Goal: Book appointment/travel/reservation: Book appointment/travel/reservation

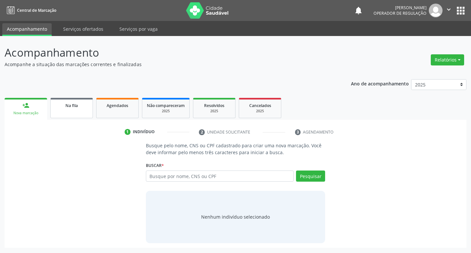
click at [73, 106] on span "Na fila" at bounding box center [71, 106] width 12 height 6
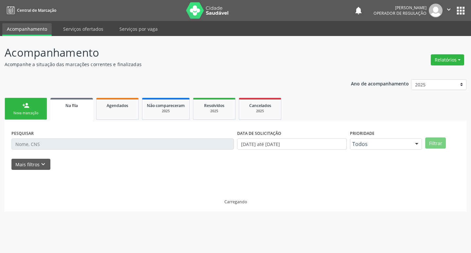
click at [43, 116] on link "person_add Nova marcação" at bounding box center [26, 109] width 43 height 22
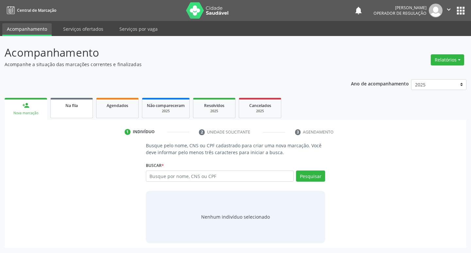
click at [87, 108] on div "Na fila" at bounding box center [71, 105] width 33 height 7
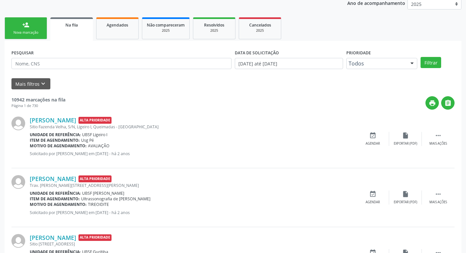
scroll to position [65, 0]
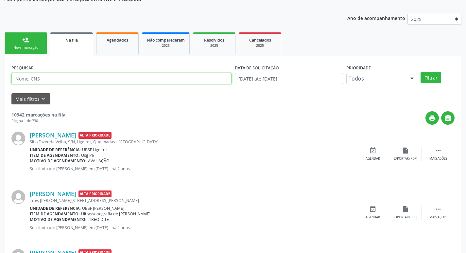
click at [72, 82] on input "text" at bounding box center [121, 78] width 220 height 11
type input "706705505659613"
click at [421, 72] on button "Filtrar" at bounding box center [431, 77] width 21 height 11
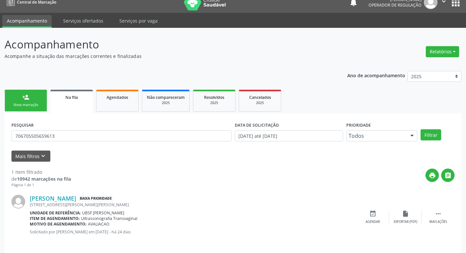
scroll to position [13, 0]
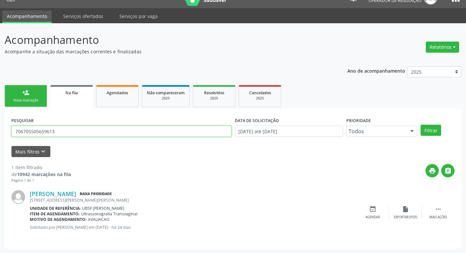
click at [63, 133] on input "706705505659613" at bounding box center [121, 131] width 220 height 11
click at [24, 91] on div "person_add" at bounding box center [25, 92] width 7 height 7
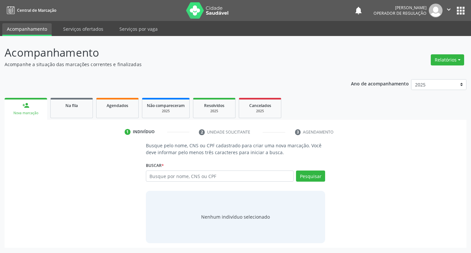
click at [190, 182] on div "Busque por nome, CNS ou CPF Nenhum resultado encontrado para: " " Digite nome, …" at bounding box center [236, 178] width 180 height 16
click at [194, 176] on input "text" at bounding box center [220, 175] width 148 height 11
paste input "706705505659613"
type input "706705505659613"
click at [310, 170] on div "Buscar * 706705505659613 Busque por nome, CNS ou CPF Nenhum resultado encontrad…" at bounding box center [236, 173] width 180 height 26
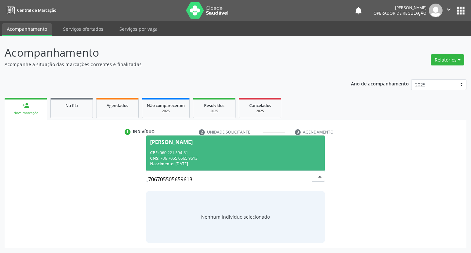
click at [183, 146] on span "Rosana da Silva Gomes CPF: 060.221.594-31 CNS: 706 7055 0565 9613 Nascimento: 2…" at bounding box center [235, 152] width 179 height 35
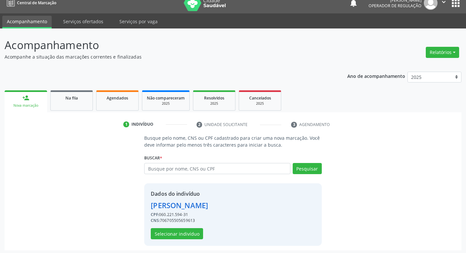
scroll to position [9, 0]
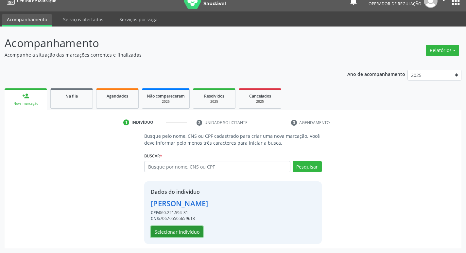
click at [168, 231] on button "Selecionar indivíduo" at bounding box center [177, 231] width 52 height 11
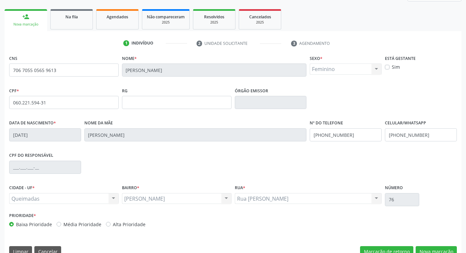
scroll to position [102, 0]
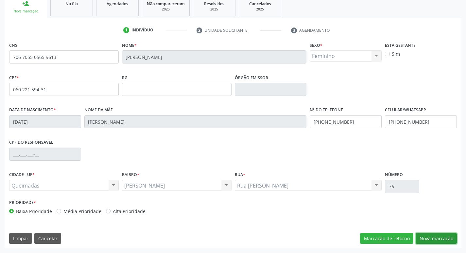
click at [437, 236] on button "Nova marcação" at bounding box center [436, 238] width 41 height 11
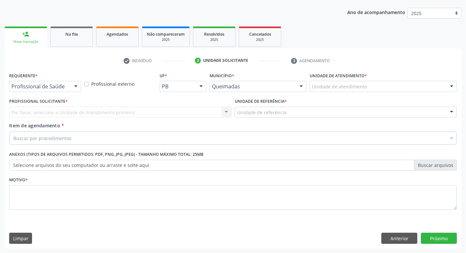
scroll to position [71, 0]
click at [71, 88] on div at bounding box center [76, 86] width 10 height 11
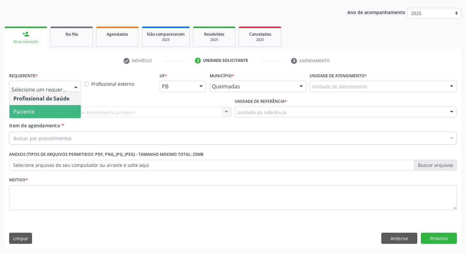
click at [55, 110] on span "Paciente" at bounding box center [44, 111] width 71 height 13
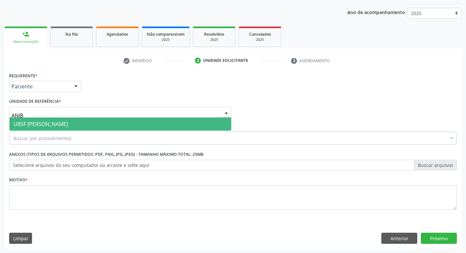
type input "ANIBA"
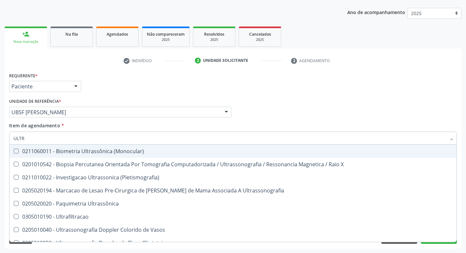
type input "ULTRA"
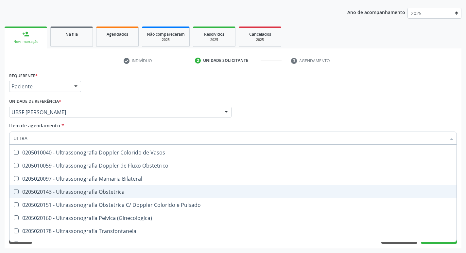
scroll to position [65, 0]
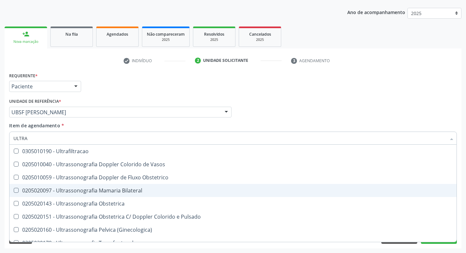
click at [92, 189] on div "0205020097 - Ultrassonografia Mamaria Bilateral" at bounding box center [232, 190] width 439 height 5
checkbox Bilateral "true"
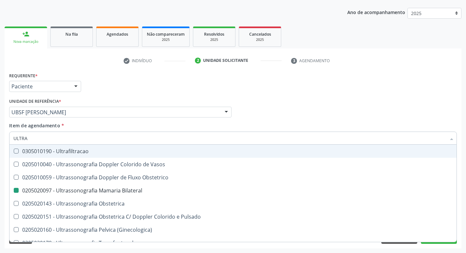
click at [149, 72] on div "Requerente * Paciente Profissional de Saúde Paciente Nenhum resultado encontrad…" at bounding box center [233, 84] width 451 height 26
checkbox X "true"
checkbox Bilateral "false"
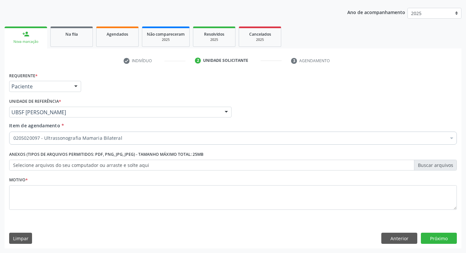
scroll to position [0, 0]
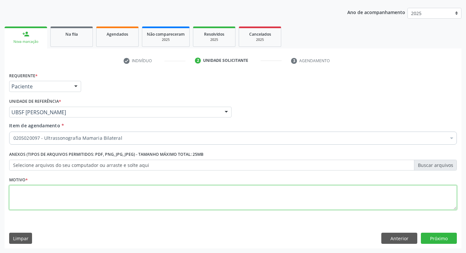
click at [53, 197] on textarea at bounding box center [233, 197] width 448 height 25
type textarea "RASTREAMENTO"
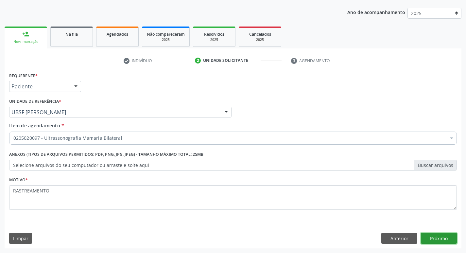
click at [431, 242] on button "Próximo" at bounding box center [439, 238] width 36 height 11
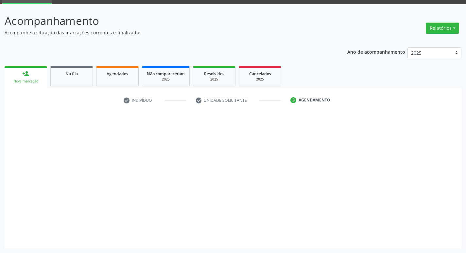
scroll to position [32, 0]
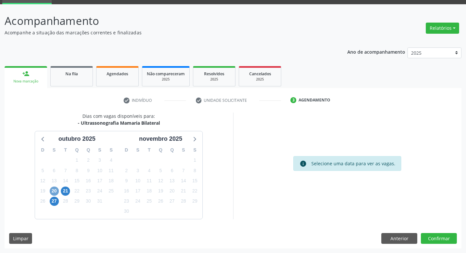
click at [51, 188] on span "20" at bounding box center [54, 191] width 9 height 9
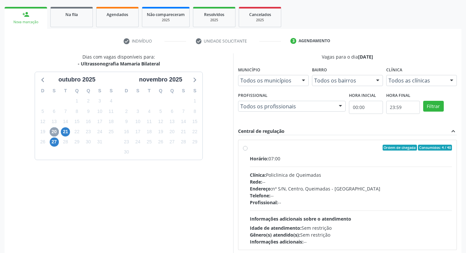
scroll to position [126, 0]
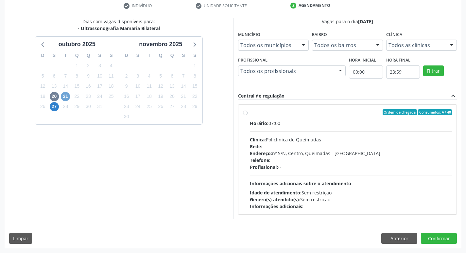
click at [63, 93] on span "21" at bounding box center [65, 96] width 9 height 9
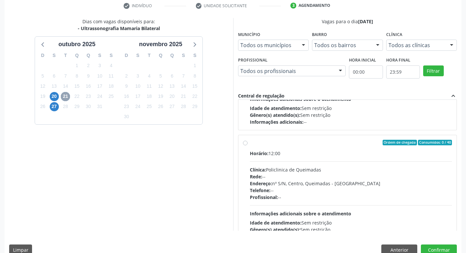
scroll to position [103, 0]
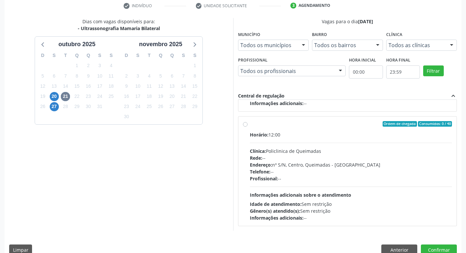
click at [364, 146] on div "Horário: 12:00 Clínica: Policlinica de Queimadas Rede: -- Endereço: nº S/N, Cen…" at bounding box center [351, 176] width 203 height 90
click at [248, 127] on input "Ordem de chegada Consumidos: 0 / 40 Horário: 12:00 Clínica: Policlinica de Quei…" at bounding box center [245, 124] width 5 height 6
radio input "true"
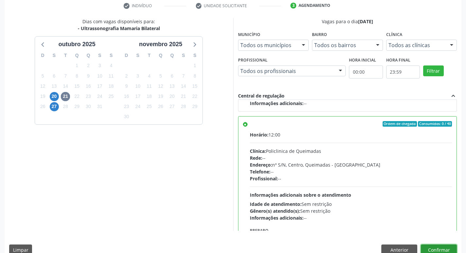
click at [441, 246] on button "Confirmar" at bounding box center [439, 249] width 36 height 11
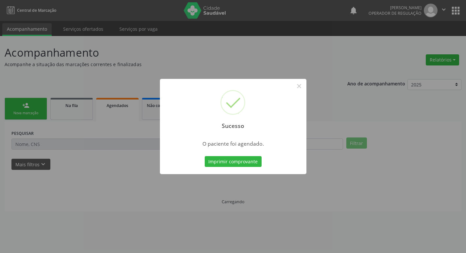
scroll to position [0, 0]
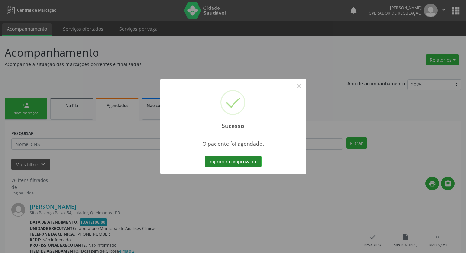
click at [241, 164] on button "Imprimir comprovante" at bounding box center [233, 161] width 57 height 11
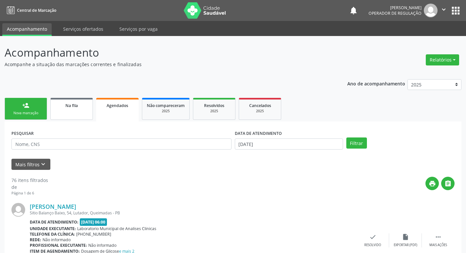
click at [77, 113] on link "Na fila" at bounding box center [71, 109] width 43 height 22
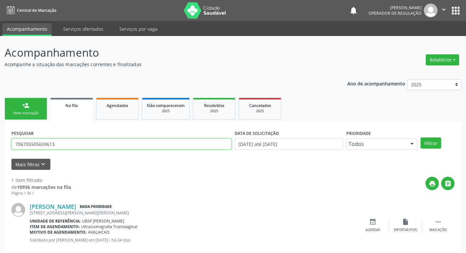
click at [87, 148] on input "706705505659613" at bounding box center [121, 143] width 220 height 11
type input "706205035493263"
click at [421, 137] on button "Filtrar" at bounding box center [431, 142] width 21 height 11
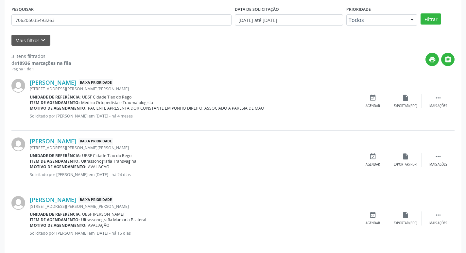
scroll to position [130, 0]
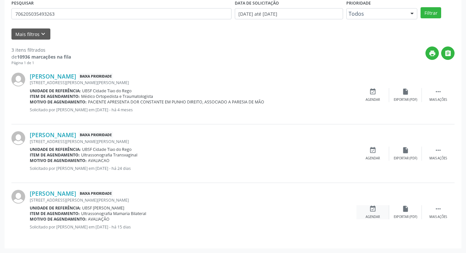
click at [375, 209] on icon "event_available" at bounding box center [372, 208] width 7 height 7
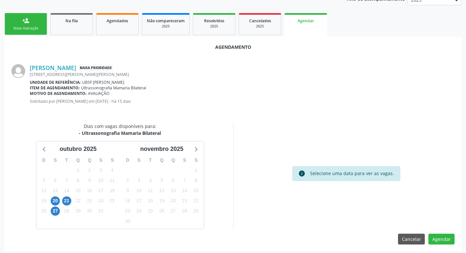
scroll to position [88, 0]
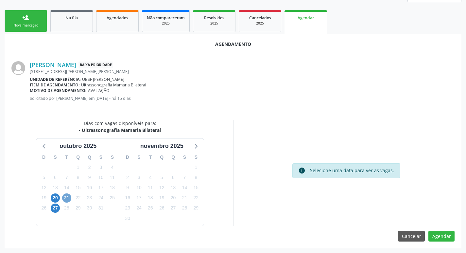
click at [69, 198] on span "21" at bounding box center [66, 197] width 9 height 9
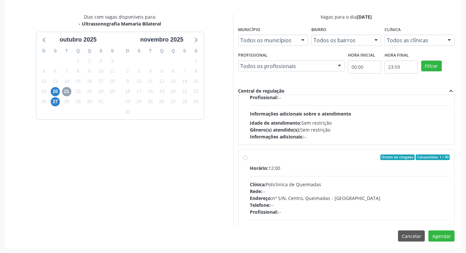
scroll to position [98, 0]
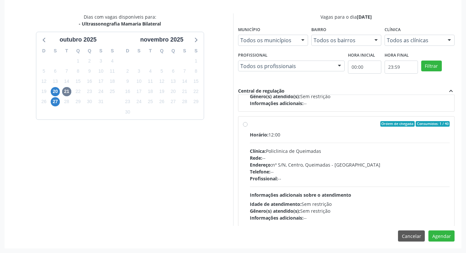
click at [421, 135] on div "Horário: 12:00" at bounding box center [350, 134] width 200 height 7
click at [248, 127] on input "Ordem de chegada Consumidos: 1 / 40 Horário: 12:00 Clínica: Policlinica de Quei…" at bounding box center [245, 124] width 5 height 6
radio input "true"
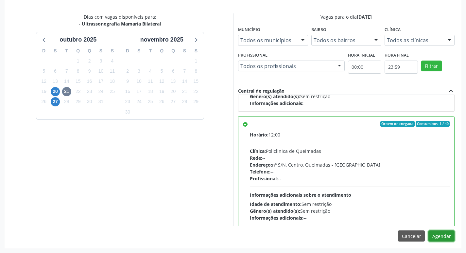
click at [439, 235] on button "Agendar" at bounding box center [442, 235] width 26 height 11
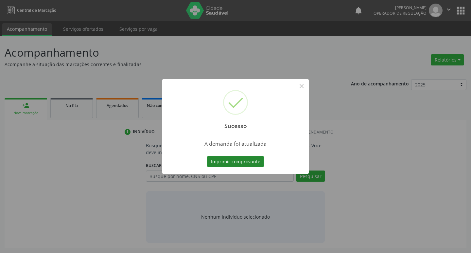
click at [261, 158] on button "Imprimir comprovante" at bounding box center [235, 161] width 57 height 11
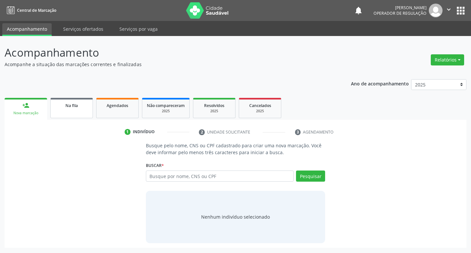
click at [78, 100] on link "Na fila" at bounding box center [71, 108] width 43 height 20
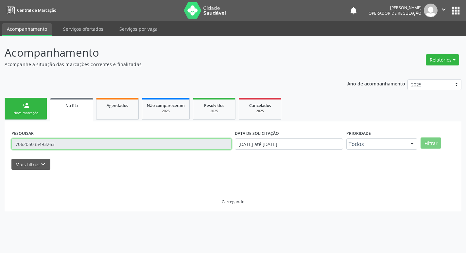
click at [109, 140] on input "706205035493263" at bounding box center [121, 143] width 220 height 11
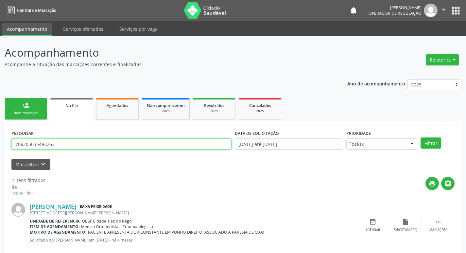
click at [109, 140] on input "706205035493263" at bounding box center [121, 143] width 220 height 11
type input "705208468948776"
click at [421, 137] on button "Filtrar" at bounding box center [431, 142] width 21 height 11
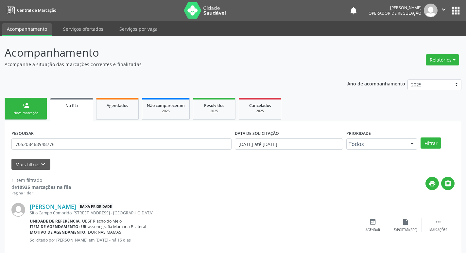
scroll to position [13, 0]
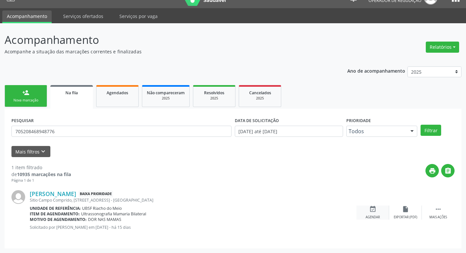
click at [377, 212] on div "event_available Agendar" at bounding box center [373, 213] width 33 height 14
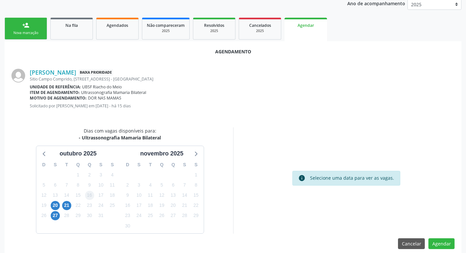
scroll to position [88, 0]
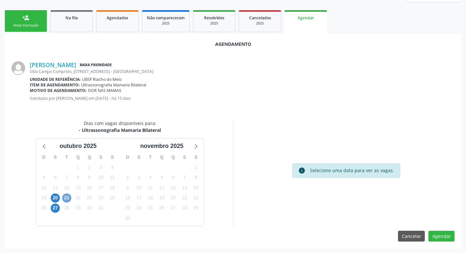
click at [68, 197] on span "21" at bounding box center [66, 197] width 9 height 9
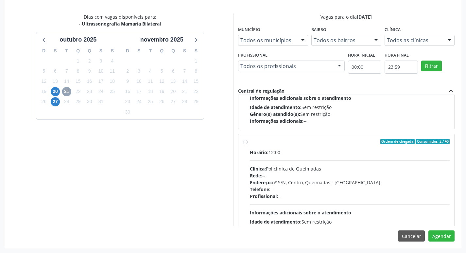
scroll to position [103, 0]
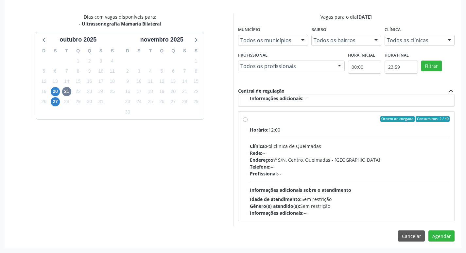
click at [353, 133] on div "Horário: 12:00" at bounding box center [350, 129] width 200 height 7
click at [248, 122] on input "Ordem de chegada Consumidos: 2 / 40 Horário: 12:00 Clínica: Policlinica de Quei…" at bounding box center [245, 119] width 5 height 6
radio input "true"
click at [436, 235] on button "Agendar" at bounding box center [442, 235] width 26 height 11
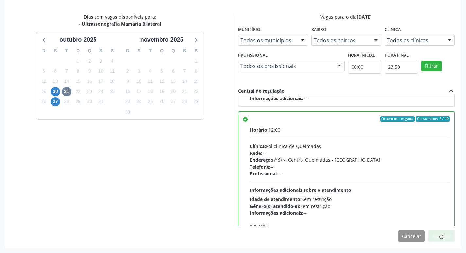
scroll to position [0, 0]
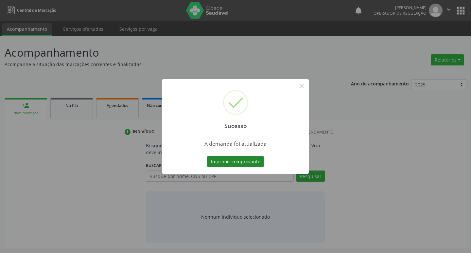
click at [250, 163] on button "Imprimir comprovante" at bounding box center [235, 161] width 57 height 11
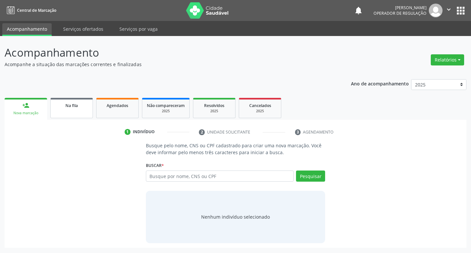
click at [84, 110] on link "Na fila" at bounding box center [71, 108] width 43 height 20
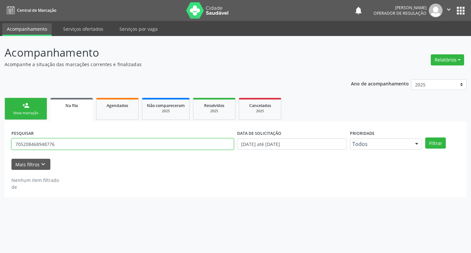
click at [85, 144] on input "705208468948776" at bounding box center [122, 143] width 223 height 11
type input "700205961009222"
click at [425, 137] on button "Filtrar" at bounding box center [435, 142] width 21 height 11
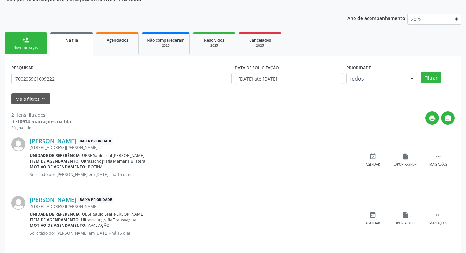
scroll to position [71, 0]
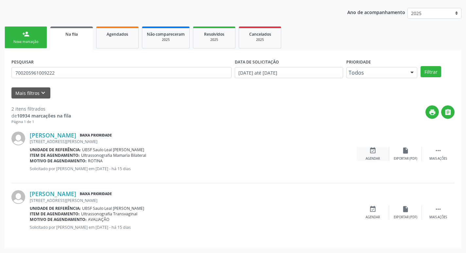
click at [373, 152] on icon "event_available" at bounding box center [372, 150] width 7 height 7
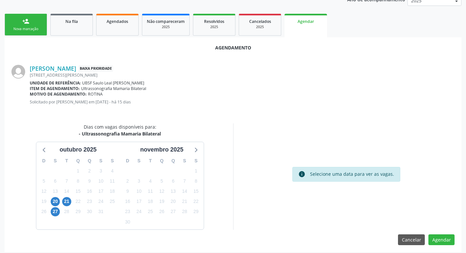
scroll to position [88, 0]
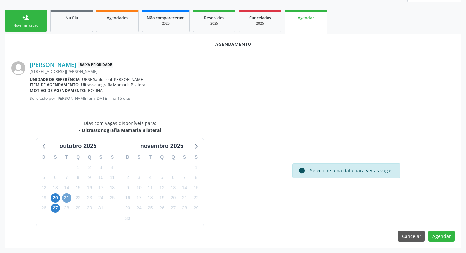
click at [68, 194] on span "21" at bounding box center [66, 197] width 9 height 9
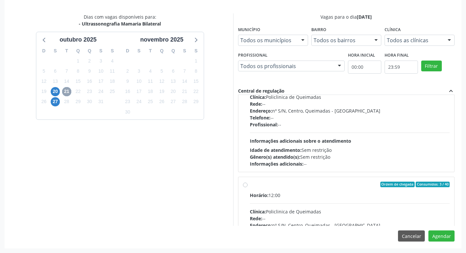
scroll to position [98, 0]
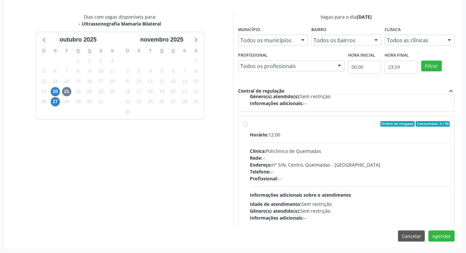
click at [373, 143] on div "Horário: 12:00 Clínica: Policlinica de Queimadas Rede: -- Endereço: nº S/N, Cen…" at bounding box center [350, 176] width 200 height 90
click at [248, 127] on input "Ordem de chegada Consumidos: 3 / 40 Horário: 12:00 Clínica: Policlinica de Quei…" at bounding box center [245, 124] width 5 height 6
radio input "true"
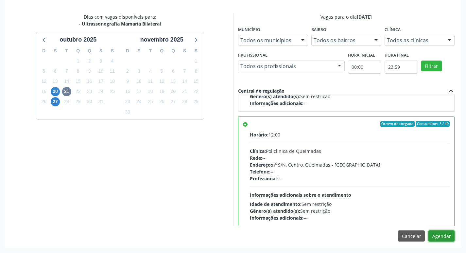
click at [437, 235] on button "Agendar" at bounding box center [442, 235] width 26 height 11
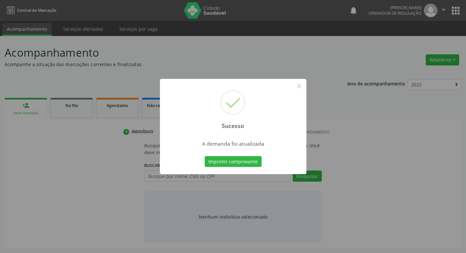
scroll to position [0, 0]
click at [231, 161] on button "Imprimir comprovante" at bounding box center [235, 161] width 57 height 11
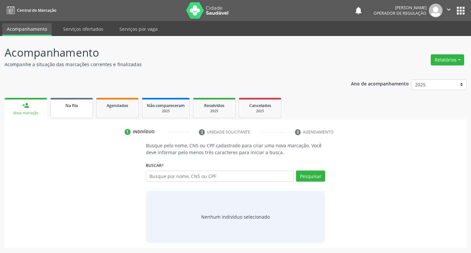
click at [78, 109] on link "Na fila" at bounding box center [71, 108] width 43 height 20
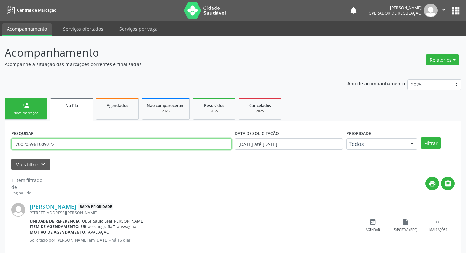
click at [95, 139] on input "700205961009222" at bounding box center [121, 143] width 220 height 11
type input "703405227202813"
click at [421, 137] on button "Filtrar" at bounding box center [431, 142] width 21 height 11
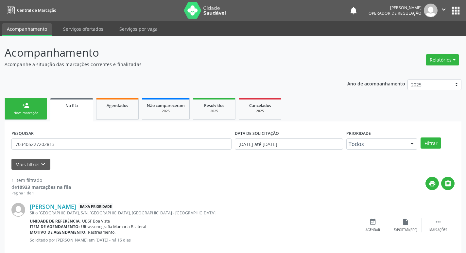
scroll to position [13, 0]
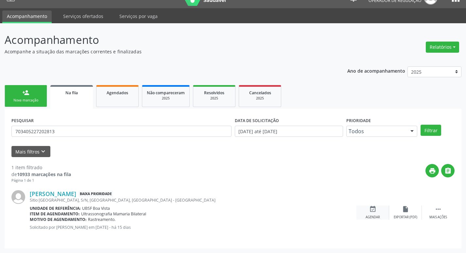
click at [370, 212] on icon "event_available" at bounding box center [372, 209] width 7 height 7
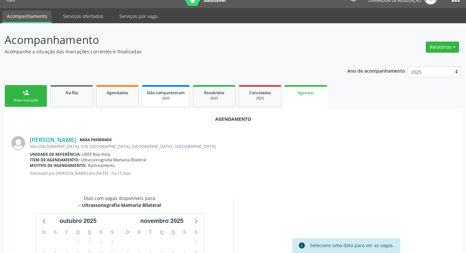
scroll to position [88, 0]
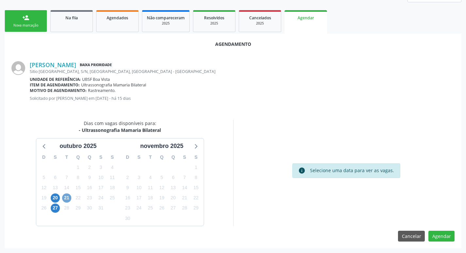
click at [68, 196] on span "21" at bounding box center [66, 197] width 9 height 9
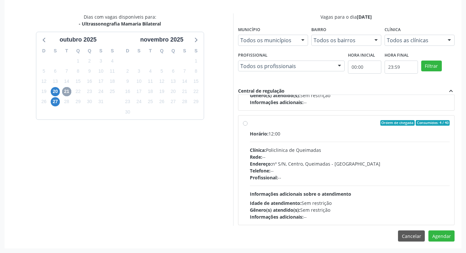
scroll to position [103, 0]
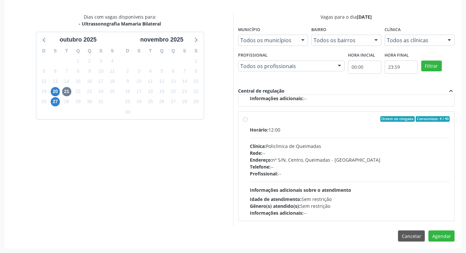
click at [391, 137] on div "Horário: 12:00 Clínica: Policlinica de Queimadas Rede: -- Endereço: nº S/N, Cen…" at bounding box center [350, 171] width 200 height 90
click at [248, 122] on input "Ordem de chegada Consumidos: 4 / 40 Horário: 12:00 Clínica: Policlinica de Quei…" at bounding box center [245, 119] width 5 height 6
radio input "true"
click at [434, 237] on button "Agendar" at bounding box center [442, 235] width 26 height 11
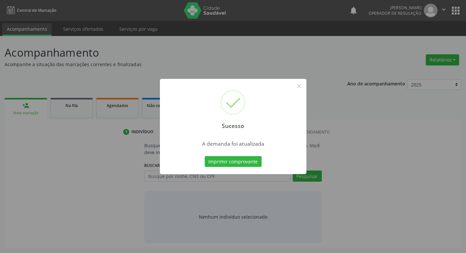
scroll to position [0, 0]
click at [247, 159] on button "Imprimir comprovante" at bounding box center [235, 161] width 57 height 11
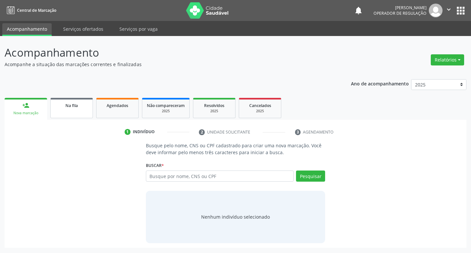
click at [63, 102] on div "Na fila" at bounding box center [71, 105] width 33 height 7
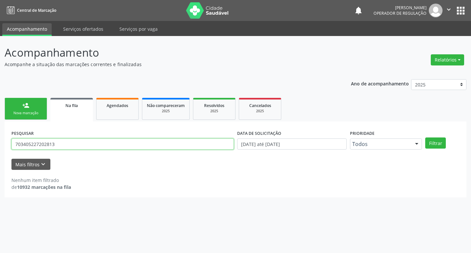
click at [67, 139] on input "703405227202813" at bounding box center [122, 143] width 223 height 11
type input "7050062020003451"
click at [425, 137] on button "Filtrar" at bounding box center [435, 142] width 21 height 11
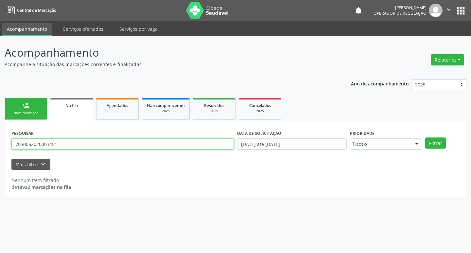
click at [78, 143] on input "7050062020003451" at bounding box center [122, 143] width 223 height 11
type input "705006202003451"
click at [425, 137] on button "Filtrar" at bounding box center [435, 142] width 21 height 11
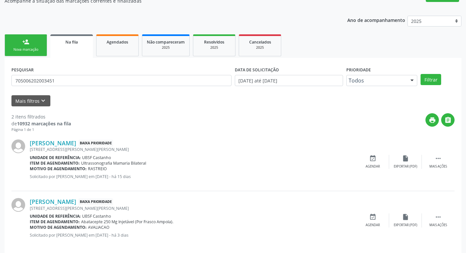
scroll to position [71, 0]
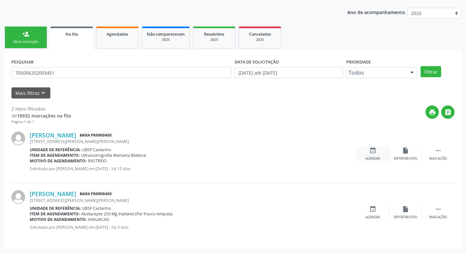
click at [377, 156] on div "Agendar" at bounding box center [373, 158] width 14 height 5
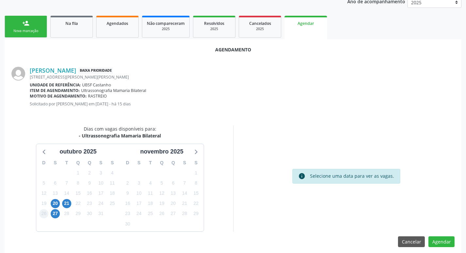
scroll to position [88, 0]
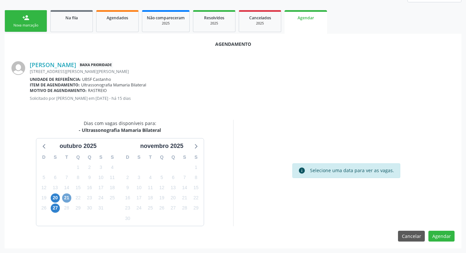
click at [68, 200] on span "21" at bounding box center [66, 197] width 9 height 9
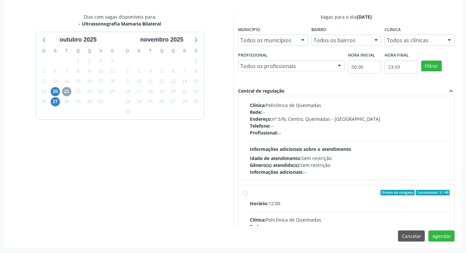
scroll to position [103, 0]
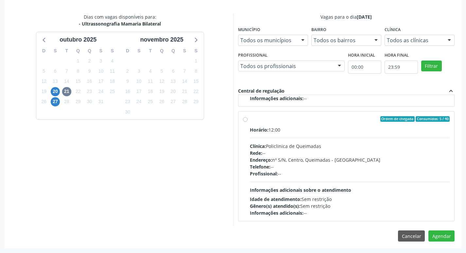
click at [323, 130] on div "Horário: 12:00" at bounding box center [350, 129] width 200 height 7
click at [248, 122] on input "Ordem de chegada Consumidos: 5 / 40 Horário: 12:00 Clínica: Policlinica de Quei…" at bounding box center [245, 119] width 5 height 6
radio input "true"
click at [444, 234] on button "Agendar" at bounding box center [442, 235] width 26 height 11
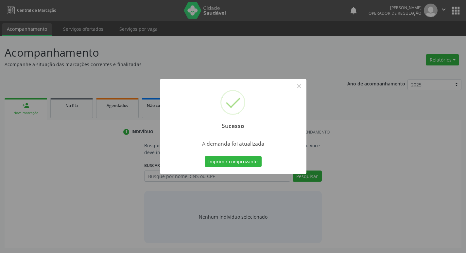
scroll to position [0, 0]
click at [237, 160] on button "Imprimir comprovante" at bounding box center [235, 161] width 57 height 11
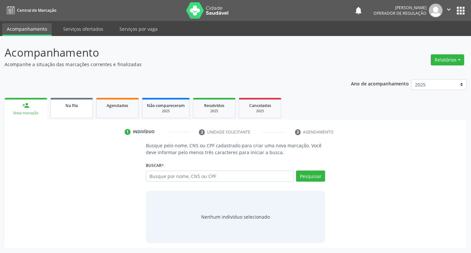
click at [71, 111] on link "Na fila" at bounding box center [71, 108] width 43 height 20
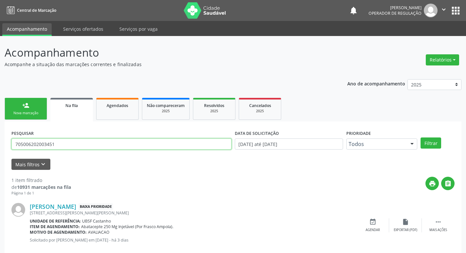
click at [82, 144] on input "705006202003451" at bounding box center [121, 143] width 220 height 11
type input "702804125146768"
click at [421, 137] on button "Filtrar" at bounding box center [431, 142] width 21 height 11
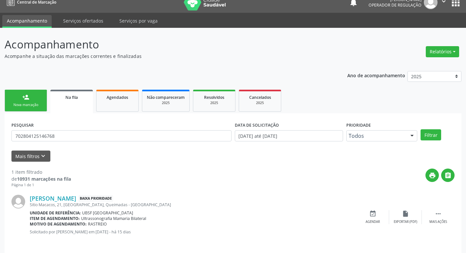
scroll to position [13, 0]
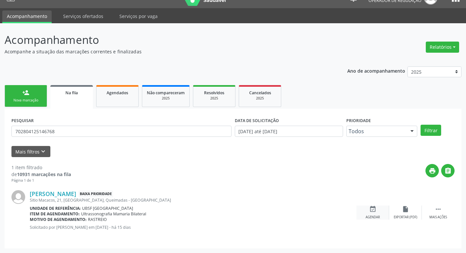
click at [374, 215] on div "Agendar" at bounding box center [373, 217] width 14 height 5
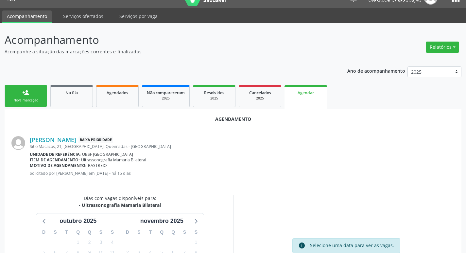
scroll to position [88, 0]
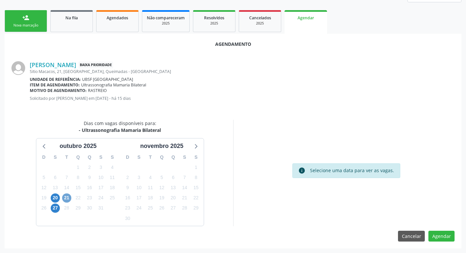
click at [67, 199] on span "21" at bounding box center [66, 197] width 9 height 9
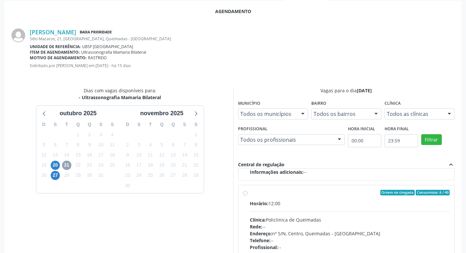
scroll to position [153, 0]
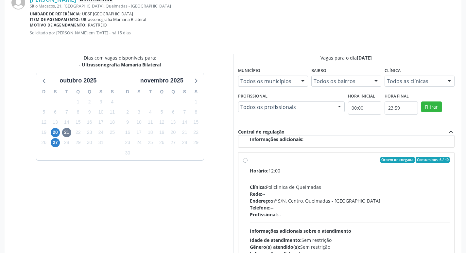
click at [294, 189] on div "Clínica: Policlinica de Queimadas" at bounding box center [350, 187] width 200 height 7
click at [248, 163] on input "Ordem de chegada Consumidos: 6 / 40 Horário: 12:00 Clínica: Policlinica de Quei…" at bounding box center [245, 160] width 5 height 6
radio input "true"
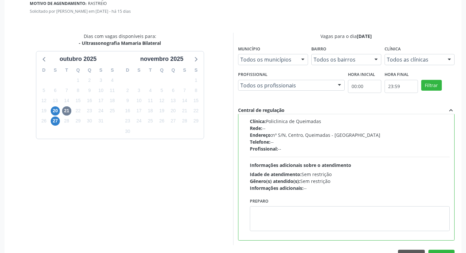
scroll to position [194, 0]
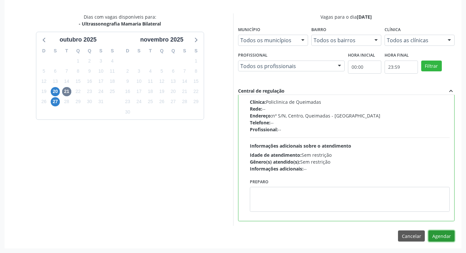
click at [450, 235] on button "Agendar" at bounding box center [442, 235] width 26 height 11
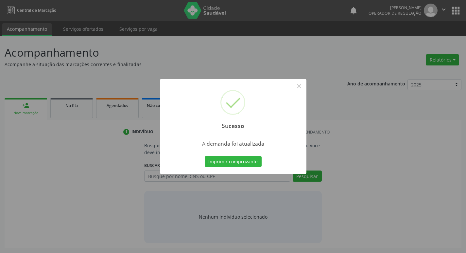
scroll to position [0, 0]
click at [231, 161] on button "Imprimir comprovante" at bounding box center [235, 161] width 57 height 11
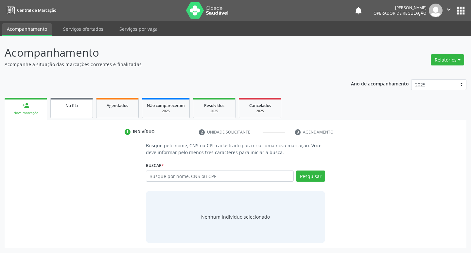
click at [71, 110] on link "Na fila" at bounding box center [71, 108] width 43 height 20
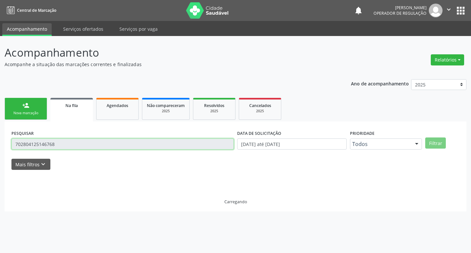
click at [150, 142] on input "702804125146768" at bounding box center [122, 143] width 223 height 11
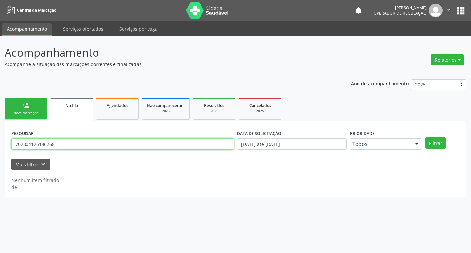
click at [150, 142] on input "702804125146768" at bounding box center [122, 143] width 223 height 11
type input "700805409651887"
click at [425, 137] on button "Filtrar" at bounding box center [435, 142] width 21 height 11
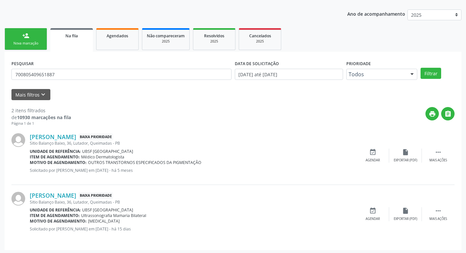
scroll to position [71, 0]
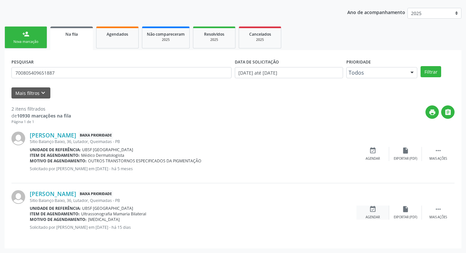
click at [372, 212] on icon "event_available" at bounding box center [372, 209] width 7 height 7
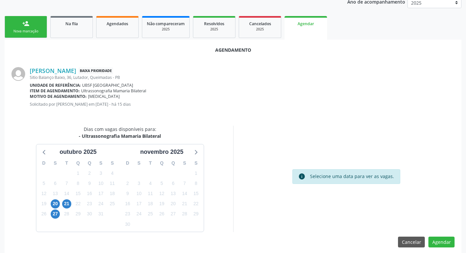
scroll to position [88, 0]
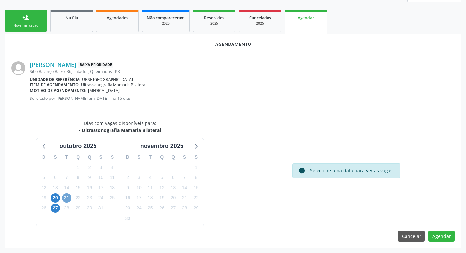
click at [70, 199] on span "21" at bounding box center [66, 197] width 9 height 9
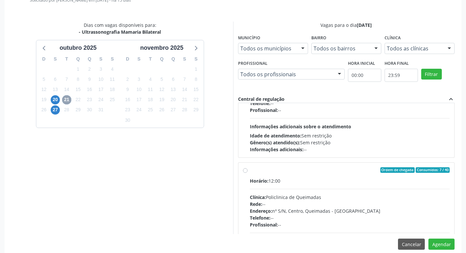
scroll to position [98, 0]
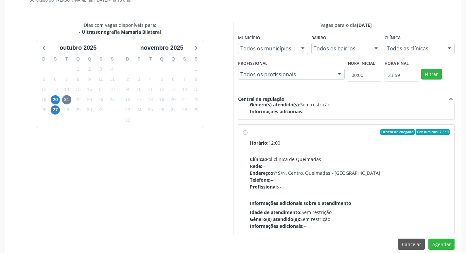
drag, startPoint x: 340, startPoint y: 165, endPoint x: 380, endPoint y: 193, distance: 49.0
click at [340, 164] on div "Rede: --" at bounding box center [350, 166] width 200 height 7
click at [248, 135] on input "Ordem de chegada Consumidos: 7 / 40 Horário: 12:00 Clínica: Policlinica de Quei…" at bounding box center [245, 132] width 5 height 6
radio input "true"
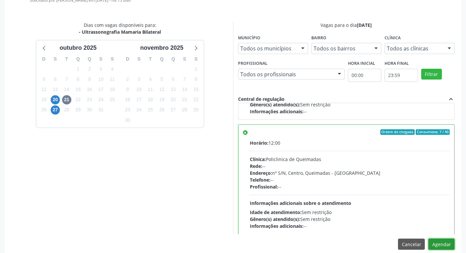
click at [442, 242] on button "Agendar" at bounding box center [442, 244] width 26 height 11
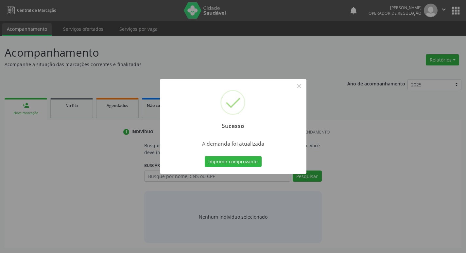
scroll to position [0, 0]
click at [228, 158] on button "Imprimir comprovante" at bounding box center [235, 161] width 57 height 11
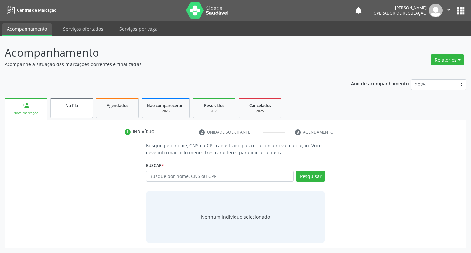
click at [80, 107] on div "Na fila" at bounding box center [71, 105] width 33 height 7
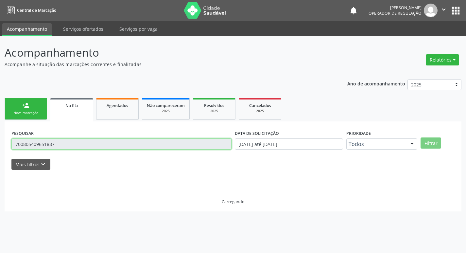
click at [164, 141] on input "700805409651887" at bounding box center [121, 143] width 220 height 11
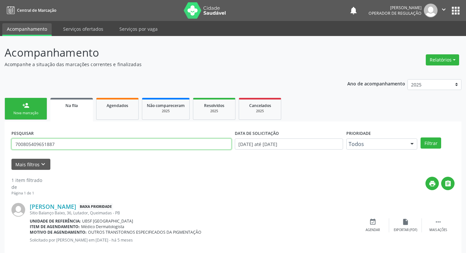
click at [164, 141] on input "700805409651887" at bounding box center [121, 143] width 220 height 11
type input "705000046391253"
click at [421, 137] on button "Filtrar" at bounding box center [431, 142] width 21 height 11
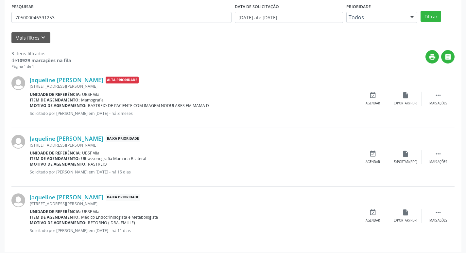
scroll to position [130, 0]
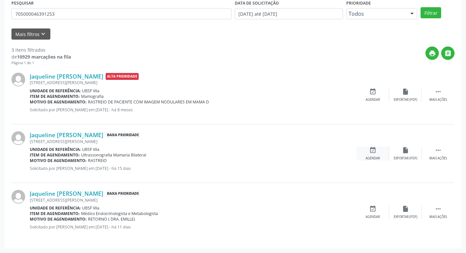
click at [379, 155] on div "event_available Agendar" at bounding box center [373, 154] width 33 height 14
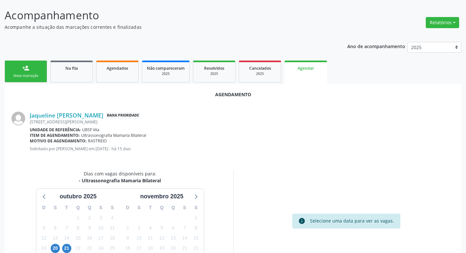
scroll to position [88, 0]
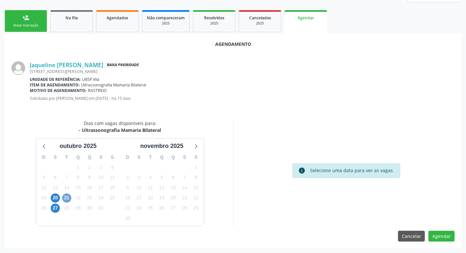
click at [66, 199] on span "21" at bounding box center [66, 197] width 9 height 9
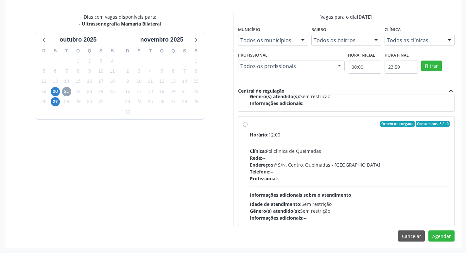
scroll to position [103, 0]
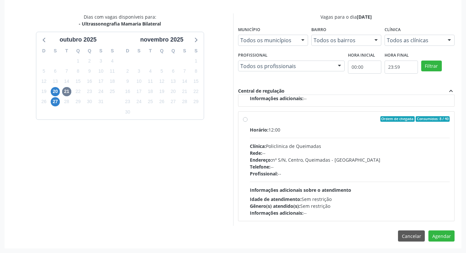
click at [399, 121] on span "Ordem de chegada" at bounding box center [398, 119] width 34 height 6
click at [248, 121] on input "Ordem de chegada Consumidos: 8 / 40 Horário: 12:00 Clínica: Policlinica de Quei…" at bounding box center [245, 119] width 5 height 6
radio input "true"
click at [443, 237] on button "Agendar" at bounding box center [442, 235] width 26 height 11
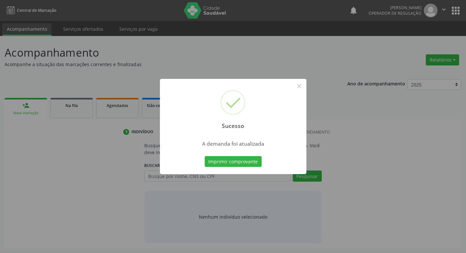
scroll to position [0, 0]
click at [219, 162] on button "Imprimir comprovante" at bounding box center [235, 161] width 57 height 11
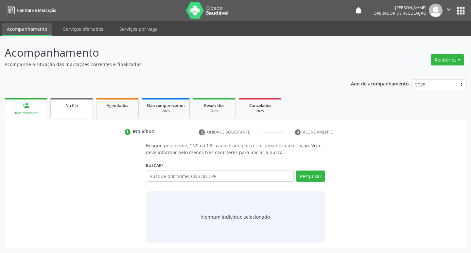
click at [83, 103] on div "Na fila" at bounding box center [71, 105] width 33 height 7
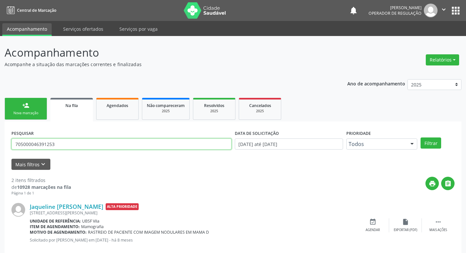
click at [111, 142] on input "705000046391253" at bounding box center [121, 143] width 220 height 11
type input "706508386291299"
click at [421, 137] on button "Filtrar" at bounding box center [431, 142] width 21 height 11
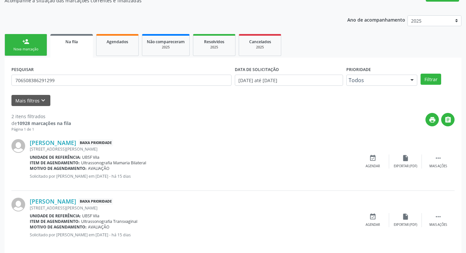
scroll to position [71, 0]
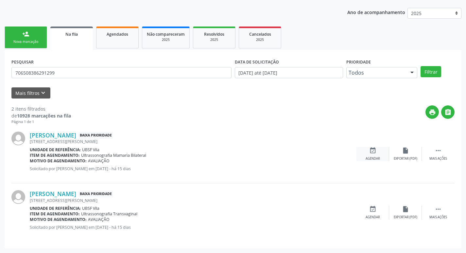
click at [379, 154] on div "event_available Agendar" at bounding box center [373, 154] width 33 height 14
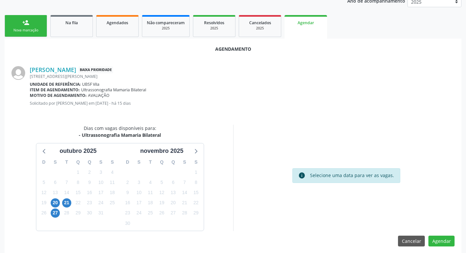
scroll to position [88, 0]
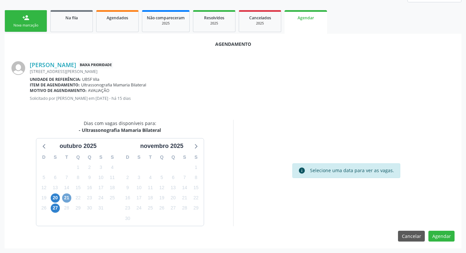
click at [63, 199] on span "21" at bounding box center [66, 197] width 9 height 9
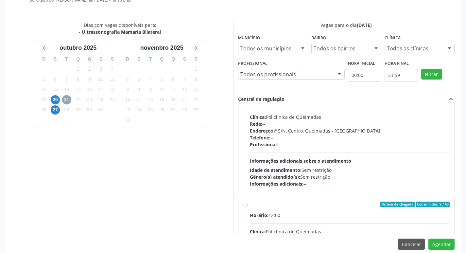
scroll to position [103, 0]
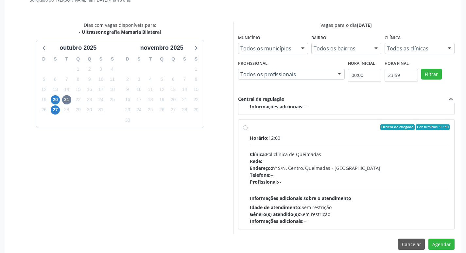
click at [339, 134] on div "Horário: 12:00" at bounding box center [350, 137] width 200 height 7
click at [248, 130] on input "Ordem de chegada Consumidos: 9 / 40 Horário: 12:00 Clínica: Policlinica de Quei…" at bounding box center [245, 127] width 5 height 6
radio input "true"
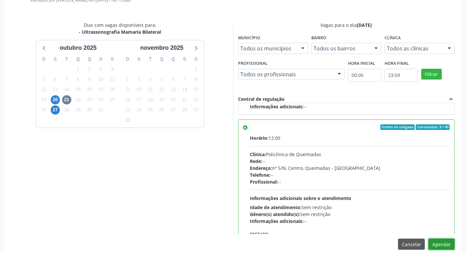
click at [447, 244] on button "Agendar" at bounding box center [442, 244] width 26 height 11
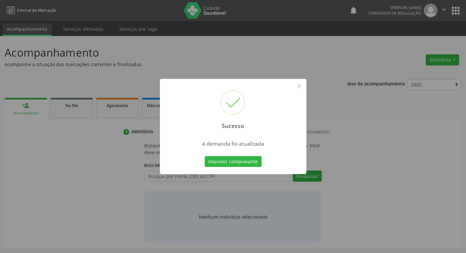
scroll to position [0, 0]
click at [253, 167] on button "Imprimir comprovante" at bounding box center [235, 161] width 57 height 11
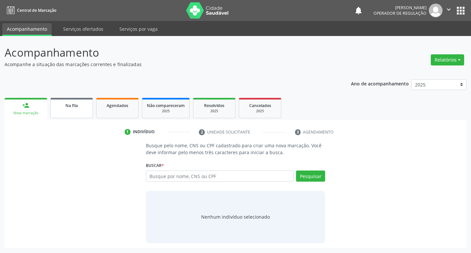
click at [71, 110] on link "Na fila" at bounding box center [71, 108] width 43 height 20
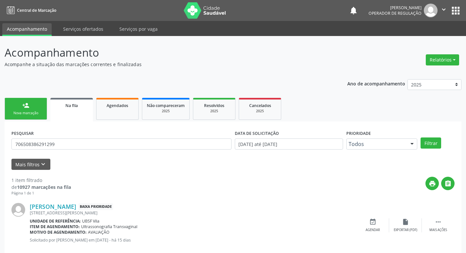
click at [79, 137] on div "PESQUISAR 706508386291299" at bounding box center [122, 141] width 224 height 26
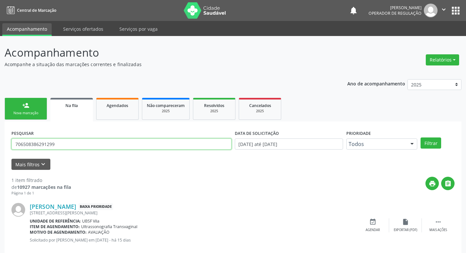
click at [80, 147] on input "706508386291299" at bounding box center [121, 143] width 220 height 11
type input "705609484220312"
click at [421, 137] on button "Filtrar" at bounding box center [431, 142] width 21 height 11
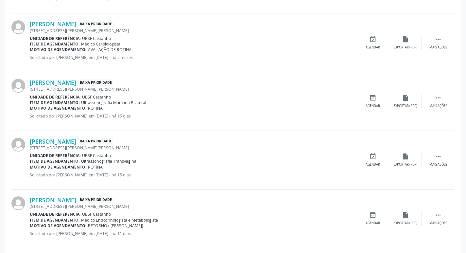
scroll to position [247, 0]
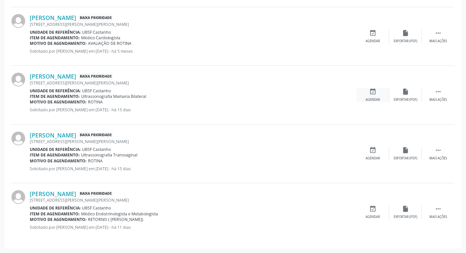
click at [377, 96] on div "event_available Agendar" at bounding box center [373, 95] width 33 height 14
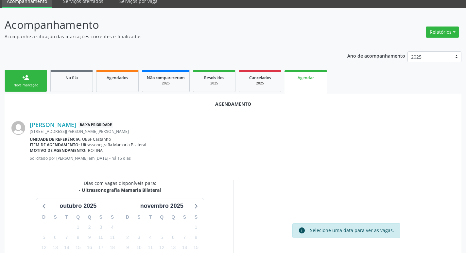
scroll to position [88, 0]
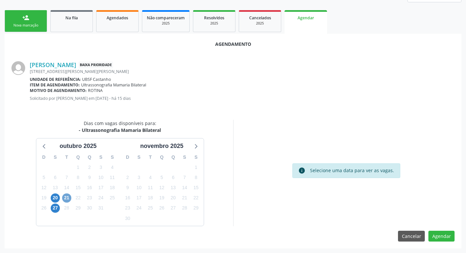
click at [65, 201] on span "21" at bounding box center [66, 197] width 9 height 9
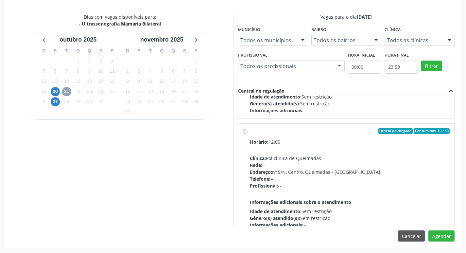
scroll to position [98, 0]
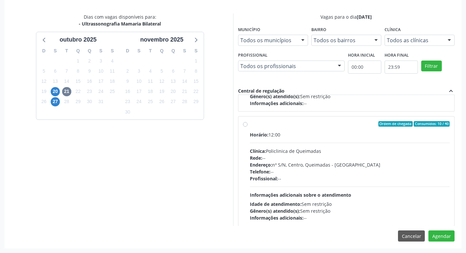
click at [355, 144] on div "Horário: 12:00 Clínica: Policlinica de Queimadas Rede: -- Endereço: nº S/N, Cen…" at bounding box center [350, 176] width 200 height 90
click at [248, 127] on input "Ordem de chegada Consumidos: 10 / 40 Horário: 12:00 Clínica: Policlinica de Que…" at bounding box center [245, 124] width 5 height 6
radio input "true"
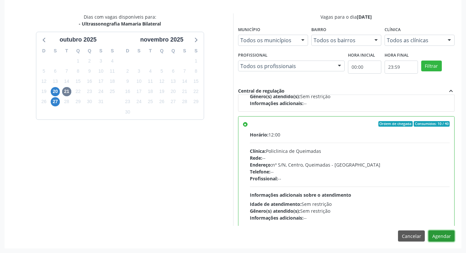
click at [437, 236] on button "Agendar" at bounding box center [442, 235] width 26 height 11
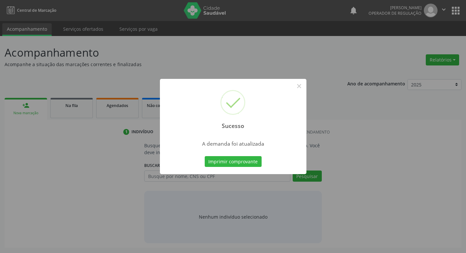
scroll to position [0, 0]
click at [238, 162] on button "Imprimir comprovante" at bounding box center [235, 161] width 57 height 11
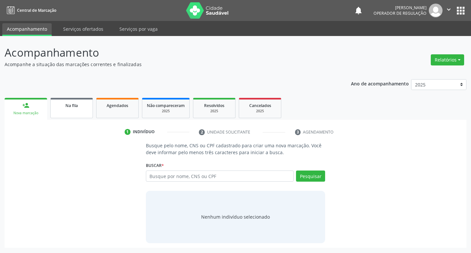
click at [62, 102] on div "Na fila" at bounding box center [71, 105] width 33 height 7
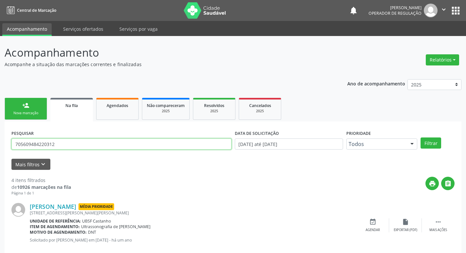
click at [68, 144] on input "705609484220312" at bounding box center [121, 143] width 220 height 11
type input "702106750423795"
click at [421, 137] on button "Filtrar" at bounding box center [431, 142] width 21 height 11
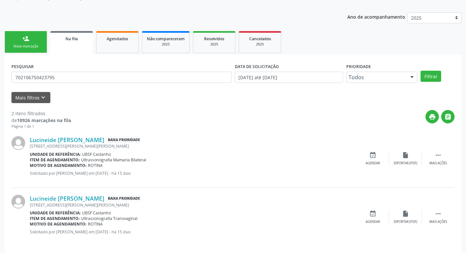
scroll to position [71, 0]
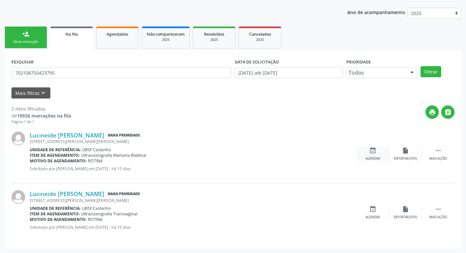
click at [379, 153] on div "event_available Agendar" at bounding box center [373, 154] width 33 height 14
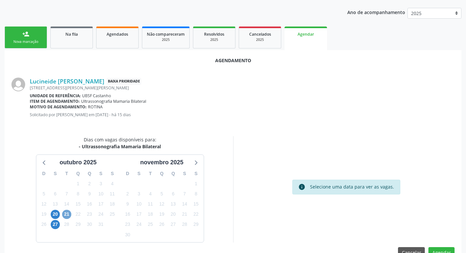
click at [65, 212] on span "21" at bounding box center [66, 214] width 9 height 9
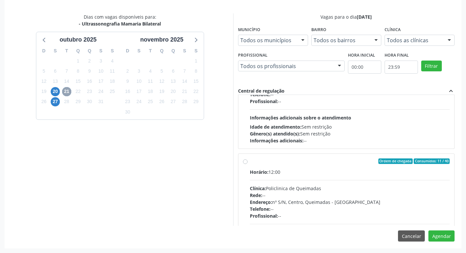
scroll to position [98, 0]
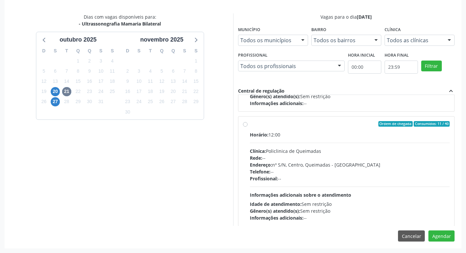
click at [323, 138] on div "Horário: 12:00 Clínica: Policlinica de Queimadas Rede: -- Endereço: nº S/N, Cen…" at bounding box center [350, 176] width 200 height 90
click at [248, 127] on input "Ordem de chegada Consumidos: 11 / 40 Horário: 12:00 Clínica: Policlinica de Que…" at bounding box center [245, 124] width 5 height 6
radio input "true"
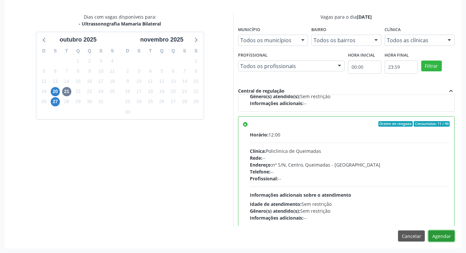
click at [453, 239] on button "Agendar" at bounding box center [442, 235] width 26 height 11
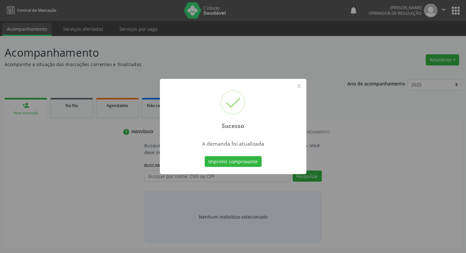
scroll to position [0, 0]
click at [222, 162] on button "Imprimir comprovante" at bounding box center [235, 161] width 57 height 11
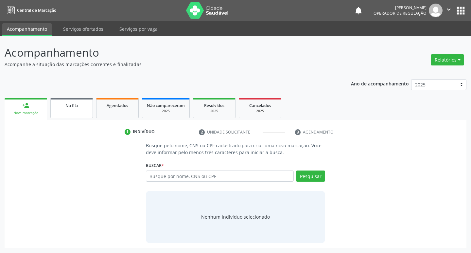
click at [77, 113] on link "Na fila" at bounding box center [71, 108] width 43 height 20
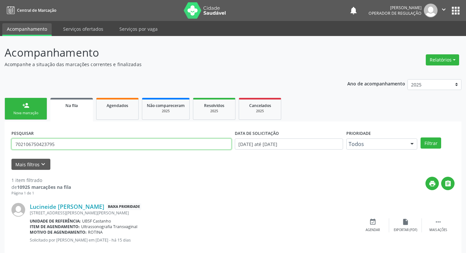
click at [46, 139] on input "702106750423795" at bounding box center [121, 143] width 220 height 11
click at [56, 141] on input "702106750423795" at bounding box center [121, 143] width 220 height 11
type input "708400271601368"
click at [421, 137] on button "Filtrar" at bounding box center [431, 142] width 21 height 11
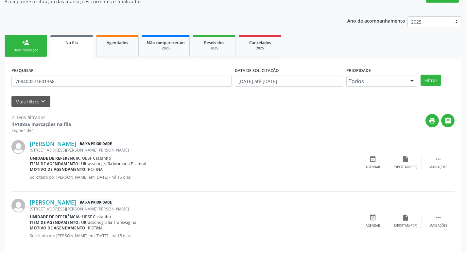
scroll to position [71, 0]
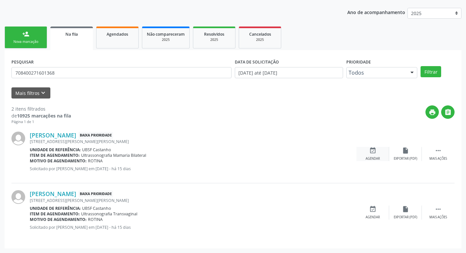
click at [376, 148] on icon "event_available" at bounding box center [372, 150] width 7 height 7
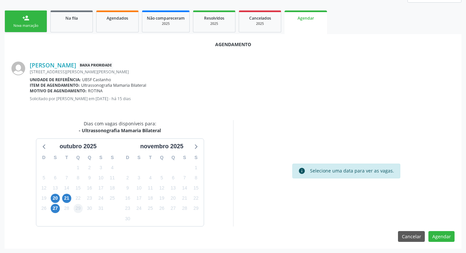
scroll to position [88, 0]
click at [66, 196] on span "21" at bounding box center [66, 197] width 9 height 9
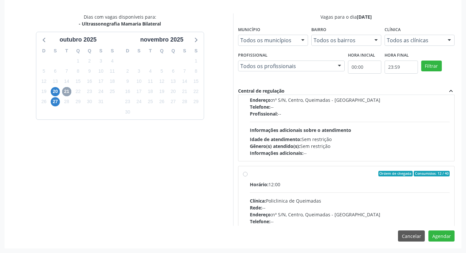
scroll to position [103, 0]
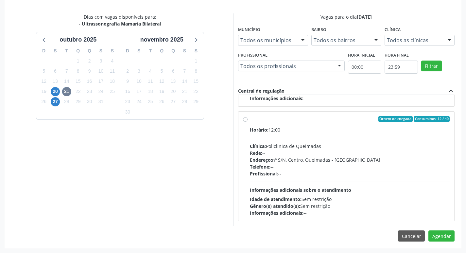
click at [354, 165] on div "Telefone: --" at bounding box center [350, 166] width 200 height 7
click at [248, 122] on input "Ordem de chegada Consumidos: 12 / 40 Horário: 12:00 Clínica: Policlinica de Que…" at bounding box center [245, 119] width 5 height 6
radio input "true"
click at [440, 236] on button "Agendar" at bounding box center [442, 235] width 26 height 11
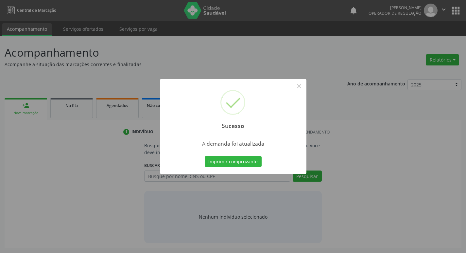
scroll to position [0, 0]
click at [240, 166] on button "Imprimir comprovante" at bounding box center [235, 161] width 57 height 11
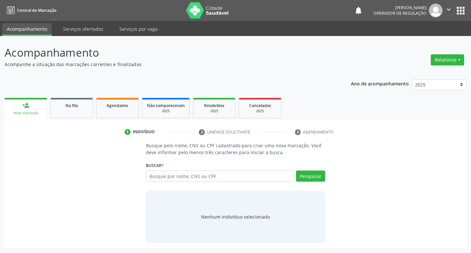
click at [72, 120] on div "1 Indivíduo 2 Unidade solicitante 3 Agendamento Busque pelo nome, CNS ou CPF ca…" at bounding box center [236, 184] width 462 height 128
click at [76, 111] on link "Na fila" at bounding box center [71, 108] width 43 height 20
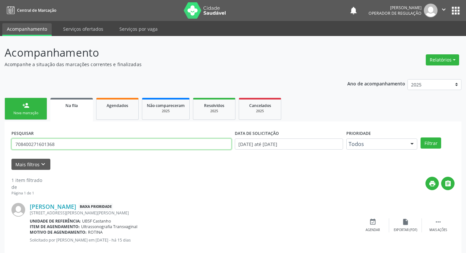
click at [59, 147] on input "708400271601368" at bounding box center [121, 143] width 220 height 11
type input "703000837477874"
click at [421, 137] on button "Filtrar" at bounding box center [431, 142] width 21 height 11
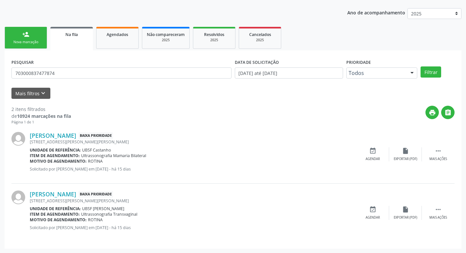
scroll to position [71, 0]
click at [382, 152] on div "event_available Agendar" at bounding box center [373, 154] width 33 height 14
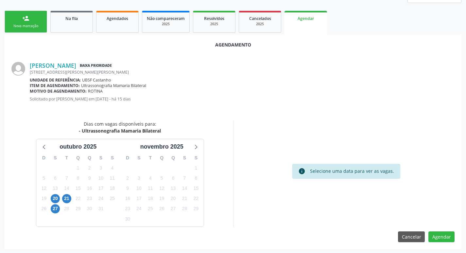
scroll to position [88, 0]
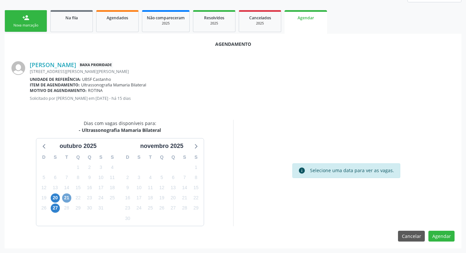
click at [65, 199] on span "21" at bounding box center [66, 197] width 9 height 9
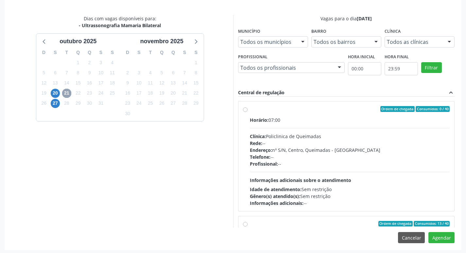
scroll to position [194, 0]
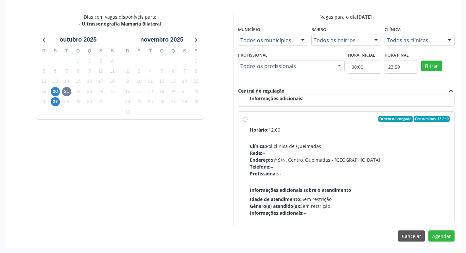
click at [379, 129] on div "Horário: 12:00" at bounding box center [350, 129] width 200 height 7
click at [248, 122] on input "Ordem de chegada Consumidos: 13 / 40 Horário: 12:00 Clínica: Policlinica de Que…" at bounding box center [245, 119] width 5 height 6
radio input "true"
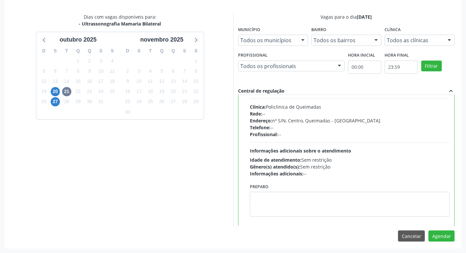
scroll to position [147, 0]
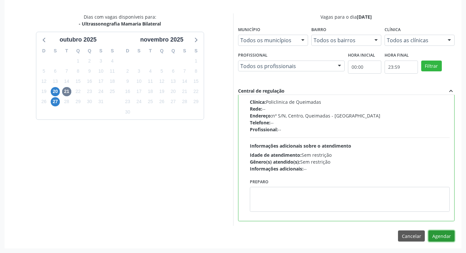
click at [446, 237] on button "Agendar" at bounding box center [442, 235] width 26 height 11
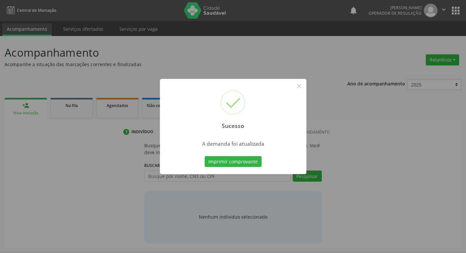
scroll to position [0, 0]
click at [237, 164] on button "Imprimir comprovante" at bounding box center [235, 161] width 57 height 11
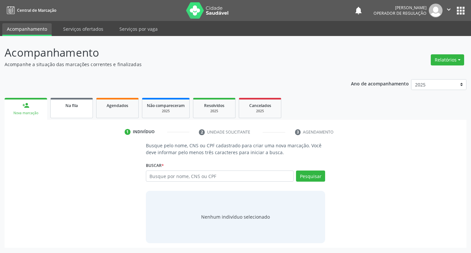
click at [77, 117] on link "Na fila" at bounding box center [71, 108] width 43 height 20
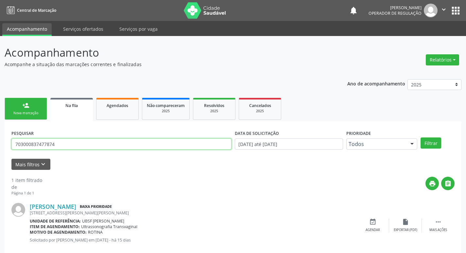
click at [96, 145] on input "703000837477874" at bounding box center [121, 143] width 220 height 11
type input "705408493342590"
click at [421, 137] on button "Filtrar" at bounding box center [431, 142] width 21 height 11
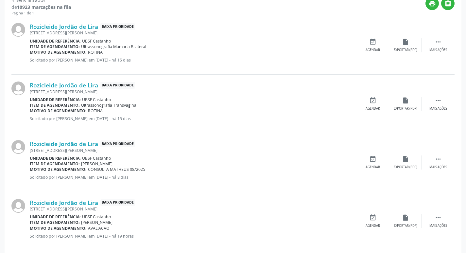
scroll to position [189, 0]
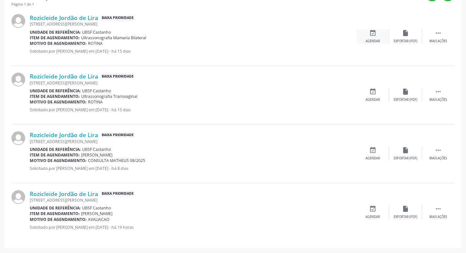
click at [378, 41] on div "Agendar" at bounding box center [373, 41] width 14 height 5
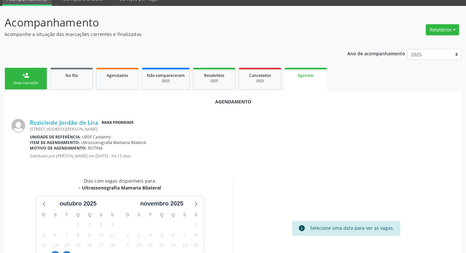
scroll to position [88, 0]
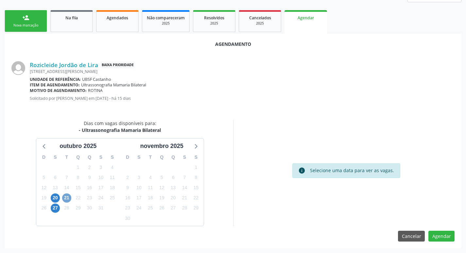
click at [69, 196] on span "21" at bounding box center [66, 197] width 9 height 9
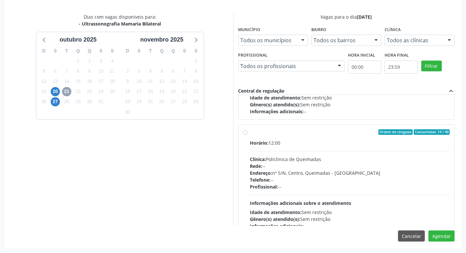
scroll to position [103, 0]
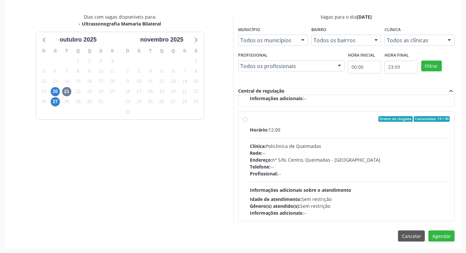
click at [304, 119] on div "Ordem de chegada Consumidos: 14 / 40" at bounding box center [350, 119] width 200 height 6
click at [248, 119] on input "Ordem de chegada Consumidos: 14 / 40 Horário: 12:00 Clínica: Policlinica de Que…" at bounding box center [245, 119] width 5 height 6
radio input "true"
click at [450, 240] on button "Agendar" at bounding box center [442, 235] width 26 height 11
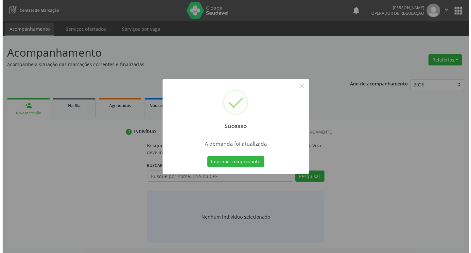
scroll to position [0, 0]
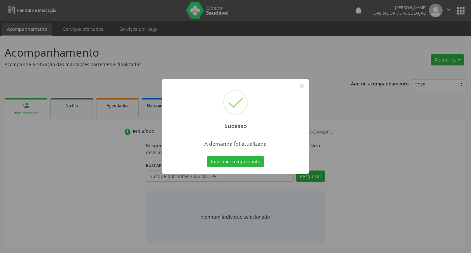
click at [248, 155] on div "Imprimir comprovante Cancel" at bounding box center [236, 162] width 60 height 14
click at [247, 161] on button "Imprimir comprovante" at bounding box center [235, 161] width 57 height 11
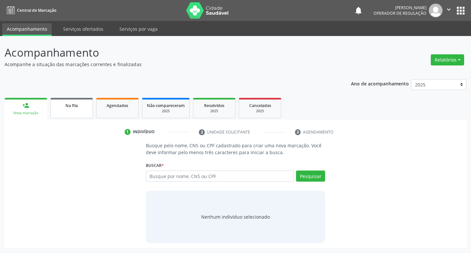
click at [80, 107] on div "Na fila" at bounding box center [71, 105] width 33 height 7
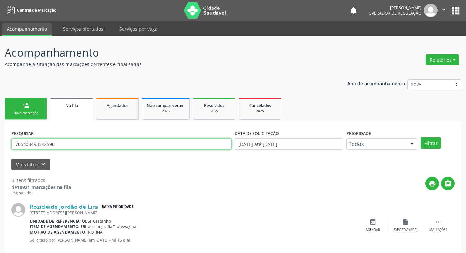
click at [75, 143] on input "705408493342590" at bounding box center [121, 143] width 220 height 11
type input "708609161502590"
click at [421, 137] on button "Filtrar" at bounding box center [431, 142] width 21 height 11
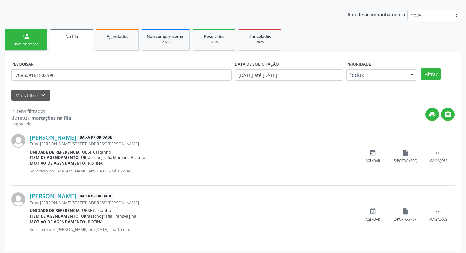
scroll to position [71, 0]
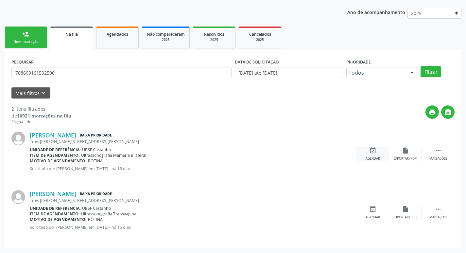
click at [380, 153] on div "event_available Agendar" at bounding box center [373, 154] width 33 height 14
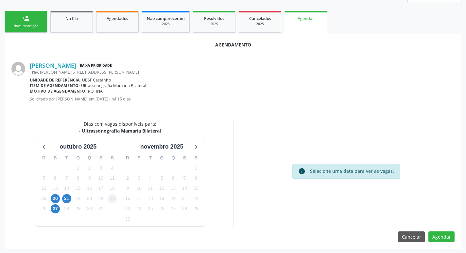
scroll to position [88, 0]
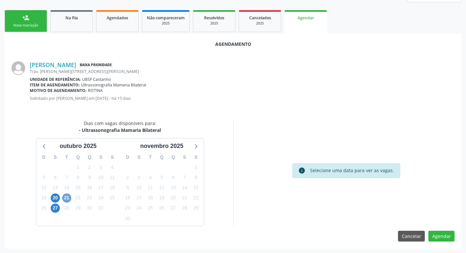
click at [69, 195] on span "21" at bounding box center [66, 197] width 9 height 9
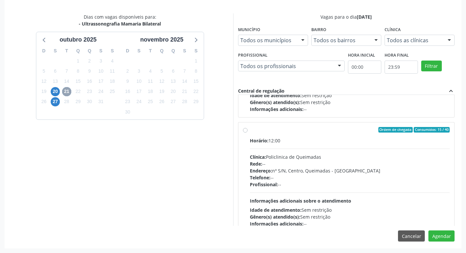
scroll to position [98, 0]
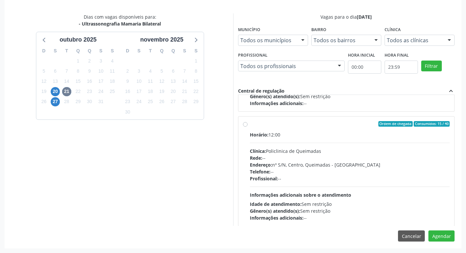
click at [322, 131] on label "Ordem de chegada Consumidos: 15 / 40 Horário: 12:00 Clínica: Policlinica de Que…" at bounding box center [350, 171] width 200 height 100
click at [248, 127] on input "Ordem de chegada Consumidos: 15 / 40 Horário: 12:00 Clínica: Policlinica de Que…" at bounding box center [245, 124] width 5 height 6
radio input "true"
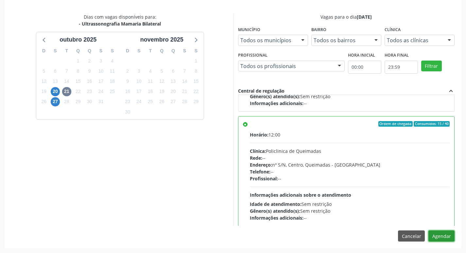
click at [444, 235] on button "Agendar" at bounding box center [442, 235] width 26 height 11
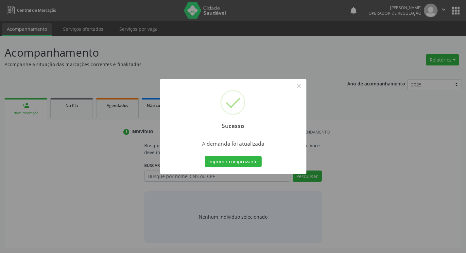
scroll to position [0, 0]
click at [243, 160] on button "Imprimir comprovante" at bounding box center [235, 161] width 57 height 11
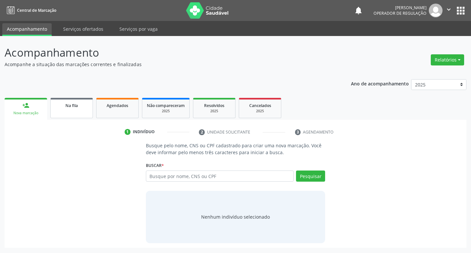
click at [71, 109] on link "Na fila" at bounding box center [71, 108] width 43 height 20
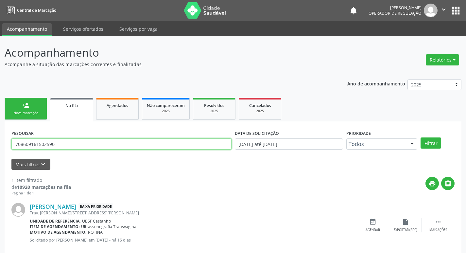
click at [125, 146] on input "708609161502590" at bounding box center [121, 143] width 220 height 11
type input "7"
type input "700407135156750"
click at [421, 137] on button "Filtrar" at bounding box center [431, 142] width 21 height 11
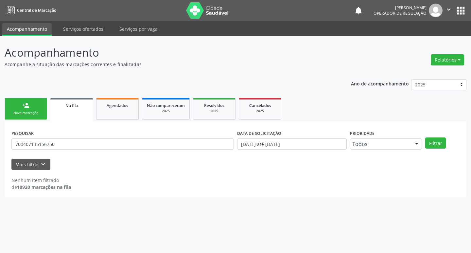
click at [438, 136] on div "PESQUISAR 700407135156750 DATA DE SOLICITAÇÃO 01/01/2021 até 03/10/2025 Priorid…" at bounding box center [236, 141] width 452 height 26
click at [437, 139] on button "Filtrar" at bounding box center [435, 142] width 21 height 11
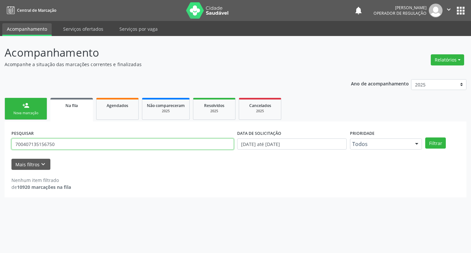
click at [55, 142] on input "700407135156750" at bounding box center [122, 143] width 223 height 11
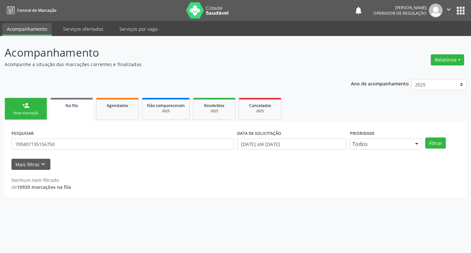
click at [24, 96] on ul "person_add Nova marcação Na fila Agendados Não compareceram 2025 Resolvidos 202…" at bounding box center [236, 108] width 462 height 25
drag, startPoint x: 31, startPoint y: 114, endPoint x: 50, endPoint y: 110, distance: 19.2
click at [31, 115] on div "Nova marcação" at bounding box center [25, 113] width 33 height 5
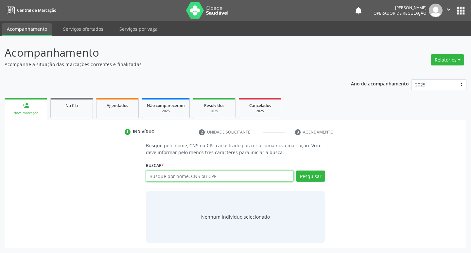
click at [165, 171] on input "text" at bounding box center [220, 175] width 148 height 11
paste input "700407135156750"
type input "700407135156750"
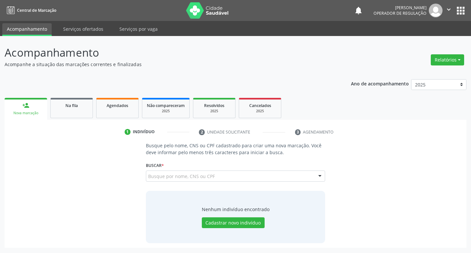
click at [313, 175] on div "700407135156750 Busque por nome, CNS ou CPF Nenhum resultado encontrado para: "…" at bounding box center [236, 178] width 180 height 16
drag, startPoint x: 313, startPoint y: 175, endPoint x: 306, endPoint y: 171, distance: 8.1
click at [306, 171] on button "Pesquisar" at bounding box center [310, 175] width 29 height 11
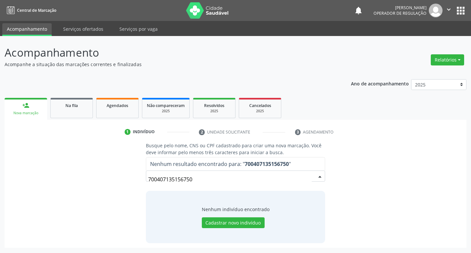
drag, startPoint x: 193, startPoint y: 182, endPoint x: 119, endPoint y: 182, distance: 74.0
click at [119, 182] on div "Busque pelo nome, CNS ou CPF cadastrado para criar uma nova marcação. Você deve…" at bounding box center [235, 192] width 453 height 101
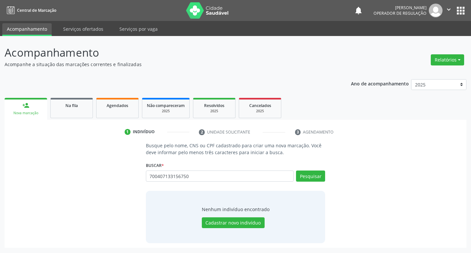
type input "700407133156750"
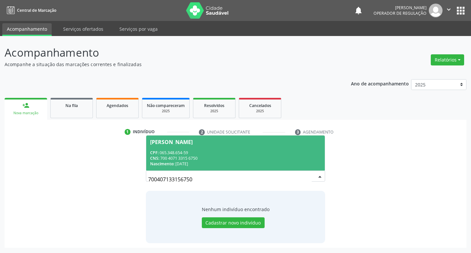
click at [258, 136] on span "Jozenilda Jordão de Lira Silva CPF: 065.348.654-59 CNS: 700 4071 3315 6750 Nasc…" at bounding box center [235, 152] width 179 height 35
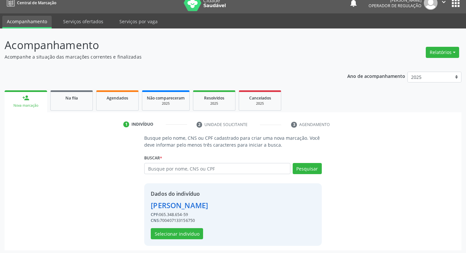
scroll to position [9, 0]
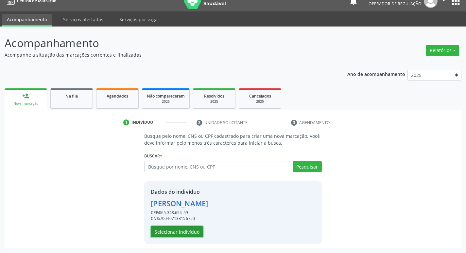
click at [164, 233] on button "Selecionar indivíduo" at bounding box center [177, 231] width 52 height 11
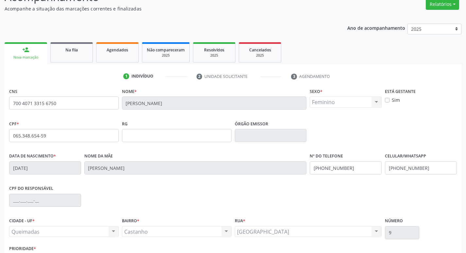
scroll to position [102, 0]
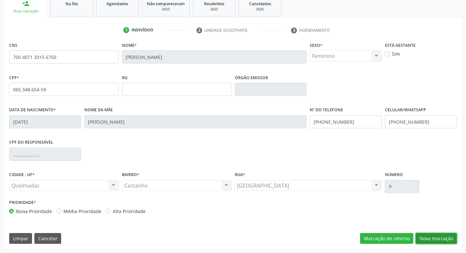
click at [429, 235] on button "Nova marcação" at bounding box center [436, 238] width 41 height 11
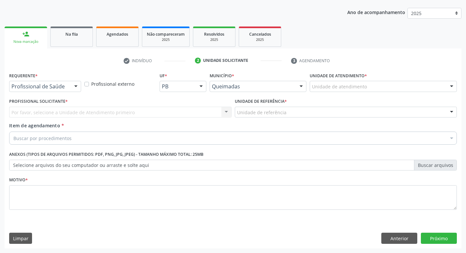
scroll to position [71, 0]
click at [61, 81] on div "Profissional de Saúde" at bounding box center [45, 86] width 72 height 11
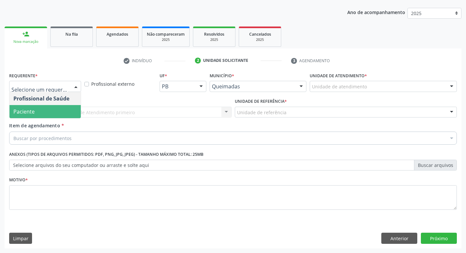
click at [54, 106] on span "Paciente" at bounding box center [44, 111] width 71 height 13
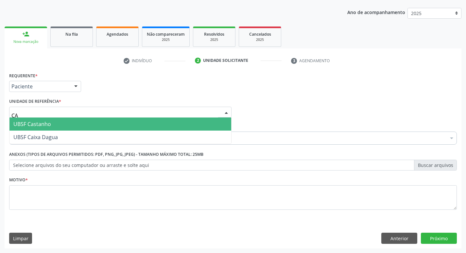
type input "CAS"
click at [52, 123] on span "UBSF Castanho" at bounding box center [120, 123] width 222 height 13
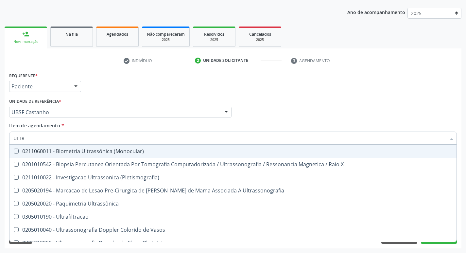
type input "ULTRA"
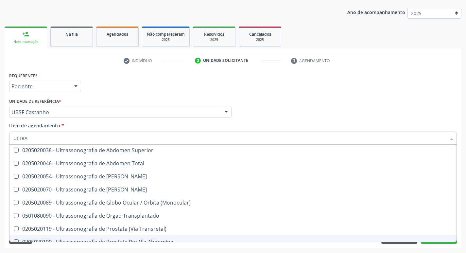
scroll to position [166, 0]
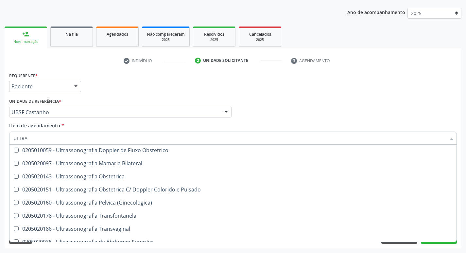
scroll to position [86, 0]
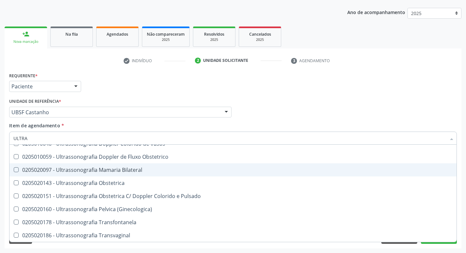
click at [159, 171] on div "0205020097 - Ultrassonografia Mamaria Bilateral" at bounding box center [232, 169] width 439 height 5
checkbox Bilateral "true"
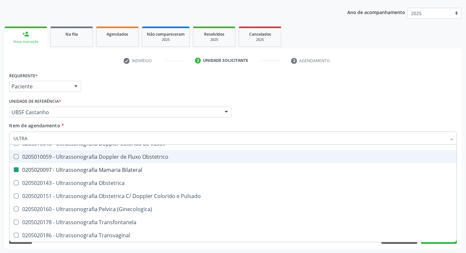
click at [286, 86] on div "Requerente * Paciente Profissional de Saúde Paciente Nenhum resultado encontrad…" at bounding box center [233, 84] width 451 height 26
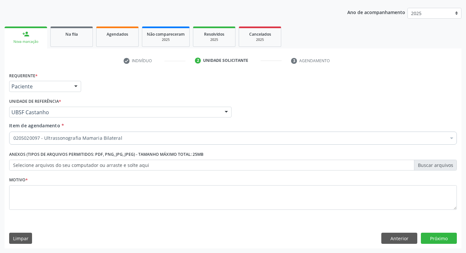
scroll to position [0, 0]
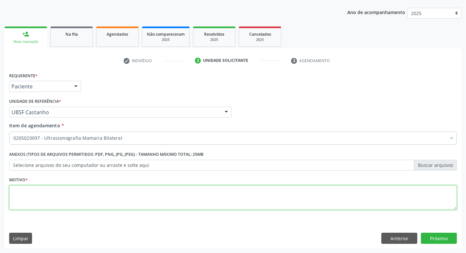
click at [100, 191] on textarea at bounding box center [233, 197] width 448 height 25
type textarea "ROTINA"
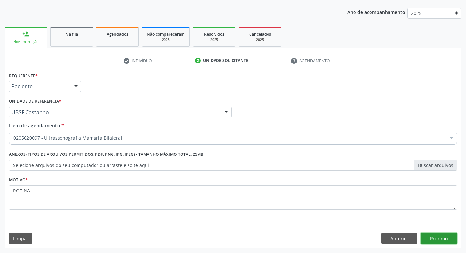
click at [438, 233] on button "Próximo" at bounding box center [439, 238] width 36 height 11
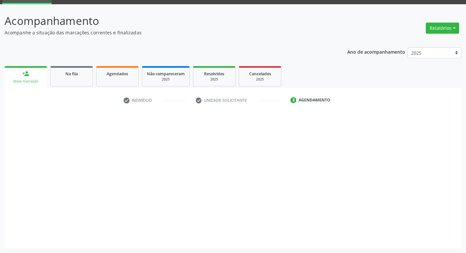
scroll to position [32, 0]
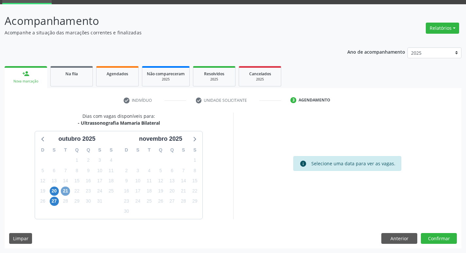
click at [66, 189] on span "21" at bounding box center [65, 191] width 9 height 9
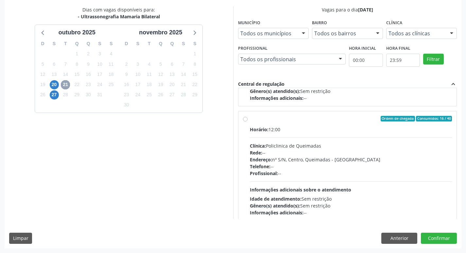
scroll to position [98, 0]
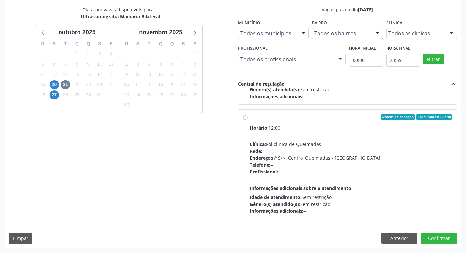
drag, startPoint x: 324, startPoint y: 121, endPoint x: 90, endPoint y: 24, distance: 253.4
click at [324, 121] on label "Ordem de chegada Consumidos: 16 / 40 Horário: 12:00 Clínica: Policlinica de Que…" at bounding box center [351, 164] width 203 height 100
click at [248, 120] on input "Ordem de chegada Consumidos: 16 / 40 Horário: 12:00 Clínica: Policlinica de Que…" at bounding box center [245, 117] width 5 height 6
radio input "true"
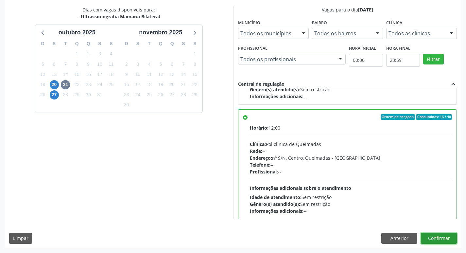
click at [435, 237] on button "Confirmar" at bounding box center [439, 238] width 36 height 11
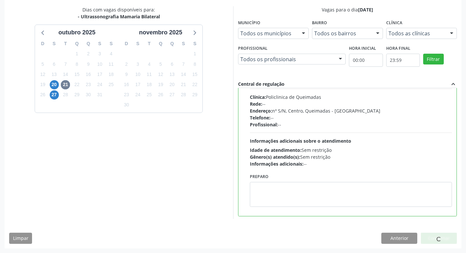
scroll to position [147, 0]
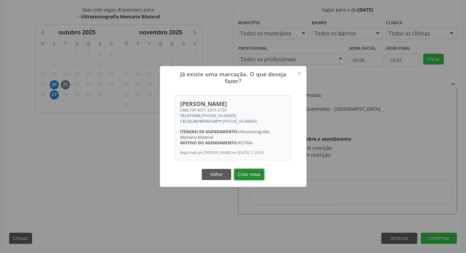
click at [241, 177] on button "Criar novo" at bounding box center [249, 174] width 30 height 11
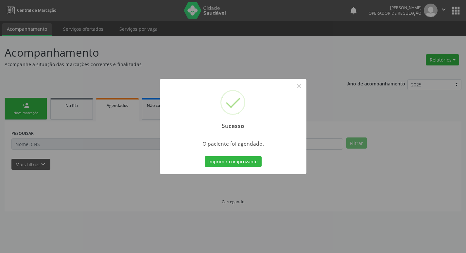
scroll to position [0, 0]
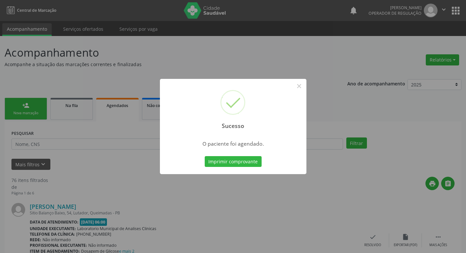
click at [228, 168] on div "Imprimir comprovante Cancel" at bounding box center [233, 162] width 60 height 14
click at [229, 164] on button "Imprimir comprovante" at bounding box center [233, 161] width 57 height 11
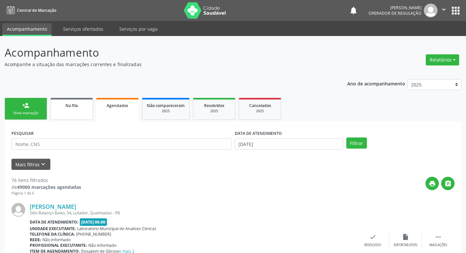
click at [63, 104] on div "Na fila" at bounding box center [71, 105] width 33 height 7
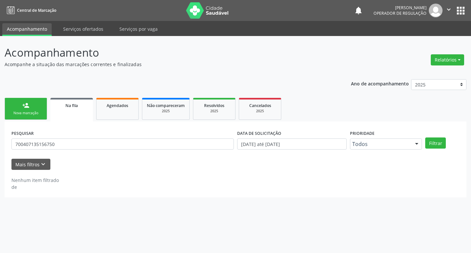
click at [85, 138] on div "PESQUISAR 700407135156750" at bounding box center [123, 141] width 226 height 26
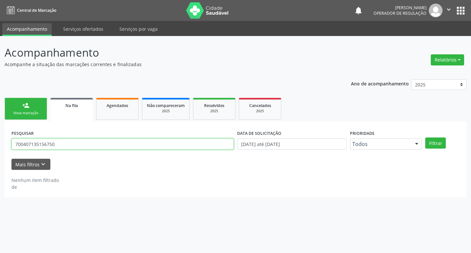
click at [85, 148] on input "700407135156750" at bounding box center [122, 143] width 223 height 11
type input "708703176382093"
click at [425, 137] on button "Filtrar" at bounding box center [435, 142] width 21 height 11
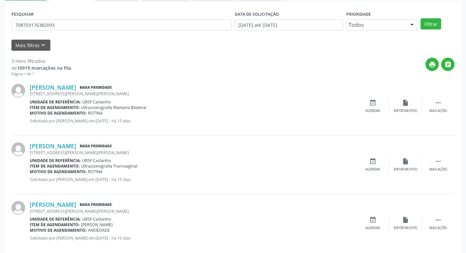
scroll to position [130, 0]
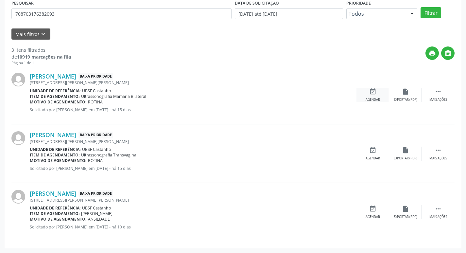
click at [374, 100] on div "Agendar" at bounding box center [373, 100] width 14 height 5
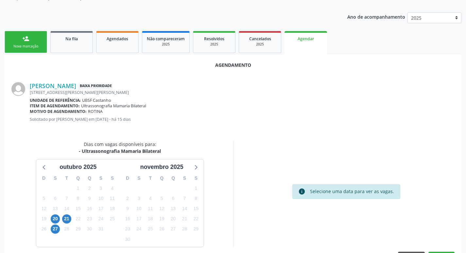
scroll to position [88, 0]
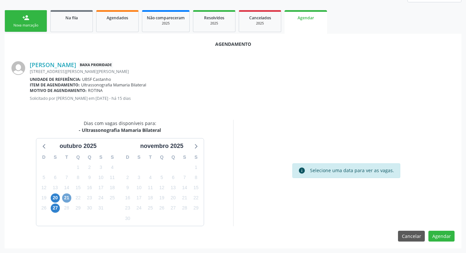
click at [65, 195] on span "21" at bounding box center [66, 197] width 9 height 9
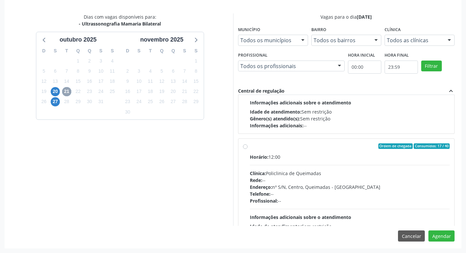
scroll to position [103, 0]
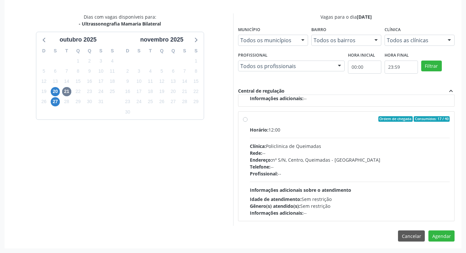
click at [385, 134] on div "Horário: 12:00 Clínica: Policlinica de Queimadas Rede: -- Endereço: nº S/N, Cen…" at bounding box center [350, 171] width 200 height 90
click at [248, 122] on input "Ordem de chegada Consumidos: 17 / 40 Horário: 12:00 Clínica: Policlinica de Que…" at bounding box center [245, 119] width 5 height 6
radio input "true"
click at [440, 233] on button "Agendar" at bounding box center [442, 235] width 26 height 11
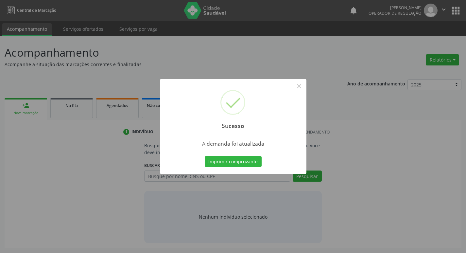
scroll to position [0, 0]
click at [254, 164] on button "Imprimir comprovante" at bounding box center [235, 161] width 57 height 11
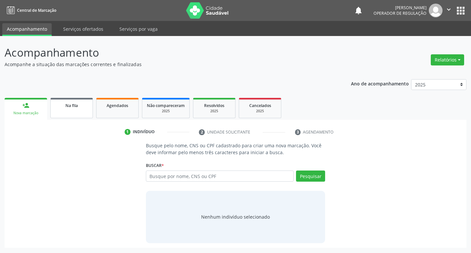
click at [73, 111] on link "Na fila" at bounding box center [71, 108] width 43 height 20
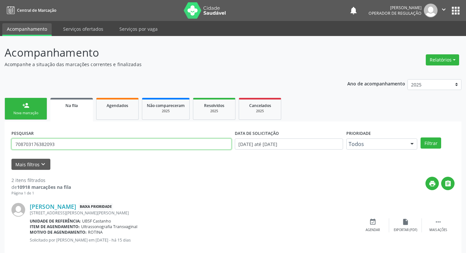
click at [91, 146] on input "708703176382093" at bounding box center [121, 143] width 220 height 11
type input "704205262693380"
click at [421, 137] on button "Filtrar" at bounding box center [431, 142] width 21 height 11
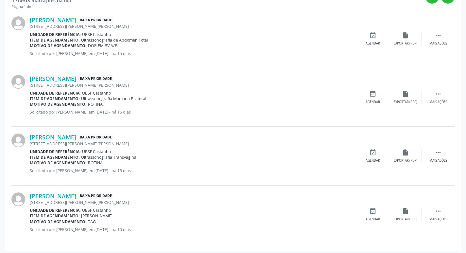
scroll to position [189, 0]
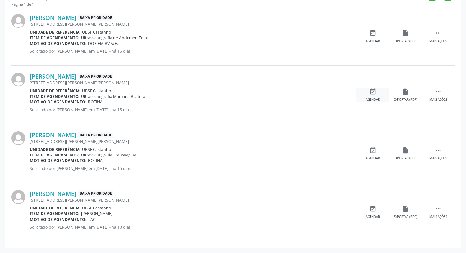
click at [373, 95] on icon "event_available" at bounding box center [372, 91] width 7 height 7
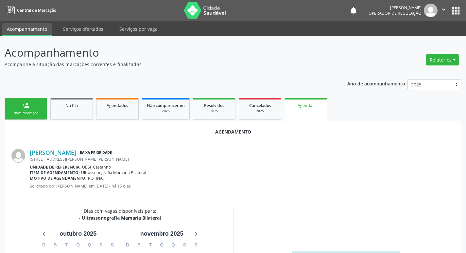
scroll to position [88, 0]
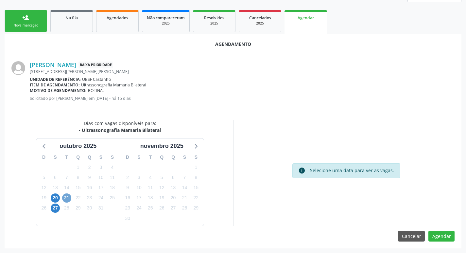
click at [67, 197] on span "21" at bounding box center [66, 197] width 9 height 9
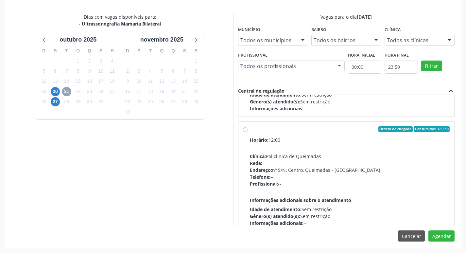
scroll to position [103, 0]
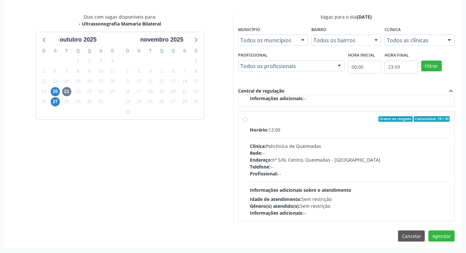
click at [331, 144] on div "Clínica: Policlinica de Queimadas" at bounding box center [350, 146] width 200 height 7
click at [248, 122] on input "Ordem de chegada Consumidos: 18 / 40 Horário: 12:00 Clínica: Policlinica de Que…" at bounding box center [245, 119] width 5 height 6
radio input "true"
click at [447, 237] on button "Agendar" at bounding box center [442, 235] width 26 height 11
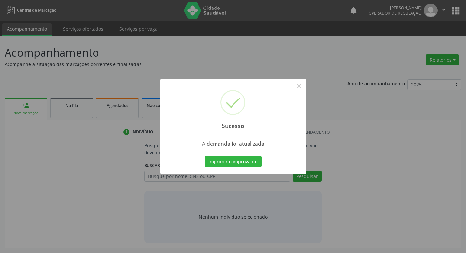
scroll to position [0, 0]
click at [230, 158] on button "Imprimir comprovante" at bounding box center [235, 161] width 57 height 11
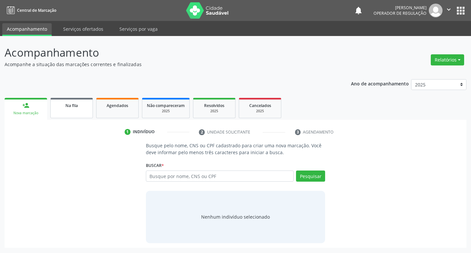
click at [68, 112] on link "Na fila" at bounding box center [71, 108] width 43 height 20
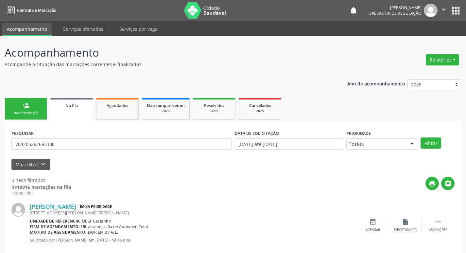
click at [80, 143] on input "704205262693380" at bounding box center [121, 143] width 220 height 11
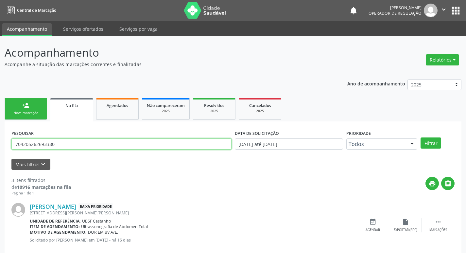
click at [80, 143] on input "704205262693380" at bounding box center [121, 143] width 220 height 11
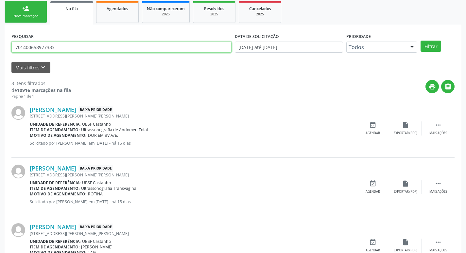
scroll to position [98, 0]
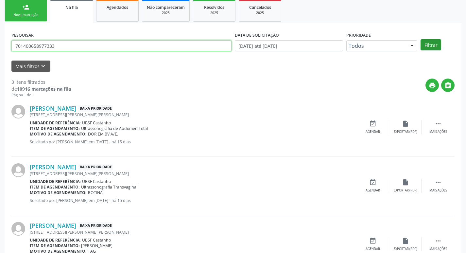
type input "701400658977333"
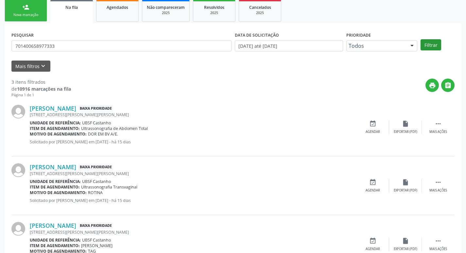
click at [427, 36] on div "PESQUISAR 701400658977333 DATA DE SOLICITAÇÃO [DATE] até [DATE] Prioridade Todo…" at bounding box center [233, 43] width 447 height 26
click at [432, 45] on button "Filtrar" at bounding box center [431, 44] width 21 height 11
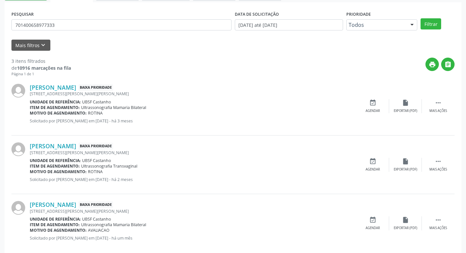
scroll to position [130, 0]
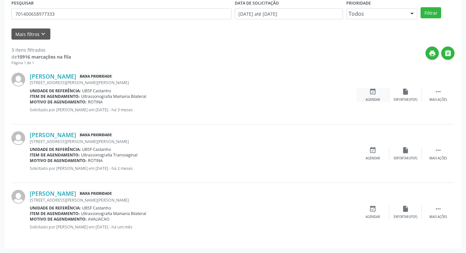
click at [374, 95] on icon "event_available" at bounding box center [372, 91] width 7 height 7
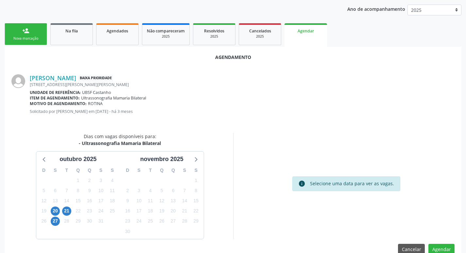
scroll to position [88, 0]
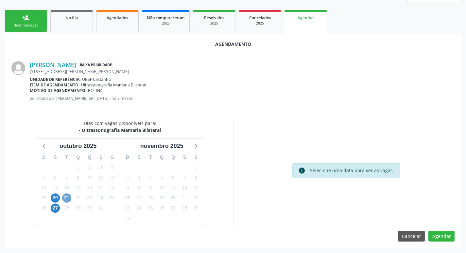
click at [69, 198] on span "21" at bounding box center [66, 197] width 9 height 9
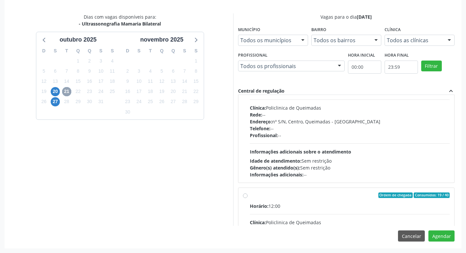
scroll to position [103, 0]
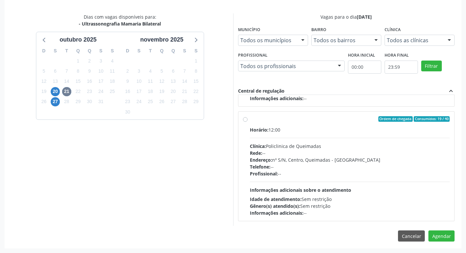
click at [338, 135] on div "Horário: 12:00 Clínica: Policlinica de Queimadas Rede: -- Endereço: nº S/N, Cen…" at bounding box center [350, 171] width 200 height 90
click at [248, 122] on input "Ordem de chegada Consumidos: 19 / 40 Horário: 12:00 Clínica: Policlinica de Que…" at bounding box center [245, 119] width 5 height 6
radio input "true"
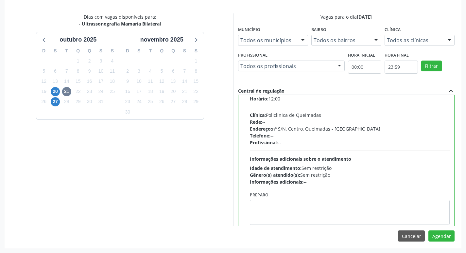
scroll to position [147, 0]
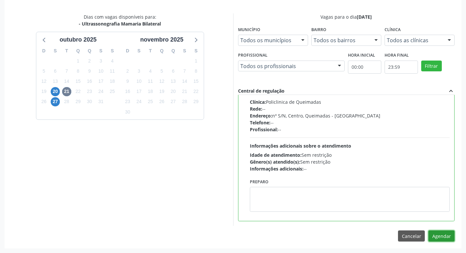
click at [443, 237] on button "Agendar" at bounding box center [442, 235] width 26 height 11
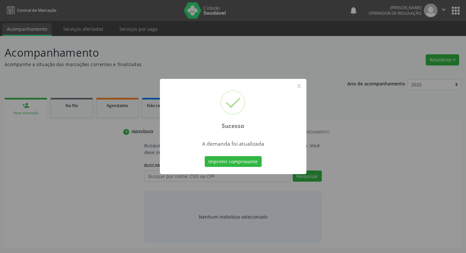
scroll to position [0, 0]
click at [250, 161] on button "Imprimir comprovante" at bounding box center [235, 161] width 57 height 11
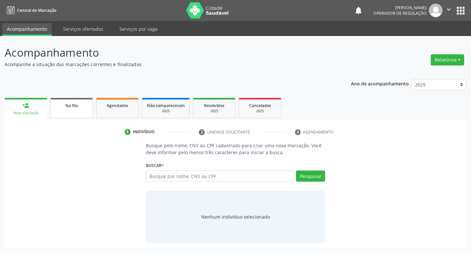
click at [69, 111] on link "Na fila" at bounding box center [71, 108] width 43 height 20
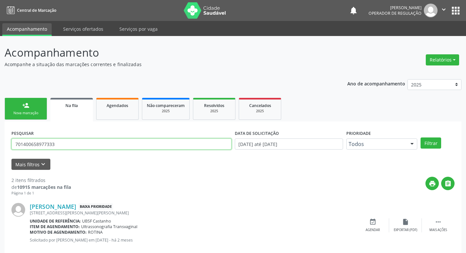
click at [76, 146] on input "701400658977333" at bounding box center [121, 143] width 220 height 11
type input "704102122157875"
click at [421, 137] on button "Filtrar" at bounding box center [431, 142] width 21 height 11
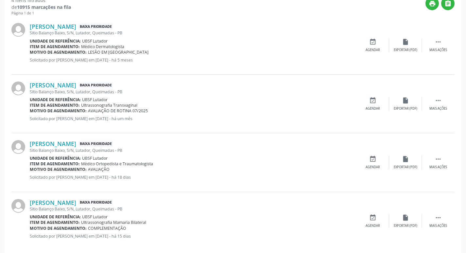
scroll to position [189, 0]
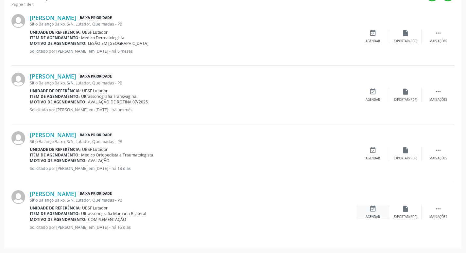
click at [368, 216] on div "Agendar" at bounding box center [373, 217] width 14 height 5
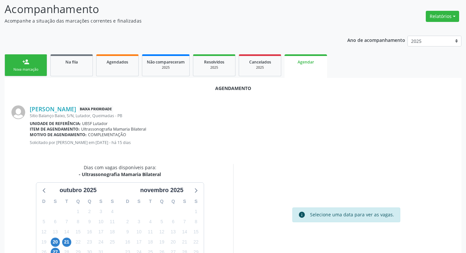
scroll to position [88, 0]
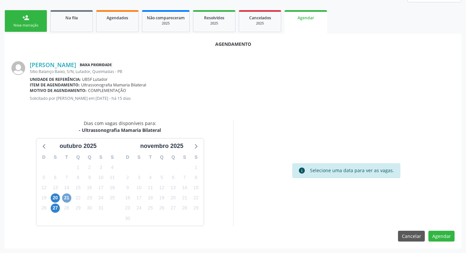
click at [69, 196] on span "21" at bounding box center [66, 197] width 9 height 9
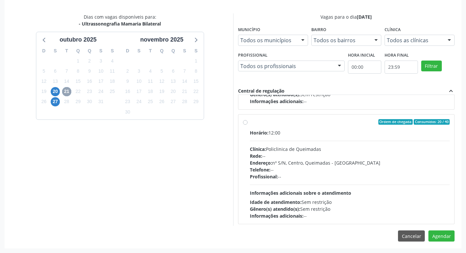
scroll to position [103, 0]
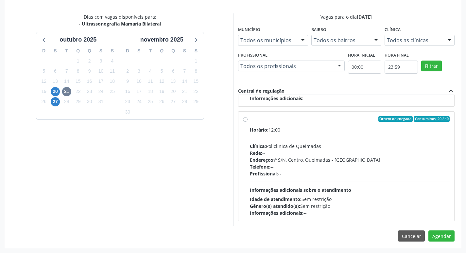
click at [378, 160] on div "Endereço: nº S/N, Centro, Queimadas - [GEOGRAPHIC_DATA]" at bounding box center [350, 159] width 200 height 7
click at [248, 122] on input "Ordem de chegada Consumidos: 20 / 40 Horário: 12:00 Clínica: Policlinica de Que…" at bounding box center [245, 119] width 5 height 6
radio input "true"
click at [440, 237] on button "Agendar" at bounding box center [442, 235] width 26 height 11
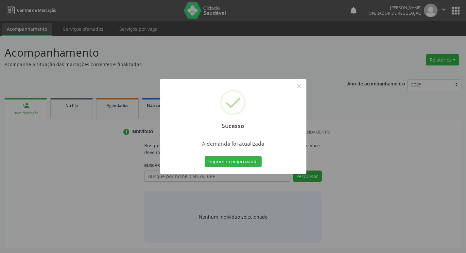
scroll to position [0, 0]
click at [249, 162] on button "Imprimir comprovante" at bounding box center [235, 161] width 57 height 11
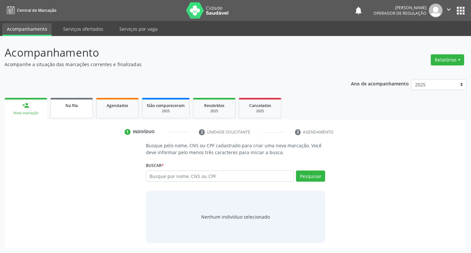
click at [88, 109] on link "Na fila" at bounding box center [71, 108] width 43 height 20
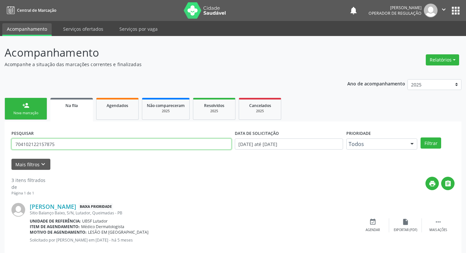
click at [110, 143] on input "704102122157875" at bounding box center [121, 143] width 220 height 11
type input "706209552538361"
click at [421, 137] on button "Filtrar" at bounding box center [431, 142] width 21 height 11
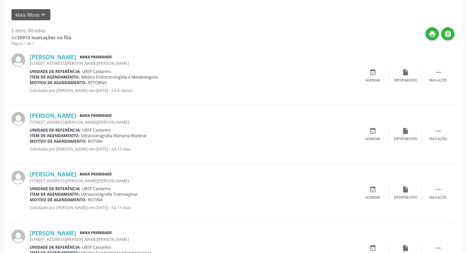
scroll to position [149, 0]
click at [373, 133] on icon "event_available" at bounding box center [372, 131] width 7 height 7
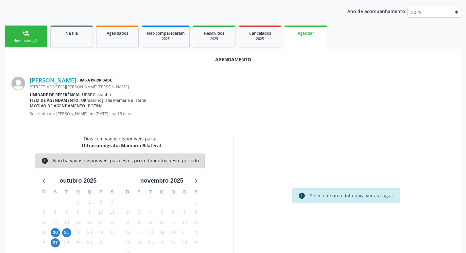
scroll to position [88, 0]
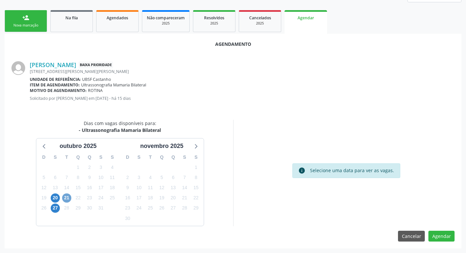
click at [67, 195] on span "21" at bounding box center [66, 197] width 9 height 9
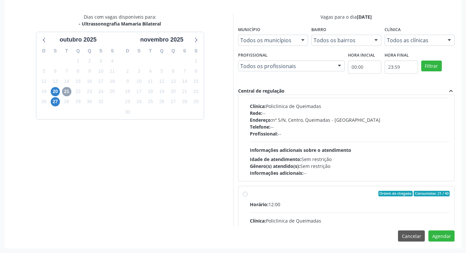
scroll to position [103, 0]
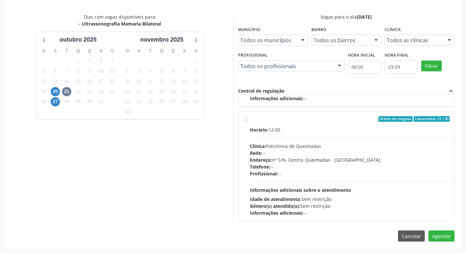
click at [323, 135] on div "Horário: 12:00 Clínica: Policlinica de Queimadas Rede: -- Endereço: nº S/N, Cen…" at bounding box center [350, 171] width 200 height 90
click at [248, 122] on input "Ordem de chegada Consumidos: 21 / 40 Horário: 12:00 Clínica: Policlinica de Que…" at bounding box center [245, 119] width 5 height 6
radio input "true"
click at [439, 242] on div "Agendamento [PERSON_NAME] Baixa Prioridade [STREET_ADDRESS][PERSON_NAME][PERSON…" at bounding box center [233, 87] width 457 height 321
click at [440, 237] on button "Agendar" at bounding box center [442, 235] width 26 height 11
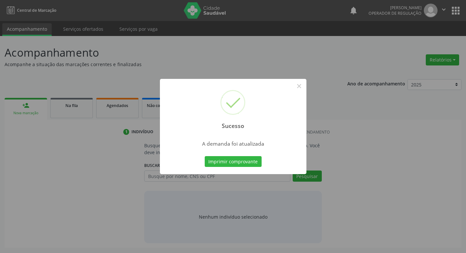
scroll to position [0, 0]
click at [247, 162] on button "Imprimir comprovante" at bounding box center [235, 161] width 57 height 11
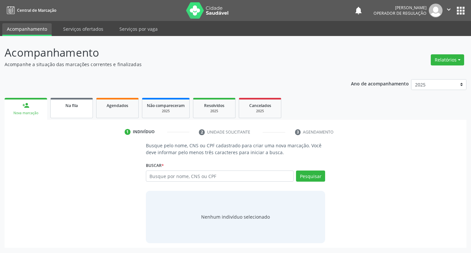
click at [79, 109] on link "Na fila" at bounding box center [71, 108] width 43 height 20
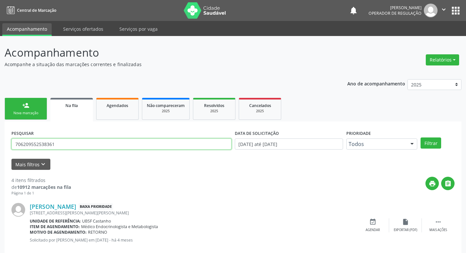
click at [79, 141] on input "706209552538361" at bounding box center [121, 143] width 220 height 11
type input "705006267611855"
click at [421, 137] on button "Filtrar" at bounding box center [431, 142] width 21 height 11
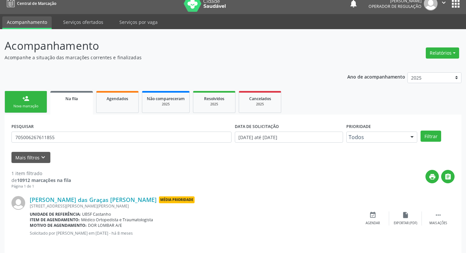
scroll to position [13, 0]
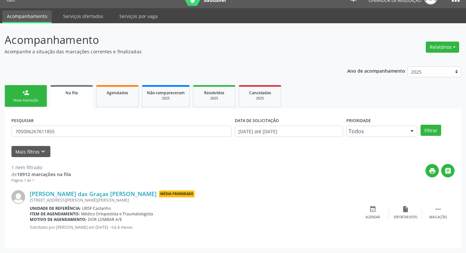
click at [109, 123] on div "PESQUISAR 705006267611855" at bounding box center [122, 129] width 224 height 26
click at [108, 131] on input "705006267611855" at bounding box center [121, 131] width 220 height 11
click at [127, 90] on div "Agendados" at bounding box center [117, 92] width 33 height 7
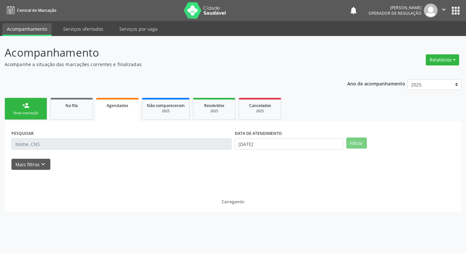
scroll to position [0, 0]
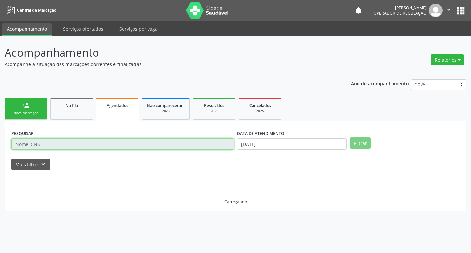
click at [71, 141] on input "text" at bounding box center [122, 143] width 223 height 11
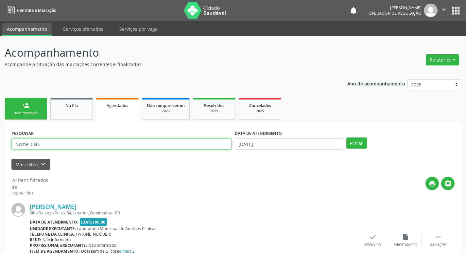
click at [71, 141] on input "text" at bounding box center [121, 143] width 220 height 11
paste input "705006267611855"
type input "705006267611855"
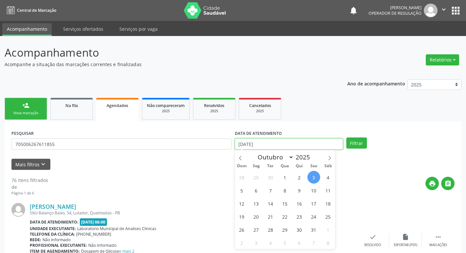
click at [334, 142] on input "[DATE]" at bounding box center [289, 143] width 108 height 11
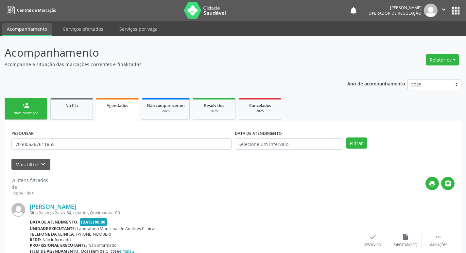
click at [378, 144] on div "Filtrar" at bounding box center [401, 142] width 112 height 11
click at [359, 149] on div "PESQUISAR 705006267611855 DATA DE ATENDIMENTO Filtrar" at bounding box center [233, 141] width 447 height 26
click at [358, 145] on button "Filtrar" at bounding box center [357, 142] width 21 height 11
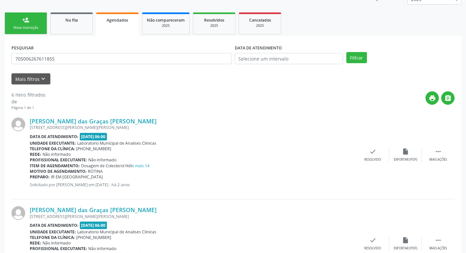
scroll to position [61, 0]
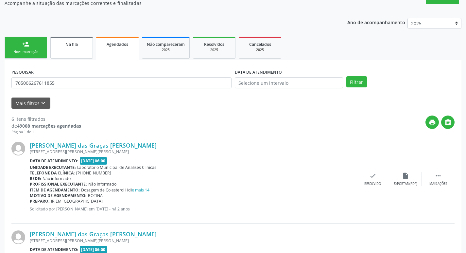
click at [75, 42] on span "Na fila" at bounding box center [71, 45] width 12 height 6
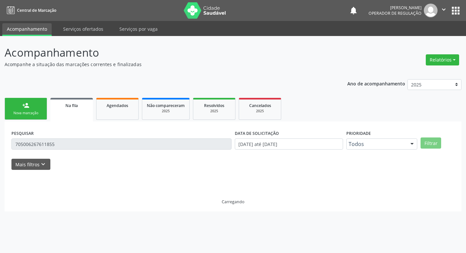
scroll to position [0, 0]
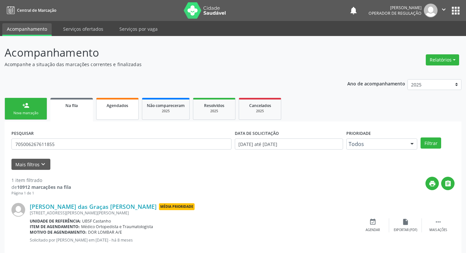
click at [107, 99] on link "Agendados" at bounding box center [117, 109] width 43 height 22
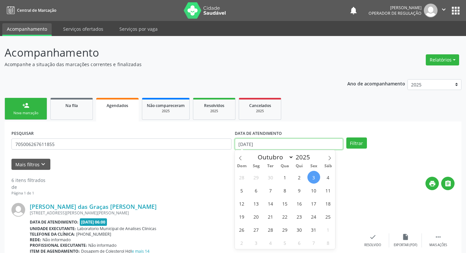
click at [322, 143] on input "[DATE]" at bounding box center [289, 143] width 108 height 11
click at [359, 145] on button "Filtrar" at bounding box center [357, 142] width 21 height 11
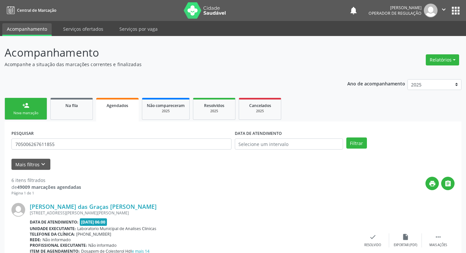
click at [31, 116] on link "person_add Nova marcação" at bounding box center [26, 109] width 43 height 22
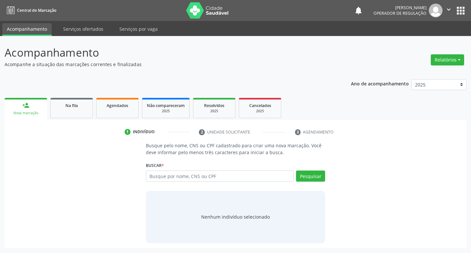
click at [270, 57] on p "Acompanhamento" at bounding box center [166, 53] width 323 height 16
click at [55, 117] on link "Na fila" at bounding box center [71, 108] width 43 height 20
click at [62, 113] on link "Na fila" at bounding box center [71, 108] width 43 height 20
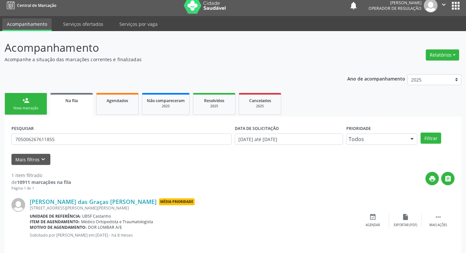
scroll to position [13, 0]
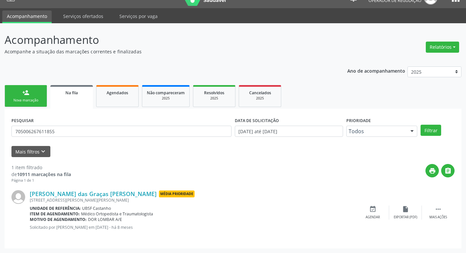
click at [25, 85] on link "person_add Nova marcação" at bounding box center [26, 96] width 43 height 22
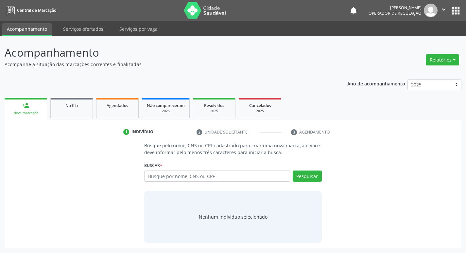
scroll to position [0, 0]
click at [61, 110] on link "Na fila" at bounding box center [71, 108] width 43 height 20
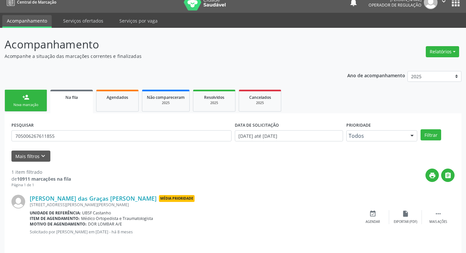
scroll to position [13, 0]
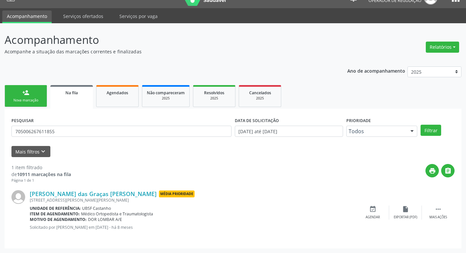
click at [73, 93] on span "Na fila" at bounding box center [71, 93] width 12 height 6
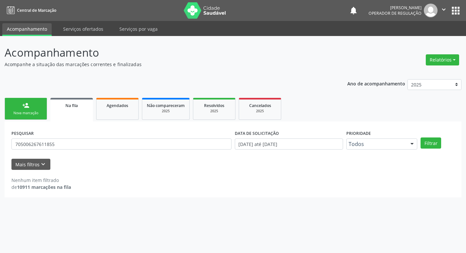
scroll to position [0, 0]
click at [37, 104] on link "person_add Nova marcação" at bounding box center [26, 109] width 43 height 22
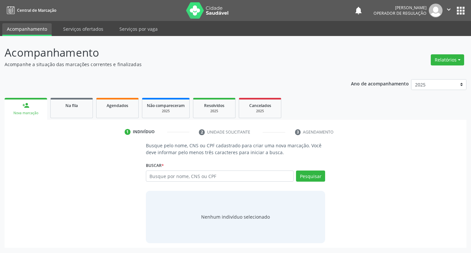
click at [76, 98] on ul "person_add Nova marcação Na fila Agendados Não compareceram 2025 Resolvidos 202…" at bounding box center [236, 108] width 462 height 24
click at [70, 108] on div "Na fila" at bounding box center [71, 105] width 33 height 7
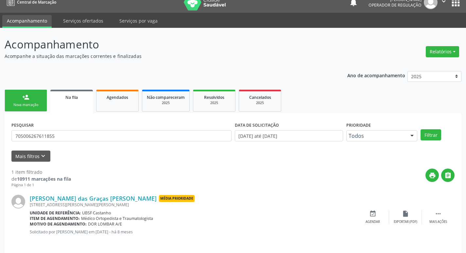
scroll to position [13, 0]
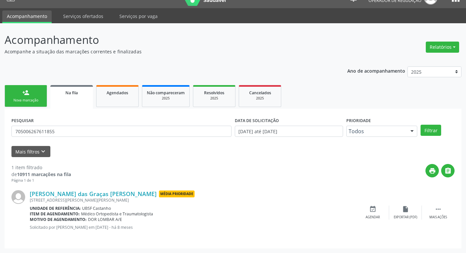
click at [35, 94] on link "person_add Nova marcação" at bounding box center [26, 96] width 43 height 22
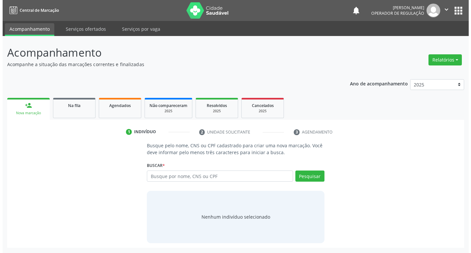
scroll to position [0, 0]
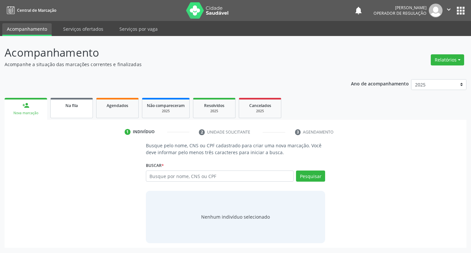
click at [64, 108] on div "Na fila" at bounding box center [71, 105] width 33 height 7
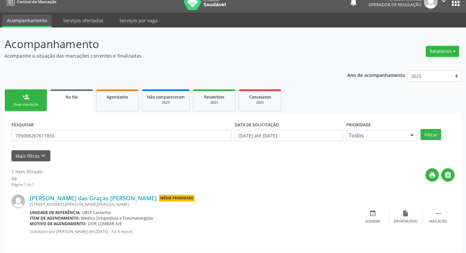
scroll to position [13, 0]
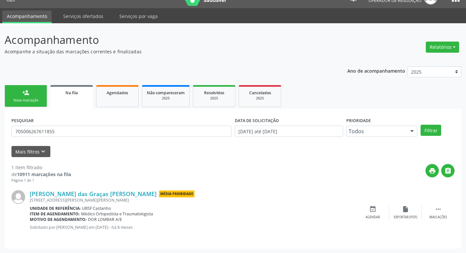
click at [32, 99] on div "Nova marcação" at bounding box center [25, 100] width 33 height 5
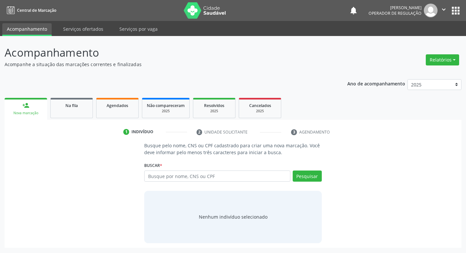
scroll to position [0, 0]
click at [45, 121] on div "1 Indivíduo 2 Unidade solicitante 3 Agendamento Busque pelo nome, CNS ou CPF ca…" at bounding box center [236, 184] width 462 height 128
click at [63, 118] on link "Na fila" at bounding box center [71, 108] width 43 height 20
click at [69, 109] on link "Na fila" at bounding box center [71, 108] width 43 height 20
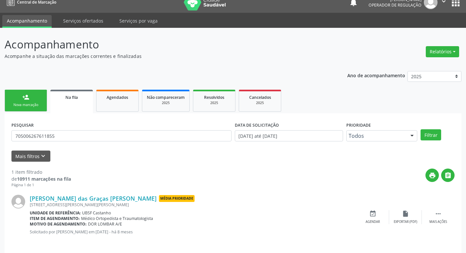
scroll to position [13, 0]
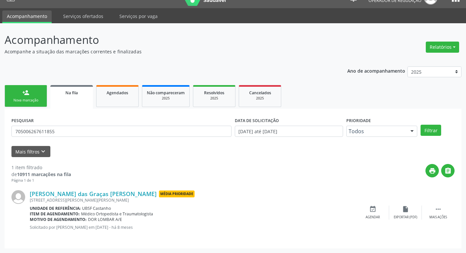
click at [40, 101] on div "Nova marcação" at bounding box center [25, 100] width 33 height 5
click at [72, 99] on link "Na fila" at bounding box center [71, 97] width 43 height 24
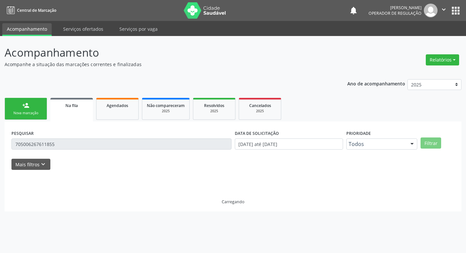
scroll to position [0, 0]
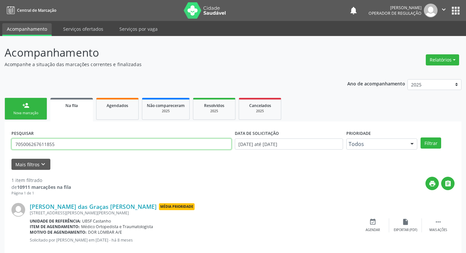
click at [61, 139] on input "705006267611855" at bounding box center [121, 143] width 220 height 11
type input "705600428276512"
click at [421, 137] on button "Filtrar" at bounding box center [431, 142] width 21 height 11
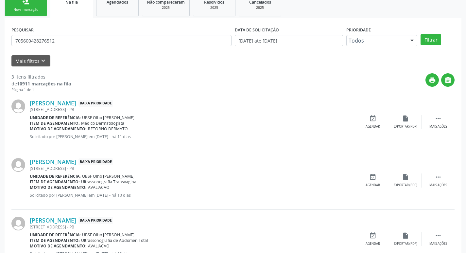
scroll to position [65, 0]
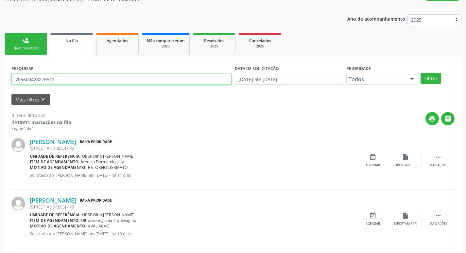
click at [64, 78] on input "705600428276512" at bounding box center [121, 79] width 220 height 11
drag, startPoint x: 15, startPoint y: 39, endPoint x: 87, endPoint y: 89, distance: 87.9
click at [15, 40] on link "person_add Nova marcação" at bounding box center [26, 44] width 43 height 22
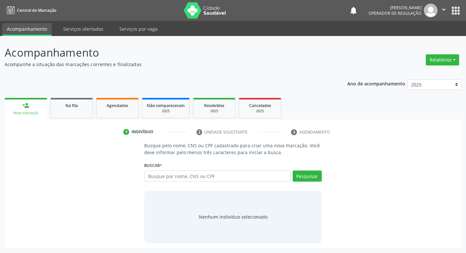
scroll to position [0, 0]
click at [157, 177] on input "text" at bounding box center [220, 175] width 148 height 11
paste input "705600428276512"
type input "705600428276512"
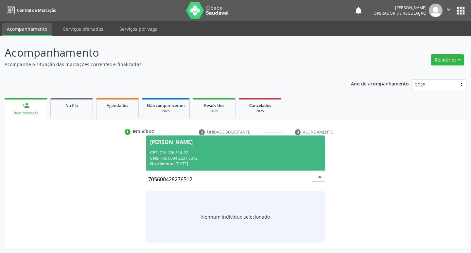
click at [193, 144] on div "[PERSON_NAME]" at bounding box center [171, 141] width 43 height 5
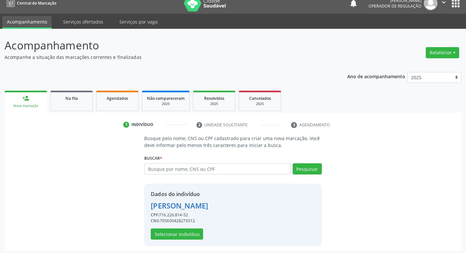
scroll to position [9, 0]
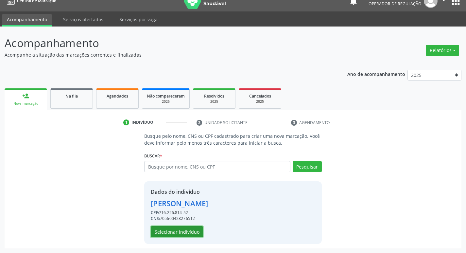
click at [193, 230] on button "Selecionar indivíduo" at bounding box center [177, 231] width 52 height 11
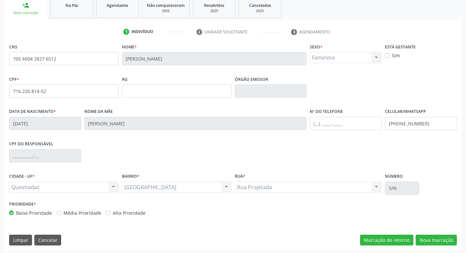
scroll to position [102, 0]
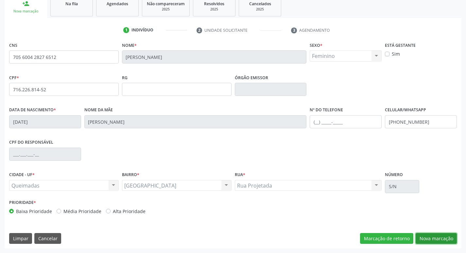
click at [442, 239] on button "Nova marcação" at bounding box center [436, 238] width 41 height 11
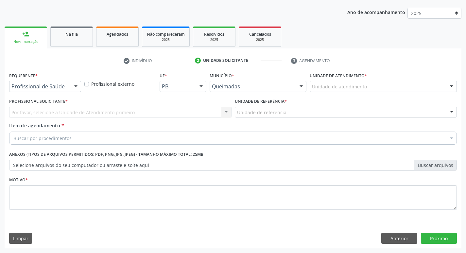
click at [76, 90] on div at bounding box center [76, 86] width 10 height 11
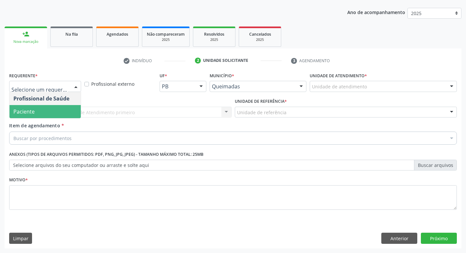
click at [61, 108] on span "Paciente" at bounding box center [44, 111] width 71 height 13
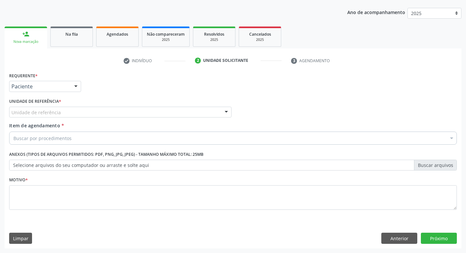
click at [62, 109] on div "Unidade de referência" at bounding box center [120, 112] width 223 height 11
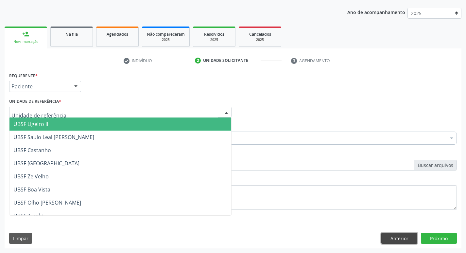
click at [408, 233] on button "Anterior" at bounding box center [400, 238] width 36 height 11
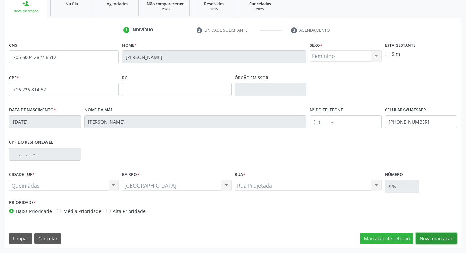
click at [442, 239] on button "Nova marcação" at bounding box center [436, 238] width 41 height 11
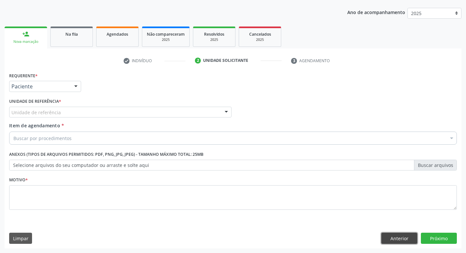
click at [403, 234] on button "Anterior" at bounding box center [400, 238] width 36 height 11
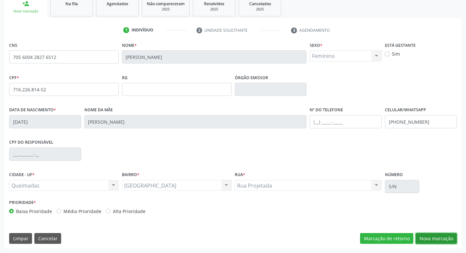
click at [445, 237] on button "Nova marcação" at bounding box center [436, 238] width 41 height 11
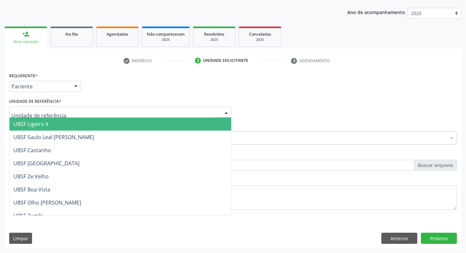
click at [74, 110] on div at bounding box center [120, 112] width 223 height 11
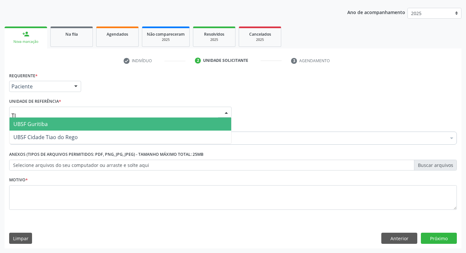
type input "TIA"
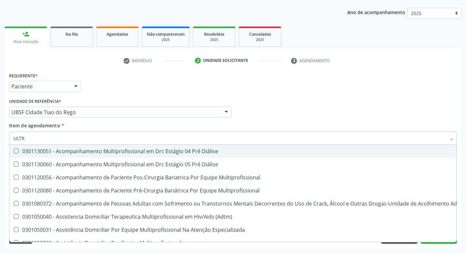
type input "ULTRA"
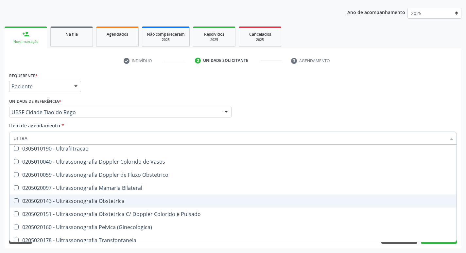
scroll to position [53, 0]
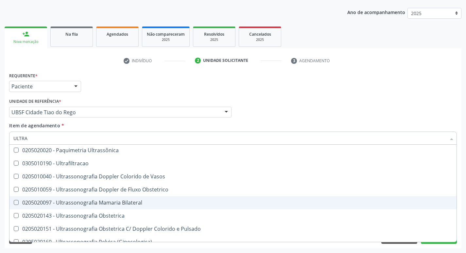
click at [136, 200] on div "0205020097 - Ultrassonografia Mamaria Bilateral" at bounding box center [232, 202] width 439 height 5
checkbox Bilateral "true"
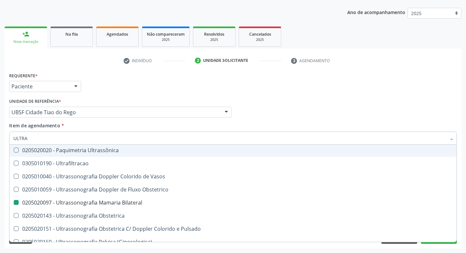
click at [306, 108] on div "Profissional Solicitante Por favor, selecione a Unidade de Atendimento primeiro…" at bounding box center [233, 110] width 451 height 26
click at [287, 76] on div "Requerente * Paciente Profissional de Saúde Paciente Nenhum resultado encontrad…" at bounding box center [233, 84] width 451 height 26
checkbox X "true"
checkbox Bilateral "false"
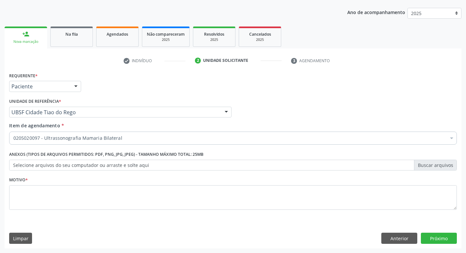
scroll to position [0, 0]
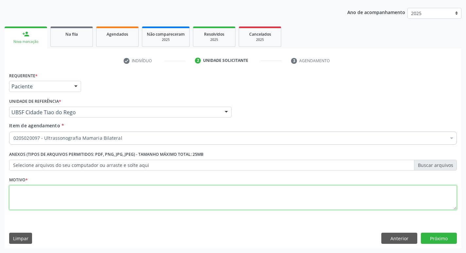
click at [66, 197] on textarea at bounding box center [233, 197] width 448 height 25
type textarea "AVALIAÇÃO"
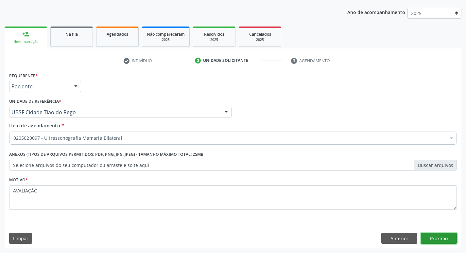
click at [440, 238] on button "Próximo" at bounding box center [439, 238] width 36 height 11
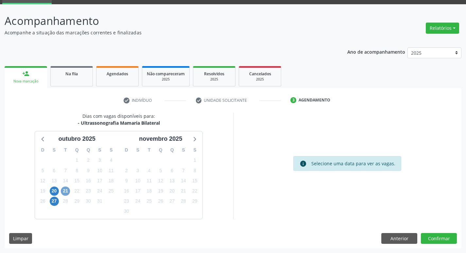
click at [64, 192] on span "21" at bounding box center [65, 191] width 9 height 9
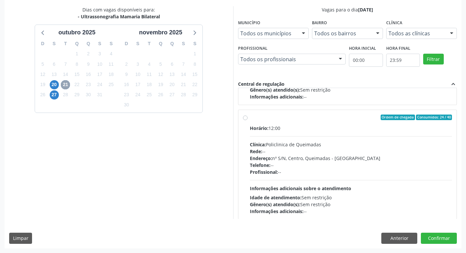
scroll to position [98, 0]
click at [384, 137] on div "Horário: 12:00 Clínica: Policlinica de Queimadas Rede: -- Endereço: nº S/N, Cen…" at bounding box center [351, 169] width 203 height 90
click at [248, 120] on input "Ordem de chegada Consumidos: 24 / 40 Horário: 12:00 Clínica: Policlinica de Que…" at bounding box center [245, 117] width 5 height 6
radio input "true"
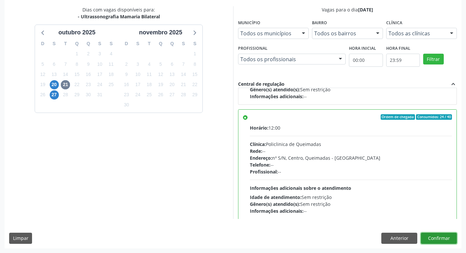
click at [445, 241] on button "Confirmar" at bounding box center [439, 238] width 36 height 11
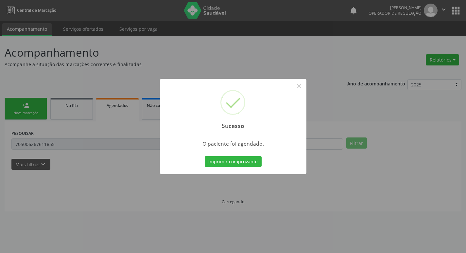
scroll to position [0, 0]
click at [213, 164] on button "Imprimir comprovante" at bounding box center [235, 161] width 57 height 11
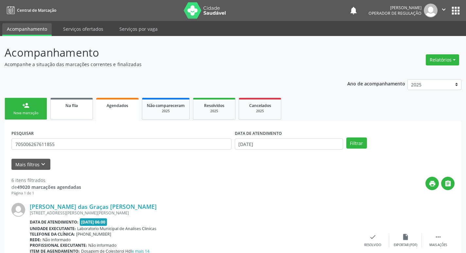
click at [63, 113] on link "Na fila" at bounding box center [71, 109] width 43 height 22
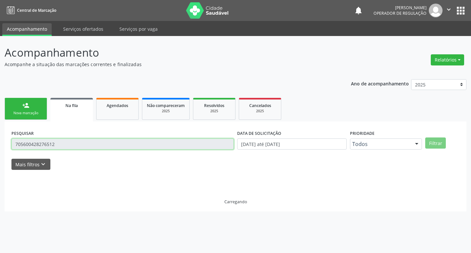
click at [75, 146] on input "705600428276512" at bounding box center [122, 143] width 223 height 11
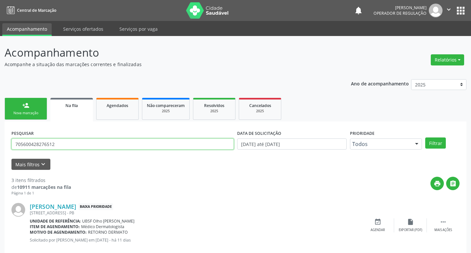
click at [75, 146] on input "705600428276512" at bounding box center [122, 143] width 223 height 11
type input "700006665631200"
click at [421, 137] on button "Filtrar" at bounding box center [431, 142] width 21 height 11
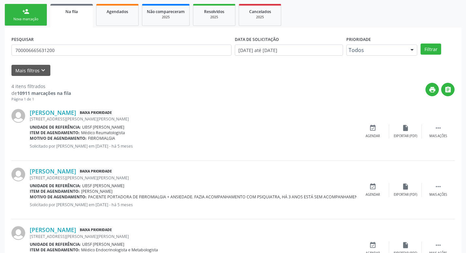
scroll to position [189, 0]
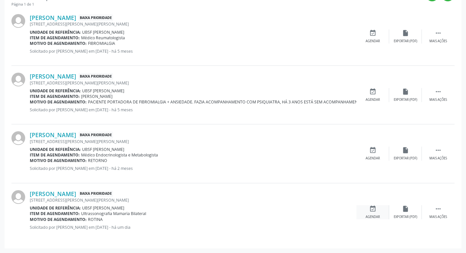
click at [373, 211] on icon "event_available" at bounding box center [372, 208] width 7 height 7
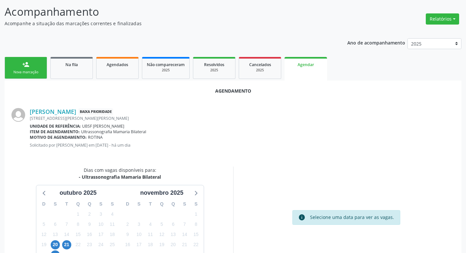
scroll to position [88, 0]
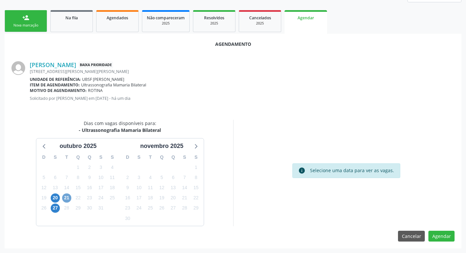
click at [66, 199] on span "21" at bounding box center [66, 197] width 9 height 9
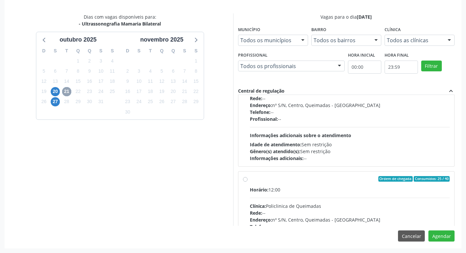
scroll to position [103, 0]
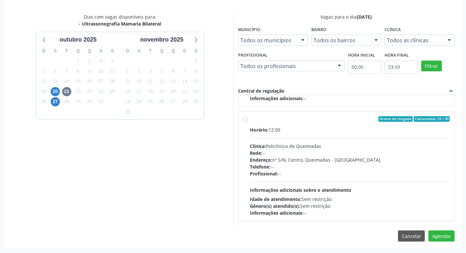
click at [342, 136] on div "Horário: 12:00 Clínica: Policlinica de Queimadas Rede: -- Endereço: nº S/N, Cen…" at bounding box center [350, 171] width 200 height 90
click at [248, 122] on input "Ordem de chegada Consumidos: 25 / 40 Horário: 12:00 Clínica: Policlinica de Que…" at bounding box center [245, 119] width 5 height 6
radio input "true"
click at [441, 238] on button "Agendar" at bounding box center [442, 235] width 26 height 11
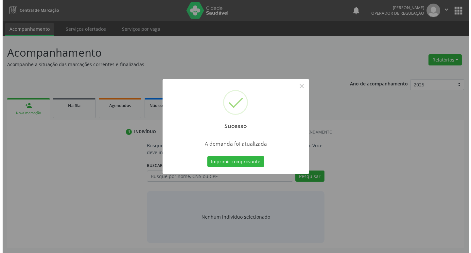
scroll to position [0, 0]
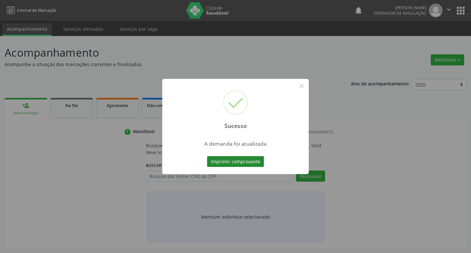
click at [250, 164] on button "Imprimir comprovante" at bounding box center [235, 161] width 57 height 11
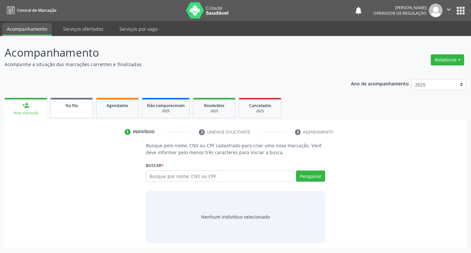
click at [58, 107] on div "Na fila" at bounding box center [71, 105] width 33 height 7
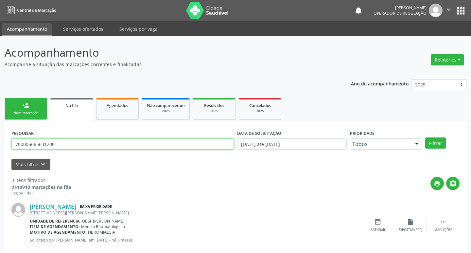
click at [102, 139] on input "700006665631200" at bounding box center [122, 143] width 223 height 11
click at [100, 144] on input "700006665631200" at bounding box center [121, 143] width 220 height 11
type input "700408471685044"
click at [421, 137] on button "Filtrar" at bounding box center [431, 142] width 21 height 11
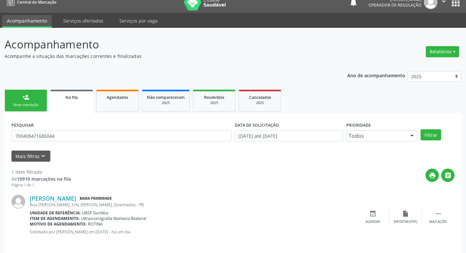
scroll to position [13, 0]
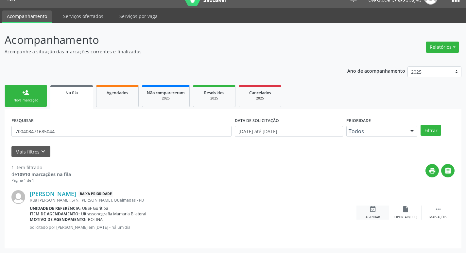
click at [381, 211] on div "event_available Agendar" at bounding box center [373, 213] width 33 height 14
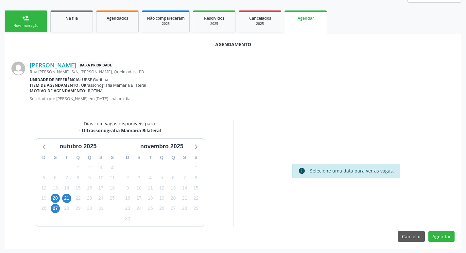
scroll to position [88, 0]
click at [67, 201] on span "21" at bounding box center [66, 197] width 9 height 9
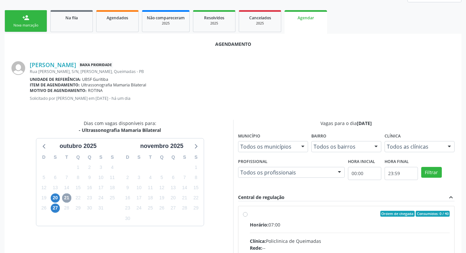
scroll to position [194, 0]
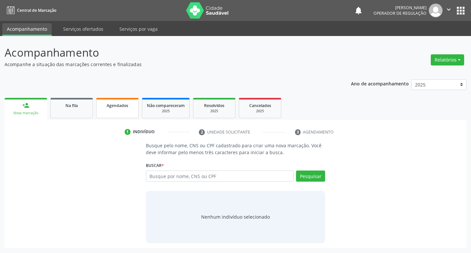
click at [123, 111] on link "Agendados" at bounding box center [117, 108] width 43 height 20
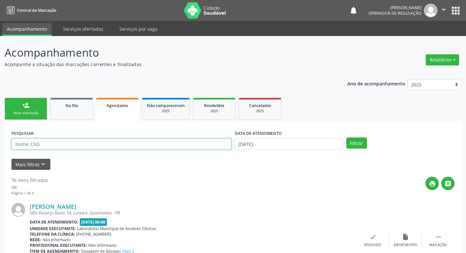
click at [82, 144] on input "text" at bounding box center [121, 143] width 220 height 11
type input "700408471685044"
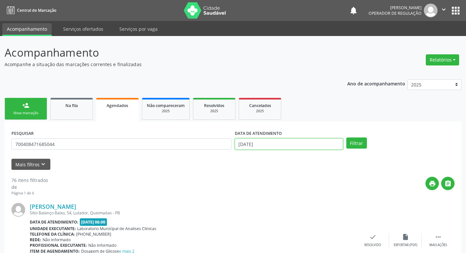
click at [275, 142] on input "[DATE]" at bounding box center [289, 143] width 108 height 11
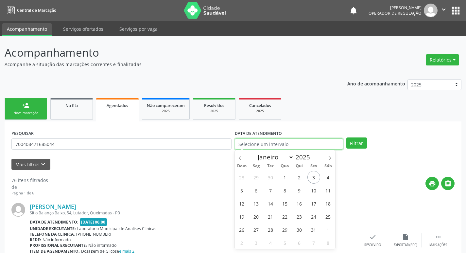
click at [347, 137] on button "Filtrar" at bounding box center [357, 142] width 21 height 11
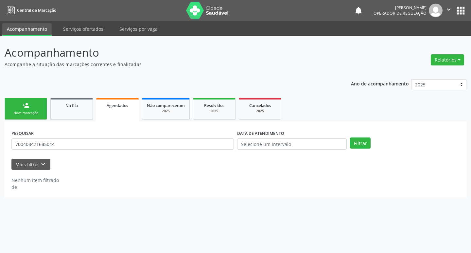
click at [54, 152] on div "PESQUISAR 700408471685044" at bounding box center [123, 141] width 226 height 26
click at [56, 150] on div "PESQUISAR 700408471685044" at bounding box center [123, 141] width 226 height 26
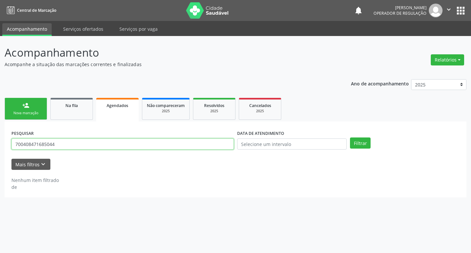
click at [61, 147] on input "700408471685044" at bounding box center [122, 143] width 223 height 11
type input "700408471685044"
click at [350, 137] on button "Filtrar" at bounding box center [360, 142] width 21 height 11
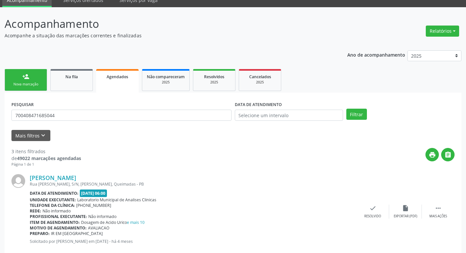
scroll to position [226, 0]
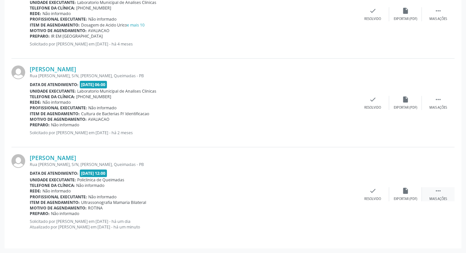
click at [440, 195] on div " Mais ações" at bounding box center [438, 194] width 33 height 14
click at [312, 194] on div "print Imprimir" at bounding box center [307, 194] width 33 height 14
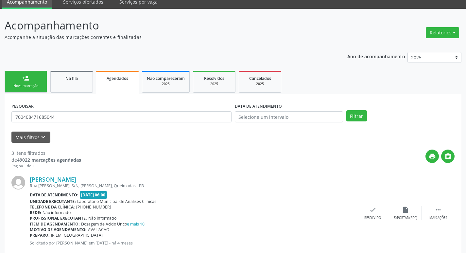
scroll to position [0, 0]
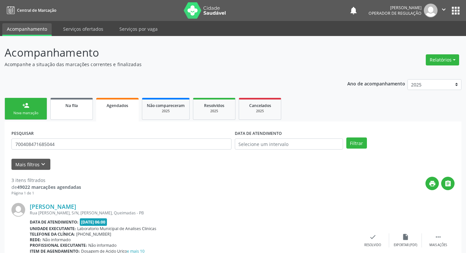
click at [75, 109] on link "Na fila" at bounding box center [71, 109] width 43 height 22
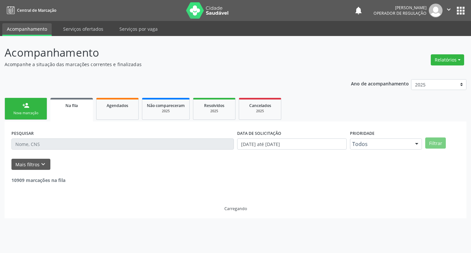
click at [79, 136] on div "PESQUISAR" at bounding box center [123, 141] width 226 height 26
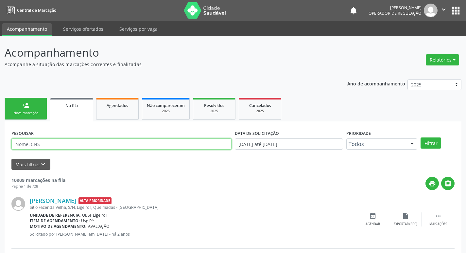
click at [59, 143] on input "text" at bounding box center [121, 143] width 220 height 11
type input "702406565249420"
click at [421, 137] on button "Filtrar" at bounding box center [431, 142] width 21 height 11
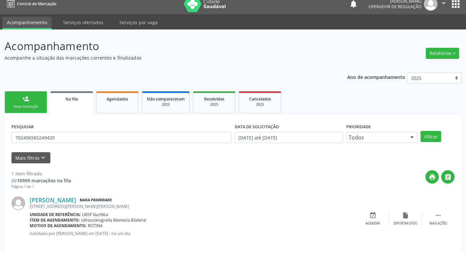
scroll to position [13, 0]
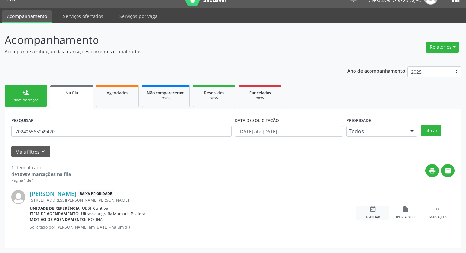
click at [385, 209] on div "event_available Agendar" at bounding box center [373, 213] width 33 height 14
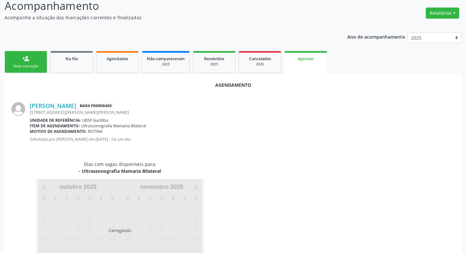
scroll to position [72, 0]
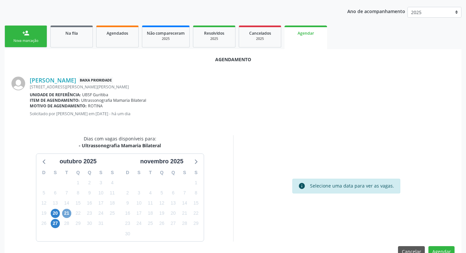
click at [68, 214] on span "21" at bounding box center [66, 213] width 9 height 9
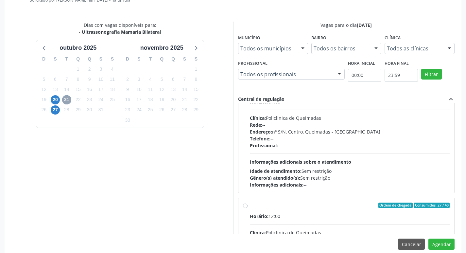
scroll to position [98, 0]
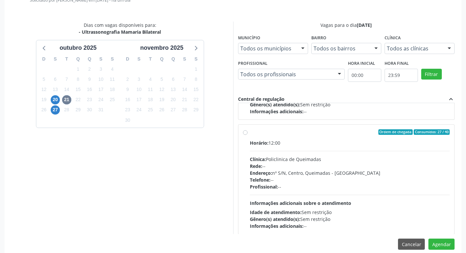
click at [351, 161] on div "Clínica: Policlinica de Queimadas" at bounding box center [350, 159] width 200 height 7
click at [248, 135] on input "Ordem de chegada Consumidos: 27 / 40 Horário: 12:00 Clínica: Policlinica de Que…" at bounding box center [245, 132] width 5 height 6
radio input "true"
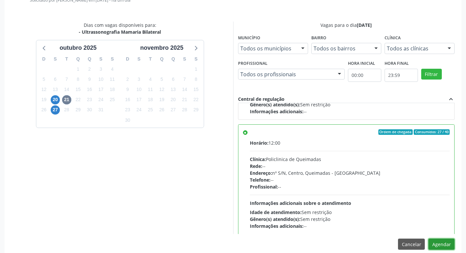
click at [444, 242] on button "Agendar" at bounding box center [442, 244] width 26 height 11
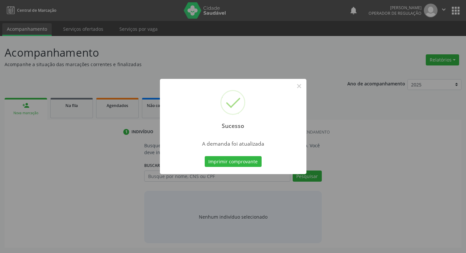
scroll to position [0, 0]
click at [214, 163] on button "Imprimir comprovante" at bounding box center [235, 161] width 57 height 11
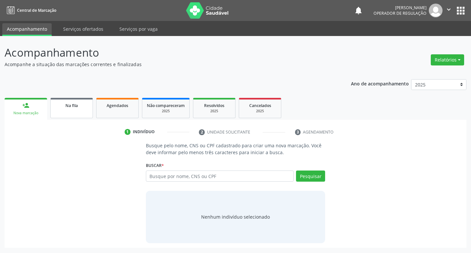
click at [63, 104] on div "Na fila" at bounding box center [71, 105] width 33 height 7
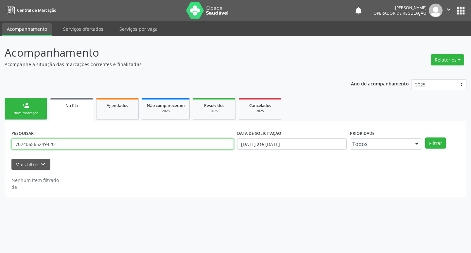
click at [77, 145] on input "702406565249420" at bounding box center [122, 143] width 223 height 11
type input "704502604098620"
click at [425, 137] on button "Filtrar" at bounding box center [435, 142] width 21 height 11
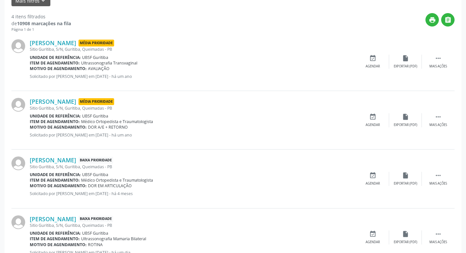
scroll to position [189, 0]
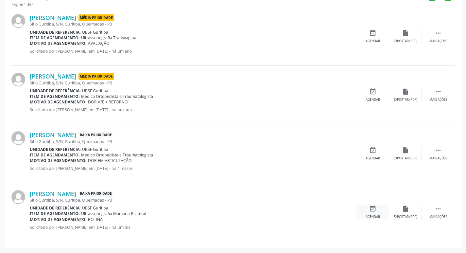
click at [368, 210] on div "event_available Agendar" at bounding box center [373, 212] width 33 height 14
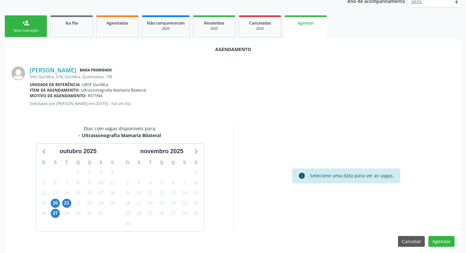
scroll to position [88, 0]
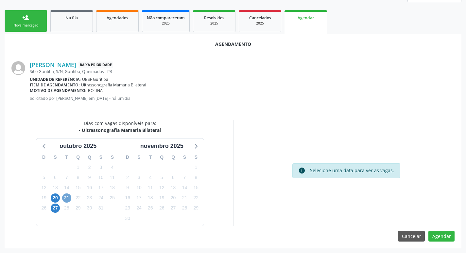
click at [65, 196] on span "21" at bounding box center [66, 197] width 9 height 9
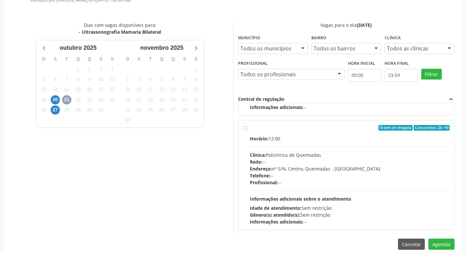
scroll to position [103, 0]
click at [352, 145] on div "Horário: 12:00 Clínica: Policlinica de Queimadas Rede: -- Endereço: nº S/N, Cen…" at bounding box center [350, 179] width 200 height 90
click at [248, 130] on input "Ordem de chegada Consumidos: 28 / 40 Horário: 12:00 Clínica: Policlinica de Que…" at bounding box center [245, 127] width 5 height 6
radio input "true"
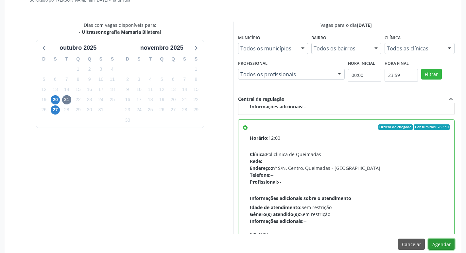
click at [443, 244] on button "Agendar" at bounding box center [442, 244] width 26 height 11
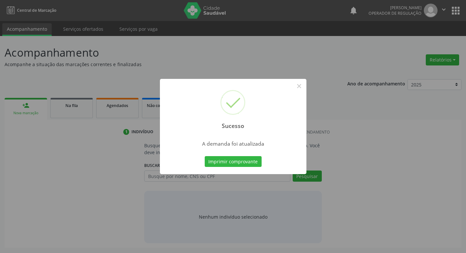
scroll to position [0, 0]
click at [252, 157] on button "Imprimir comprovante" at bounding box center [235, 161] width 57 height 11
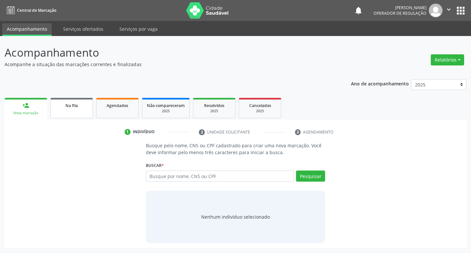
click at [80, 109] on link "Na fila" at bounding box center [71, 108] width 43 height 20
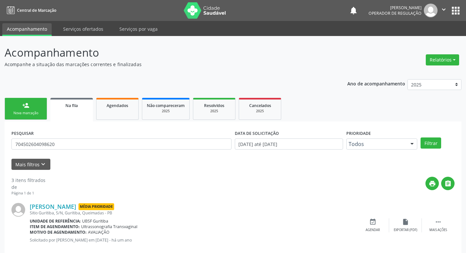
click at [80, 109] on link "Na fila" at bounding box center [71, 110] width 43 height 24
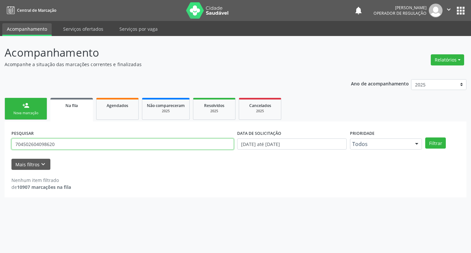
click at [77, 146] on input "704502604098620" at bounding box center [122, 143] width 223 height 11
type input "700008856562302"
click at [425, 137] on button "Filtrar" at bounding box center [435, 142] width 21 height 11
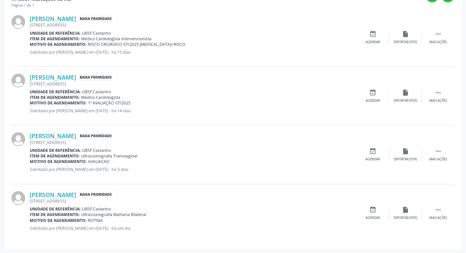
scroll to position [189, 0]
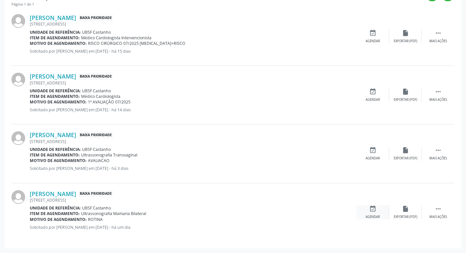
click at [375, 208] on icon "event_available" at bounding box center [372, 208] width 7 height 7
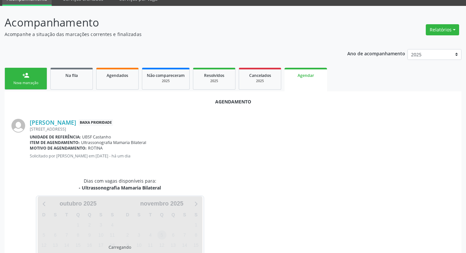
scroll to position [72, 0]
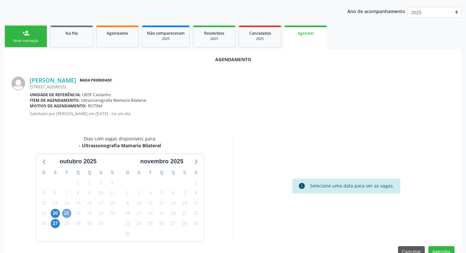
click at [66, 212] on span "21" at bounding box center [66, 213] width 9 height 9
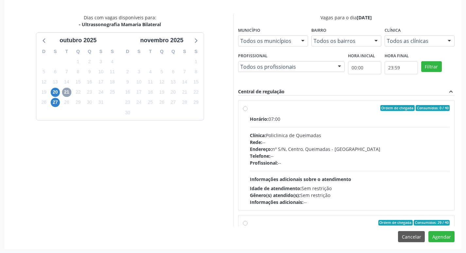
scroll to position [194, 0]
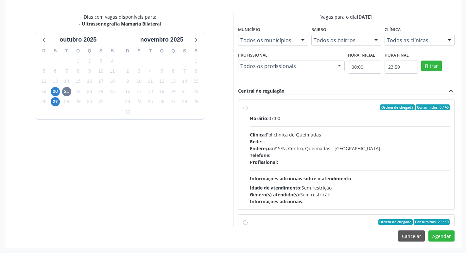
click at [278, 117] on div "Horário: 07:00" at bounding box center [350, 118] width 200 height 7
click at [248, 110] on input "Ordem de chegada Consumidos: 0 / 40 Horário: 07:00 Clínica: Policlinica de Quei…" at bounding box center [245, 107] width 5 height 6
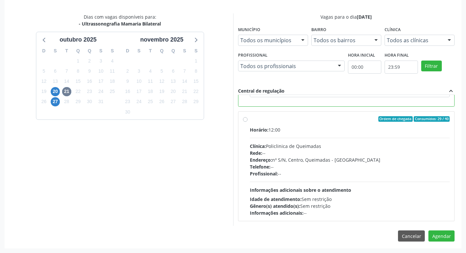
click at [289, 138] on div "Horário: 12:00 Clínica: Policlinica de Queimadas Rede: -- Endereço: nº S/N, Cen…" at bounding box center [350, 171] width 200 height 90
click at [248, 122] on input "Ordem de chegada Consumidos: 29 / 40 Horário: 12:00 Clínica: Policlinica de Que…" at bounding box center [245, 119] width 5 height 6
radio input "false"
radio input "true"
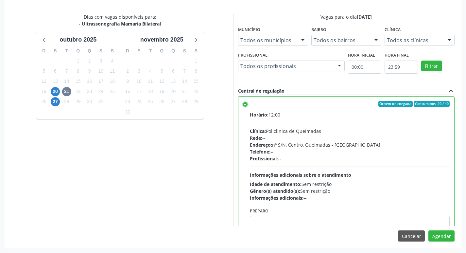
scroll to position [147, 0]
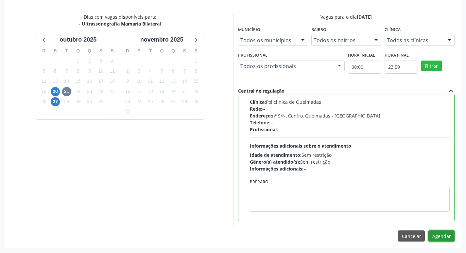
click at [436, 237] on button "Agendar" at bounding box center [442, 235] width 26 height 11
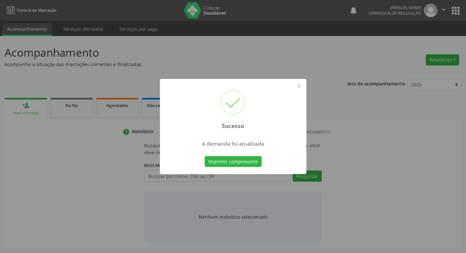
scroll to position [0, 0]
click at [259, 162] on button "Imprimir comprovante" at bounding box center [235, 161] width 57 height 11
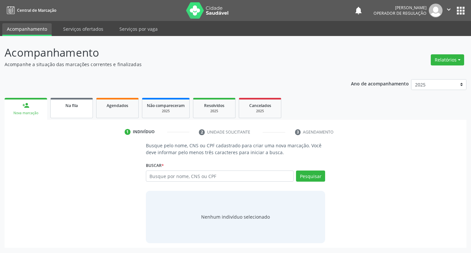
click at [84, 106] on div "Na fila" at bounding box center [71, 105] width 33 height 7
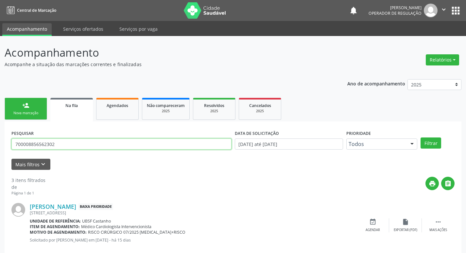
click at [99, 149] on input "700008856562302" at bounding box center [121, 143] width 220 height 11
type input "700001290510703"
click at [421, 137] on button "Filtrar" at bounding box center [431, 142] width 21 height 11
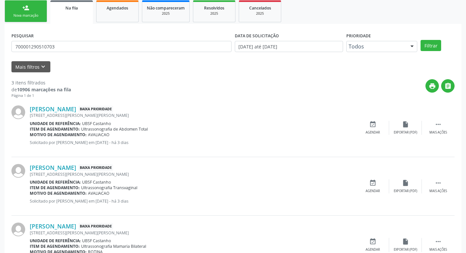
scroll to position [130, 0]
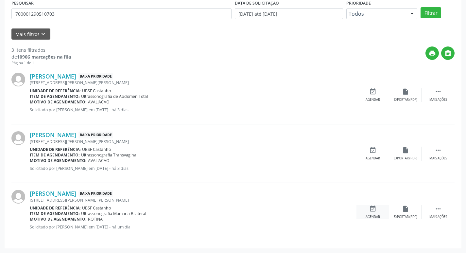
click at [373, 212] on div "event_available Agendar" at bounding box center [373, 212] width 33 height 14
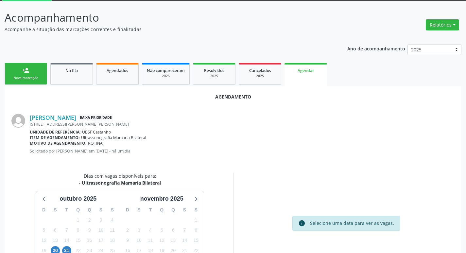
scroll to position [88, 0]
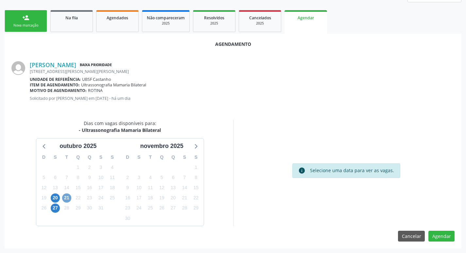
click at [66, 200] on span "21" at bounding box center [66, 197] width 9 height 9
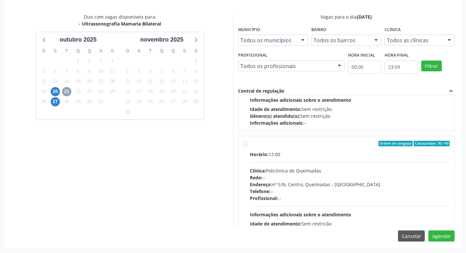
scroll to position [98, 0]
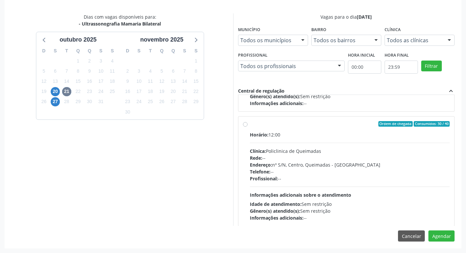
click at [375, 135] on div "Horário: 12:00" at bounding box center [350, 134] width 200 height 7
click at [248, 127] on input "Ordem de chegada Consumidos: 30 / 40 Horário: 12:00 Clínica: Policlinica de Que…" at bounding box center [245, 124] width 5 height 6
radio input "true"
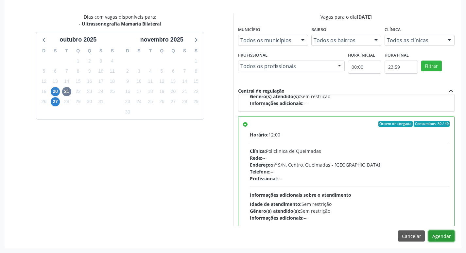
click at [440, 232] on button "Agendar" at bounding box center [442, 235] width 26 height 11
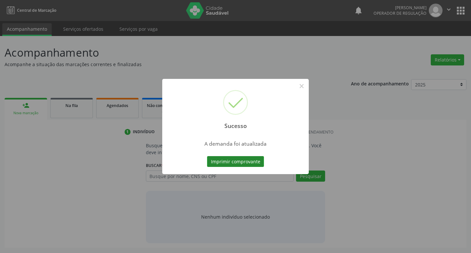
click at [216, 164] on button "Imprimir comprovante" at bounding box center [235, 161] width 57 height 11
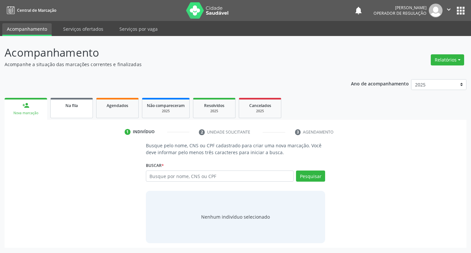
click at [76, 114] on link "Na fila" at bounding box center [71, 108] width 43 height 20
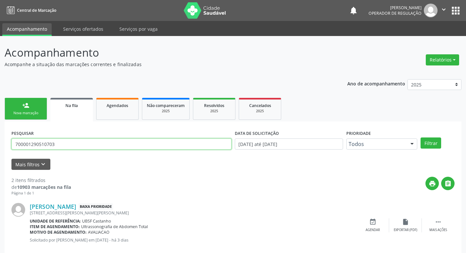
click at [62, 148] on input "700001290510703" at bounding box center [121, 143] width 220 height 11
type input "704505380677811"
click at [421, 137] on button "Filtrar" at bounding box center [431, 142] width 21 height 11
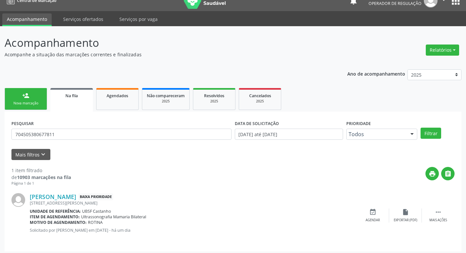
scroll to position [13, 0]
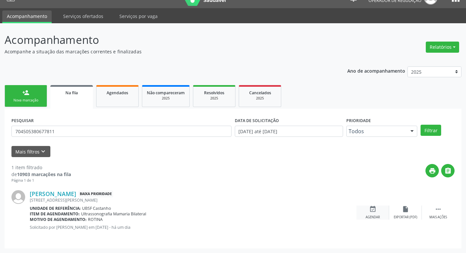
click at [375, 216] on div "Agendar" at bounding box center [373, 217] width 14 height 5
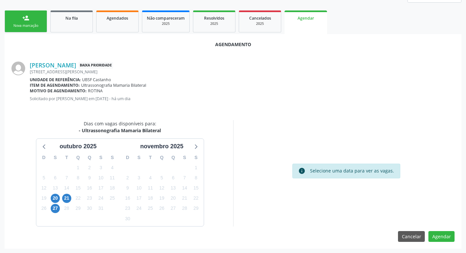
scroll to position [88, 0]
click at [74, 193] on div "22" at bounding box center [78, 198] width 9 height 10
click at [69, 194] on span "21" at bounding box center [66, 197] width 9 height 9
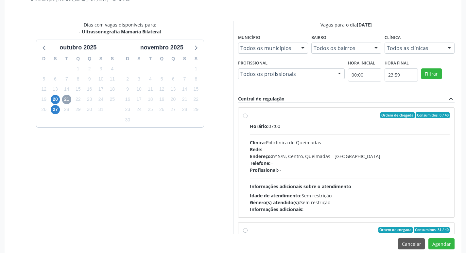
scroll to position [194, 0]
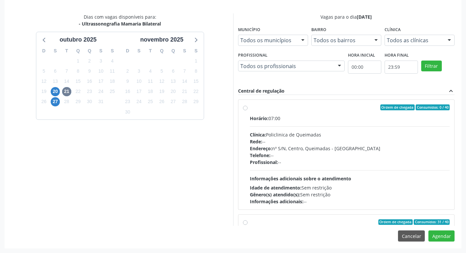
click at [365, 116] on div "Horário: 07:00" at bounding box center [350, 118] width 200 height 7
click at [248, 110] on input "Ordem de chegada Consumidos: 0 / 40 Horário: 07:00 Clínica: Policlinica de Quei…" at bounding box center [245, 107] width 5 height 6
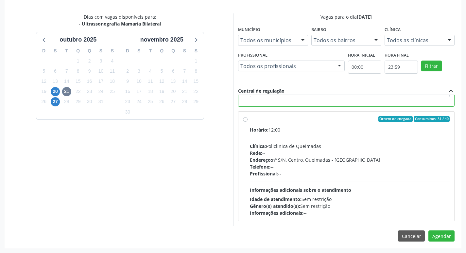
click at [373, 140] on div "Horário: 12:00 Clínica: Policlinica de Queimadas Rede: -- Endereço: nº S/N, Cen…" at bounding box center [350, 171] width 200 height 90
click at [248, 122] on input "Ordem de chegada Consumidos: 31 / 40 Horário: 12:00 Clínica: Policlinica de Que…" at bounding box center [245, 119] width 5 height 6
radio input "false"
radio input "true"
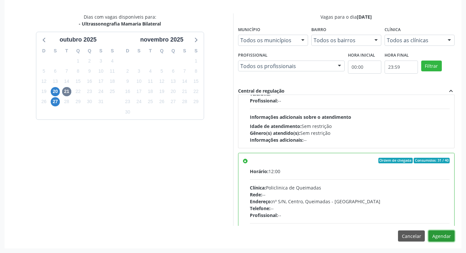
click at [448, 240] on button "Agendar" at bounding box center [442, 235] width 26 height 11
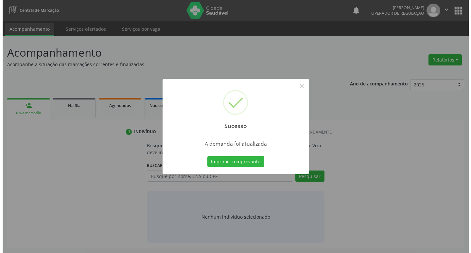
scroll to position [0, 0]
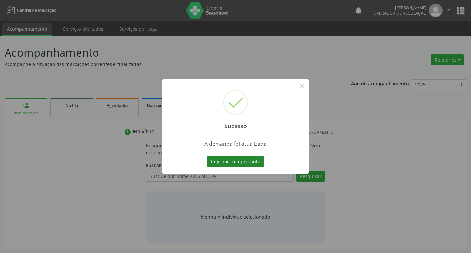
click at [216, 163] on button "Imprimir comprovante" at bounding box center [235, 161] width 57 height 11
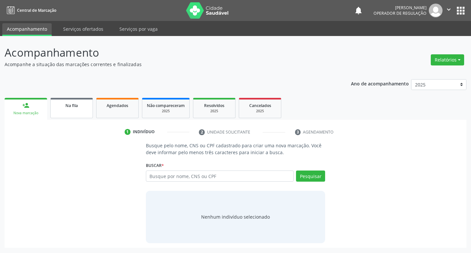
click at [83, 106] on div "Na fila" at bounding box center [71, 105] width 33 height 7
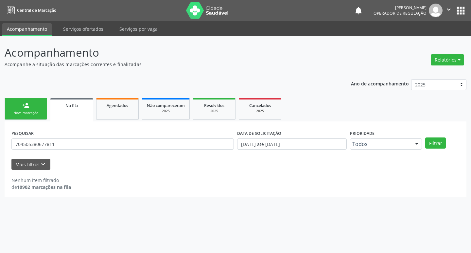
click at [78, 138] on div "PESQUISAR 704505380677811" at bounding box center [123, 141] width 226 height 26
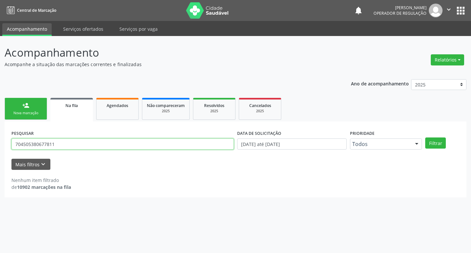
click at [79, 144] on input "704505380677811" at bounding box center [122, 143] width 223 height 11
type input "709004877573419"
click at [425, 137] on button "Filtrar" at bounding box center [435, 142] width 21 height 11
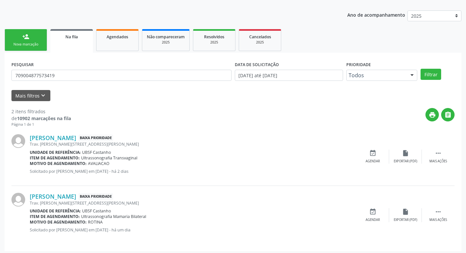
scroll to position [71, 0]
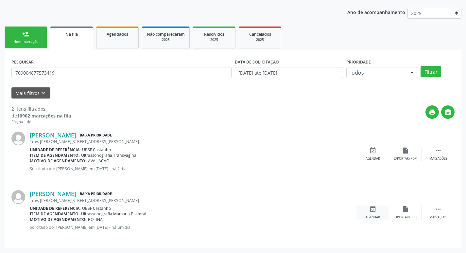
click at [378, 209] on div "event_available Agendar" at bounding box center [373, 213] width 33 height 14
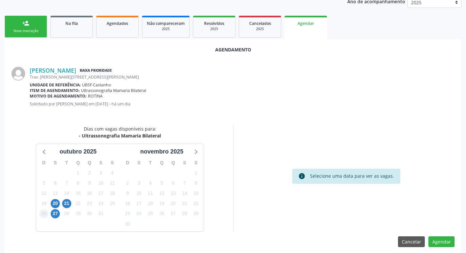
scroll to position [88, 0]
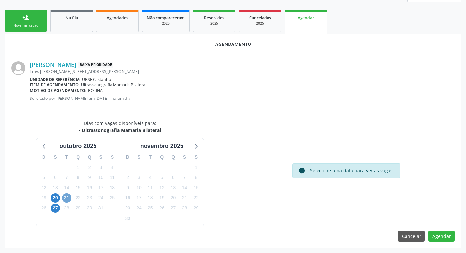
click at [64, 198] on span "21" at bounding box center [66, 197] width 9 height 9
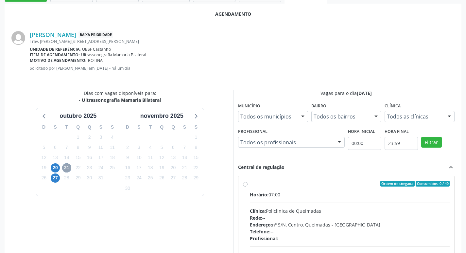
scroll to position [153, 0]
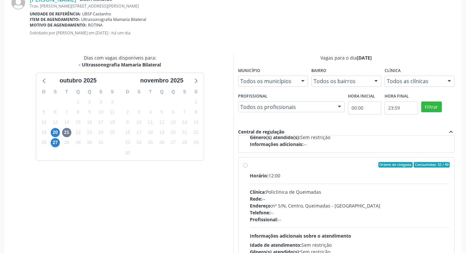
click at [343, 172] on div "Horário: 12:00" at bounding box center [350, 175] width 200 height 7
click at [248, 168] on input "Ordem de chegada Consumidos: 32 / 40 Horário: 12:00 Clínica: Policlinica de Que…" at bounding box center [245, 165] width 5 height 6
radio input "true"
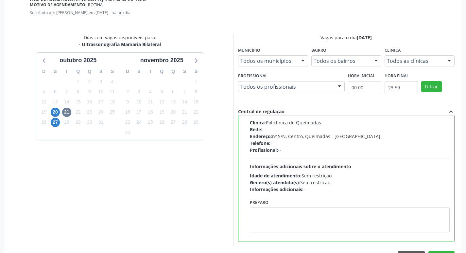
scroll to position [194, 0]
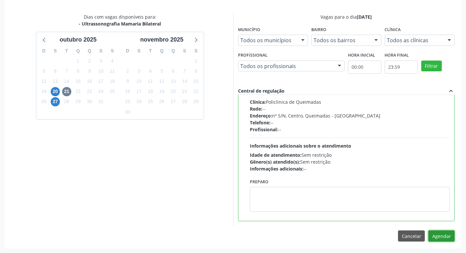
click at [442, 235] on button "Agendar" at bounding box center [442, 235] width 26 height 11
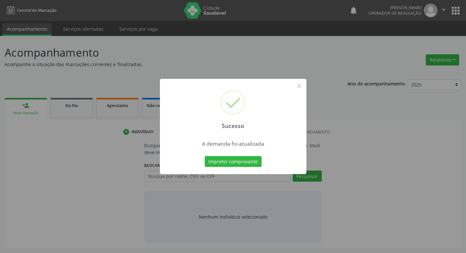
scroll to position [0, 0]
click at [250, 159] on button "Imprimir comprovante" at bounding box center [235, 161] width 57 height 11
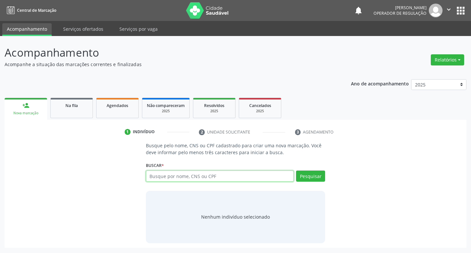
click at [171, 172] on input "text" at bounding box center [220, 175] width 148 height 11
type input "708"
click at [72, 113] on link "Na fila" at bounding box center [71, 108] width 43 height 20
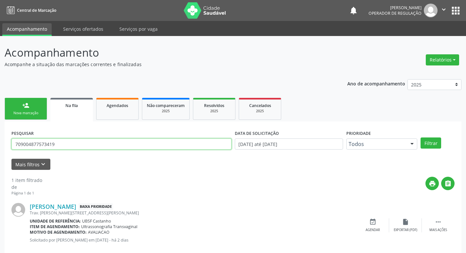
click at [93, 144] on input "709004877573419" at bounding box center [121, 143] width 220 height 11
type input "708509024755080"
click at [421, 137] on button "Filtrar" at bounding box center [431, 142] width 21 height 11
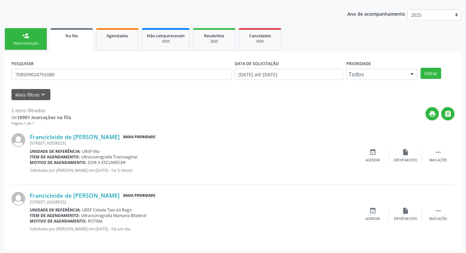
scroll to position [71, 0]
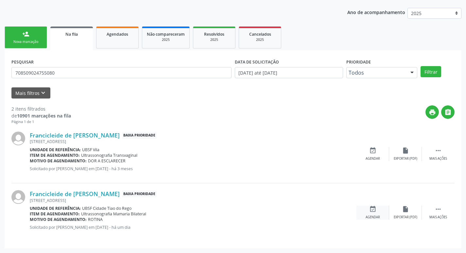
click at [370, 208] on icon "event_available" at bounding box center [372, 209] width 7 height 7
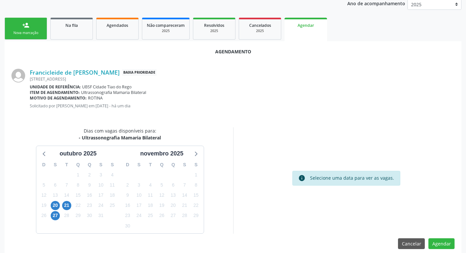
scroll to position [88, 0]
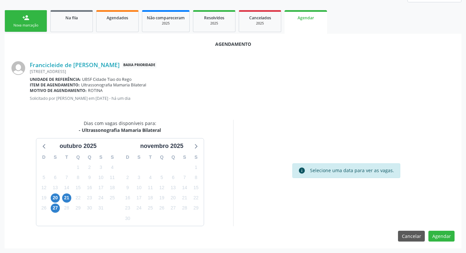
click at [71, 199] on div "21" at bounding box center [66, 198] width 11 height 10
click at [69, 198] on span "21" at bounding box center [66, 197] width 9 height 9
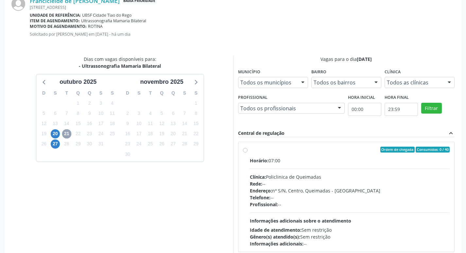
scroll to position [153, 0]
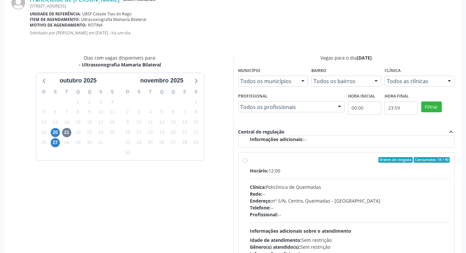
click at [372, 175] on div "Horário: 12:00 Clínica: Policlinica de Queimadas Rede: -- Endereço: nº S/N, Cen…" at bounding box center [350, 212] width 200 height 90
click at [248, 163] on input "Ordem de chegada Consumidos: 33 / 40 Horário: 12:00 Clínica: Policlinica de Que…" at bounding box center [245, 160] width 5 height 6
radio input "true"
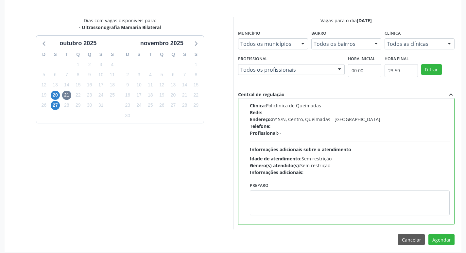
scroll to position [194, 0]
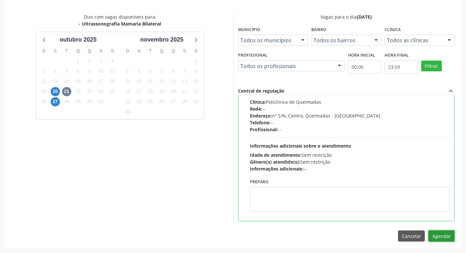
click at [441, 239] on button "Agendar" at bounding box center [442, 235] width 26 height 11
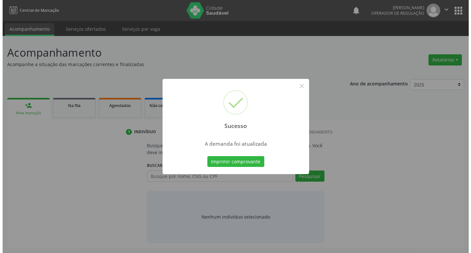
scroll to position [0, 0]
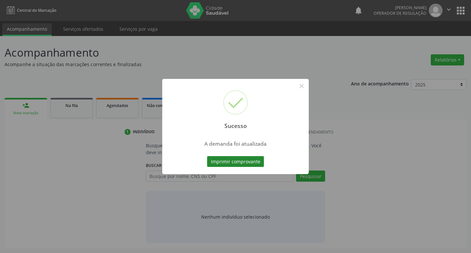
click at [242, 157] on button "Imprimir comprovante" at bounding box center [235, 161] width 57 height 11
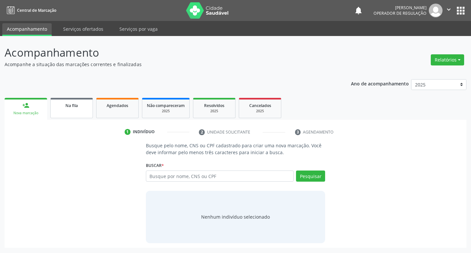
click at [82, 112] on link "Na fila" at bounding box center [71, 108] width 43 height 20
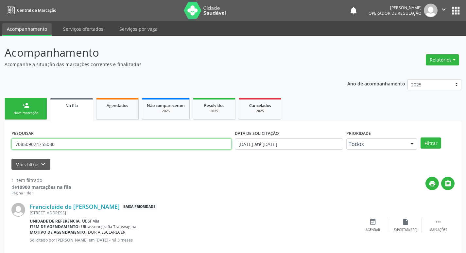
click at [74, 143] on input "708509024755080" at bounding box center [121, 143] width 220 height 11
type input "702604231428544"
click at [421, 137] on button "Filtrar" at bounding box center [431, 142] width 21 height 11
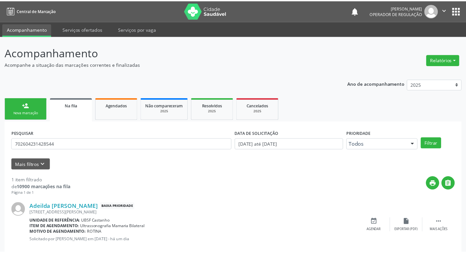
scroll to position [13, 0]
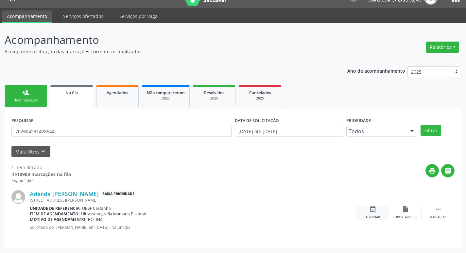
click at [376, 211] on icon "event_available" at bounding box center [372, 209] width 7 height 7
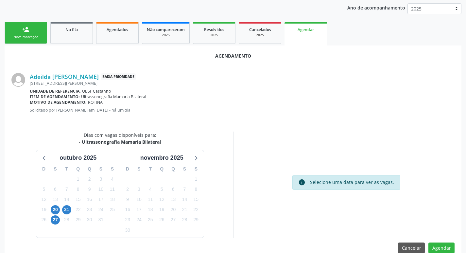
scroll to position [88, 0]
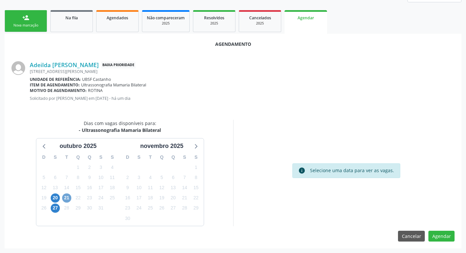
click at [69, 196] on span "21" at bounding box center [66, 197] width 9 height 9
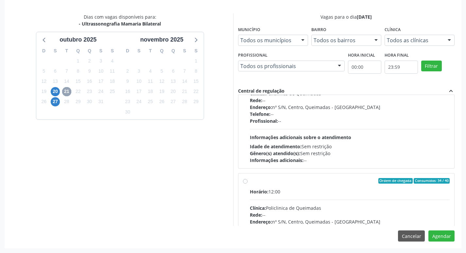
scroll to position [103, 0]
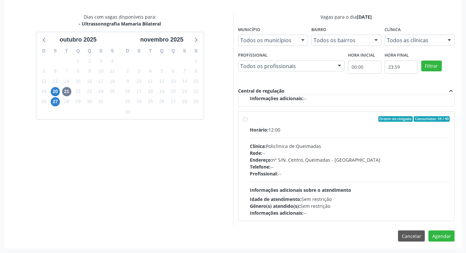
click at [347, 132] on div "Horário: 12:00" at bounding box center [350, 129] width 200 height 7
click at [248, 122] on input "Ordem de chegada Consumidos: 34 / 40 Horário: 12:00 Clínica: Policlinica de Que…" at bounding box center [245, 119] width 5 height 6
radio input "true"
click at [451, 237] on button "Agendar" at bounding box center [442, 235] width 26 height 11
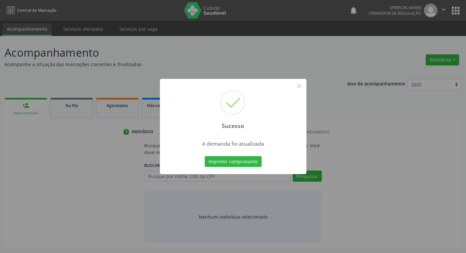
scroll to position [0, 0]
click at [253, 162] on button "Imprimir comprovante" at bounding box center [235, 161] width 57 height 11
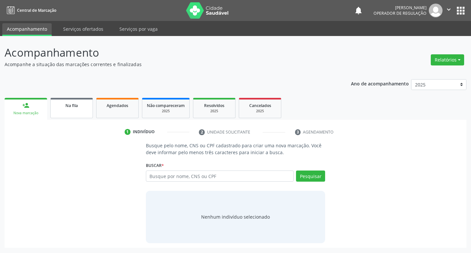
click at [80, 106] on div "Na fila" at bounding box center [71, 105] width 33 height 7
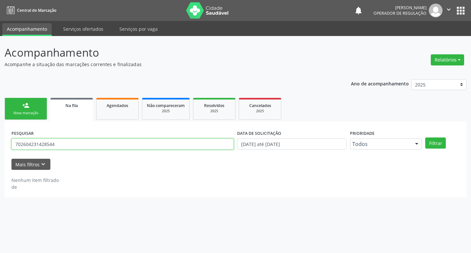
click at [107, 143] on input "702604231428544" at bounding box center [122, 143] width 223 height 11
type input "704603101513725"
click at [425, 137] on button "Filtrar" at bounding box center [435, 142] width 21 height 11
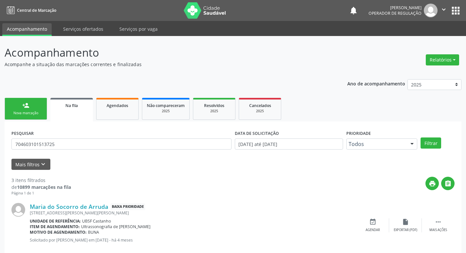
scroll to position [130, 0]
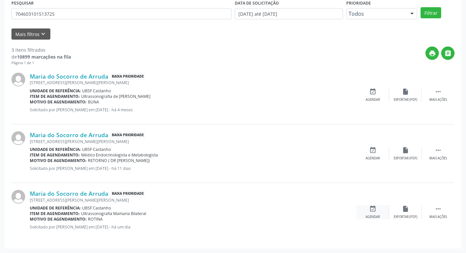
click at [376, 213] on div "event_available Agendar" at bounding box center [373, 212] width 33 height 14
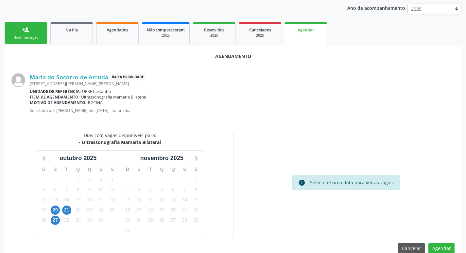
scroll to position [88, 0]
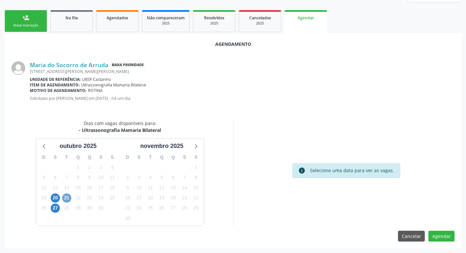
click at [66, 198] on span "21" at bounding box center [66, 197] width 9 height 9
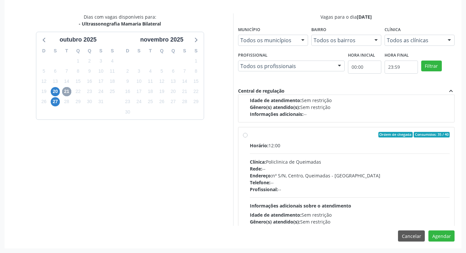
scroll to position [103, 0]
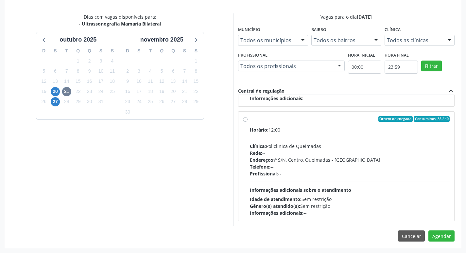
click at [369, 146] on div "Clínica: Policlinica de Queimadas" at bounding box center [350, 146] width 200 height 7
click at [248, 122] on input "Ordem de chegada Consumidos: 35 / 40 Horário: 12:00 Clínica: Policlinica de Que…" at bounding box center [245, 119] width 5 height 6
radio input "true"
click at [442, 236] on button "Agendar" at bounding box center [442, 235] width 26 height 11
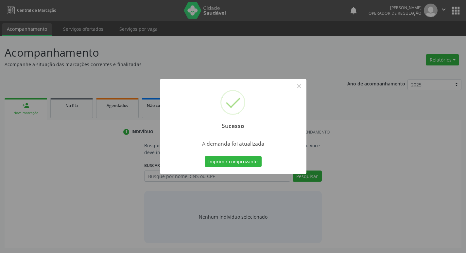
scroll to position [0, 0]
click at [243, 165] on button "Imprimir comprovante" at bounding box center [235, 161] width 57 height 11
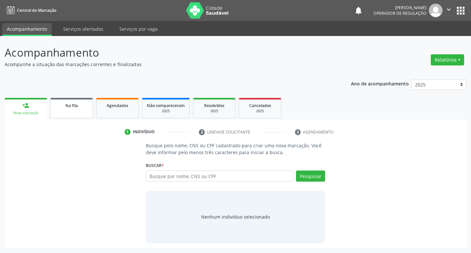
click at [80, 106] on div "Na fila" at bounding box center [71, 105] width 33 height 7
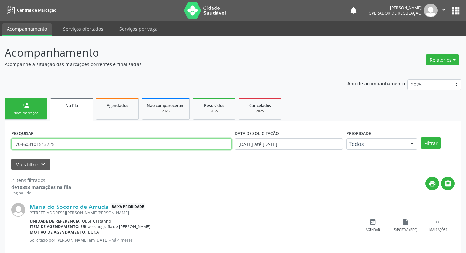
click at [78, 144] on input "704603101513725" at bounding box center [121, 143] width 220 height 11
type input "7"
type input "702909517983673"
click at [421, 137] on button "Filtrar" at bounding box center [431, 142] width 21 height 11
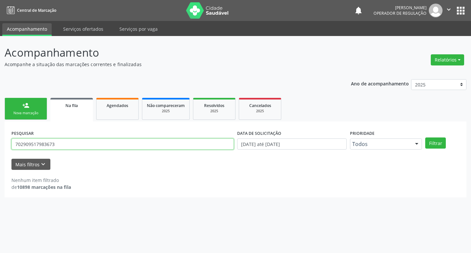
click at [77, 146] on input "702909517983673" at bounding box center [122, 143] width 223 height 11
type input "702909517983673"
click at [425, 137] on button "Filtrar" at bounding box center [435, 142] width 21 height 11
click at [76, 144] on input "702909517983673" at bounding box center [122, 143] width 223 height 11
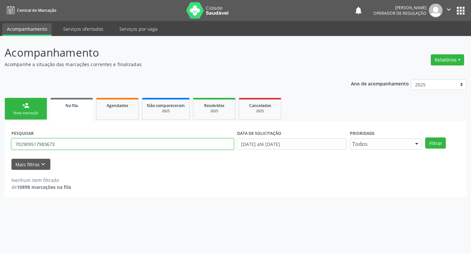
click at [76, 144] on input "702909517983673" at bounding box center [122, 143] width 223 height 11
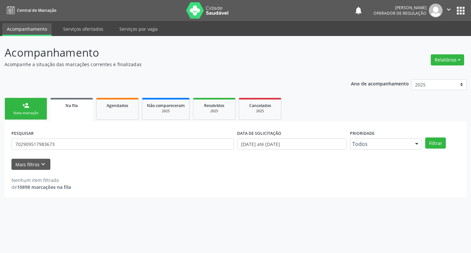
click at [35, 114] on div "Nova marcação" at bounding box center [25, 113] width 33 height 5
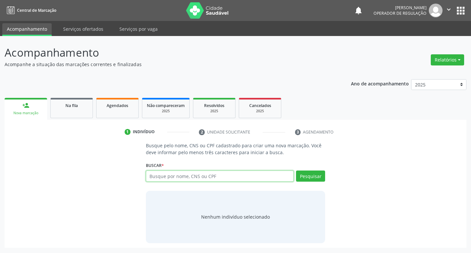
click at [184, 170] on input "text" at bounding box center [220, 175] width 148 height 11
paste input "702909517983673"
type input "702909517983673"
click at [310, 178] on button "Pesquisar" at bounding box center [310, 175] width 29 height 11
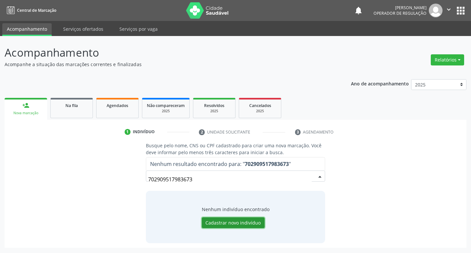
click at [236, 217] on button "Cadastrar novo indivíduo" at bounding box center [233, 222] width 63 height 11
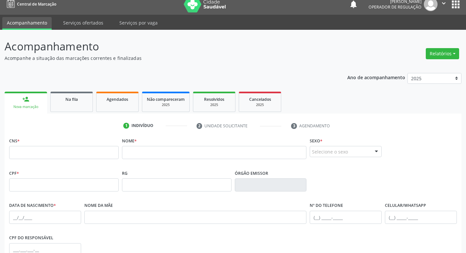
scroll to position [4, 0]
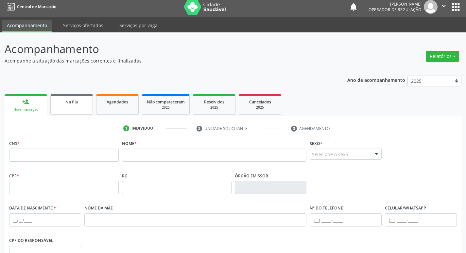
click at [76, 105] on link "Na fila" at bounding box center [71, 104] width 43 height 20
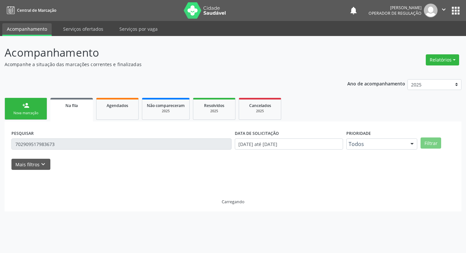
scroll to position [0, 0]
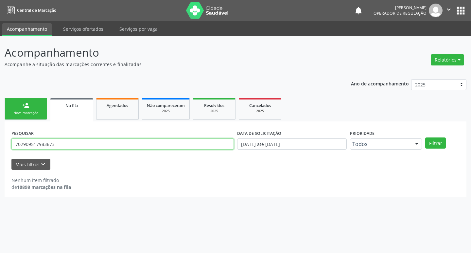
click at [79, 146] on input "702909517983673" at bounding box center [122, 143] width 223 height 11
type input "708403745585360"
click at [425, 137] on button "Filtrar" at bounding box center [435, 142] width 21 height 11
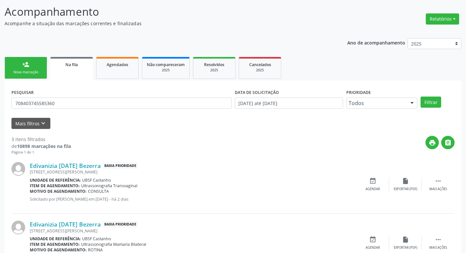
scroll to position [130, 0]
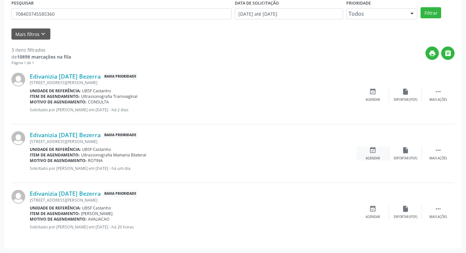
click at [377, 148] on div "event_available Agendar" at bounding box center [373, 154] width 33 height 14
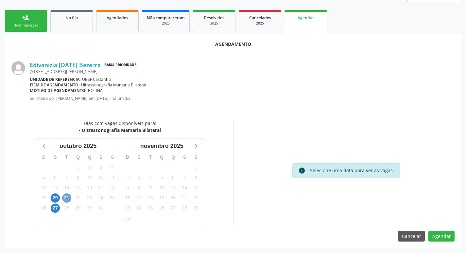
click at [67, 200] on span "21" at bounding box center [66, 197] width 9 height 9
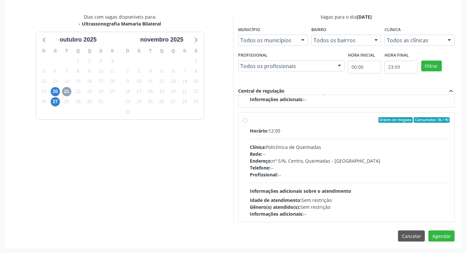
scroll to position [103, 0]
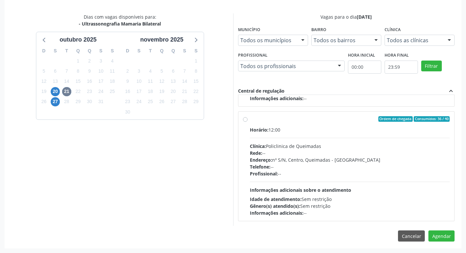
drag, startPoint x: 379, startPoint y: 125, endPoint x: 383, endPoint y: 133, distance: 8.5
click at [379, 124] on label "Ordem de chegada Consumidos: 36 / 40 Horário: 12:00 Clínica: Policlinica de Que…" at bounding box center [350, 166] width 200 height 100
click at [248, 122] on input "Ordem de chegada Consumidos: 36 / 40 Horário: 12:00 Clínica: Policlinica de Que…" at bounding box center [245, 119] width 5 height 6
radio input "true"
click at [437, 235] on button "Agendar" at bounding box center [442, 235] width 26 height 11
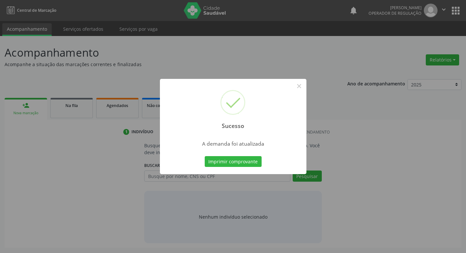
scroll to position [0, 0]
click at [242, 163] on button "Imprimir comprovante" at bounding box center [235, 161] width 57 height 11
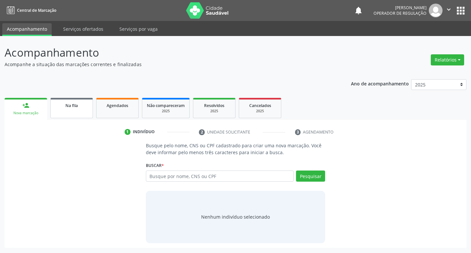
click at [62, 106] on div "Na fila" at bounding box center [71, 105] width 33 height 7
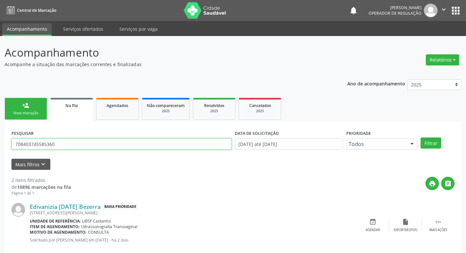
click at [104, 147] on input "708403745585360" at bounding box center [121, 143] width 220 height 11
type input "702909517983673"
click at [421, 137] on button "Filtrar" at bounding box center [431, 142] width 21 height 11
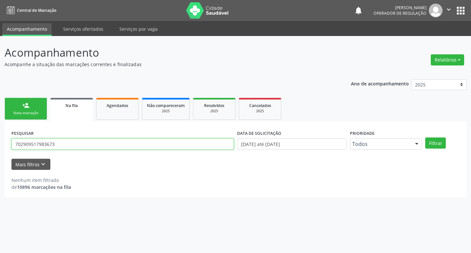
click at [137, 147] on input "702909517983673" at bounding box center [122, 143] width 223 height 11
click at [425, 137] on button "Filtrar" at bounding box center [435, 142] width 21 height 11
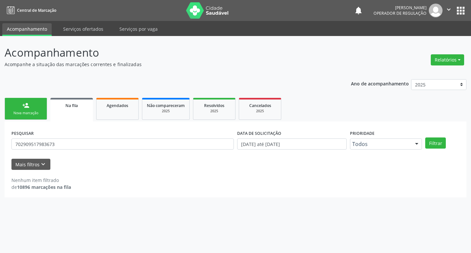
click at [440, 137] on div "PESQUISAR 702909517983673 DATA DE SOLICITAÇÃO 01/01/2021 até 03/10/2025 Priorid…" at bounding box center [236, 141] width 452 height 26
click at [439, 141] on button "Filtrar" at bounding box center [435, 142] width 21 height 11
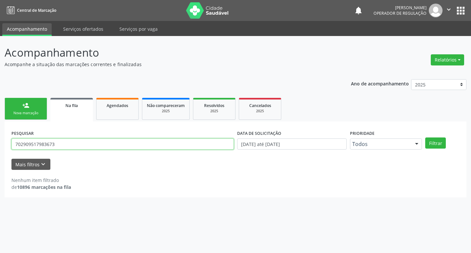
click at [75, 143] on input "702909517983673" at bounding box center [122, 143] width 223 height 11
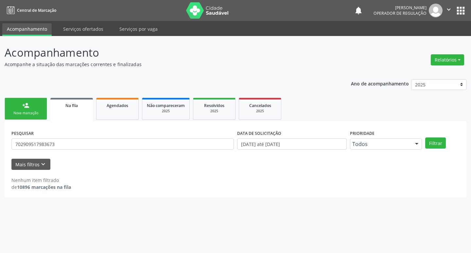
click at [25, 105] on div "person_add" at bounding box center [25, 105] width 7 height 7
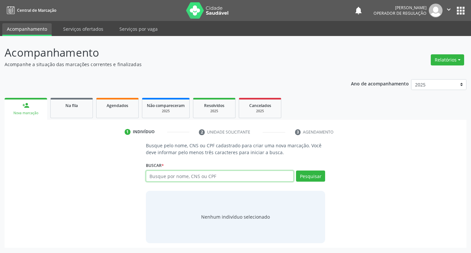
click at [167, 173] on input "text" at bounding box center [220, 175] width 148 height 11
paste input "702909517983673"
type input "702909517983673"
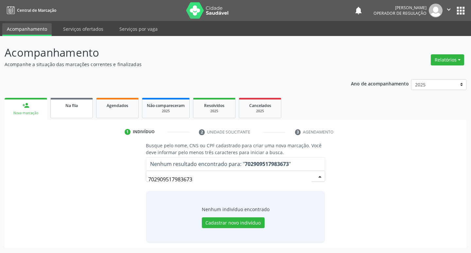
click at [81, 113] on link "Na fila" at bounding box center [71, 108] width 43 height 20
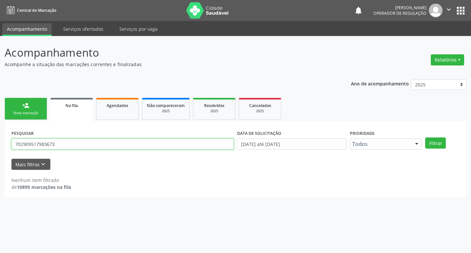
click at [70, 144] on input "702909517983673" at bounding box center [122, 143] width 223 height 11
type input "700307999865739"
click at [425, 137] on button "Filtrar" at bounding box center [435, 142] width 21 height 11
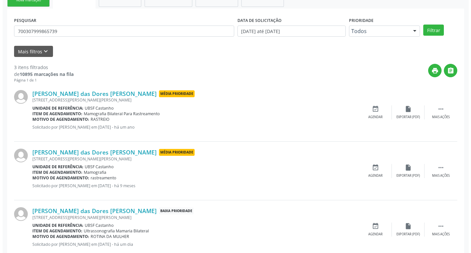
scroll to position [130, 0]
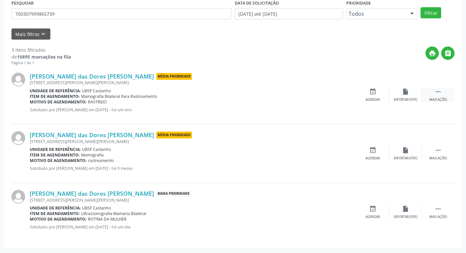
click at [446, 93] on div " Mais ações" at bounding box center [438, 95] width 33 height 14
click at [370, 97] on div "cancel Cancelar" at bounding box center [373, 95] width 33 height 14
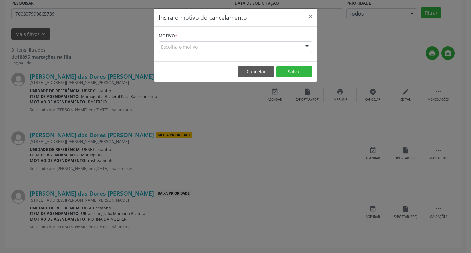
click at [308, 46] on div at bounding box center [307, 47] width 10 height 11
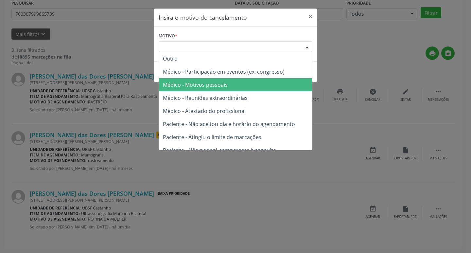
click at [279, 81] on span "Médico - Motivos pessoais" at bounding box center [235, 84] width 153 height 13
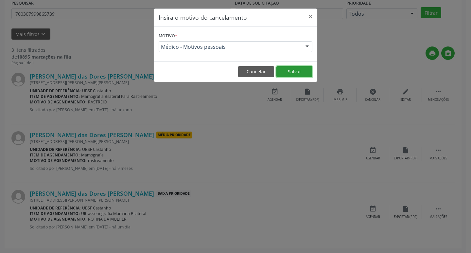
click at [284, 74] on button "Salvar" at bounding box center [295, 71] width 36 height 11
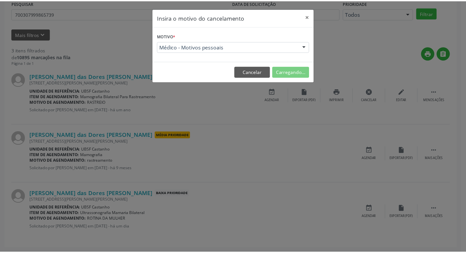
scroll to position [0, 0]
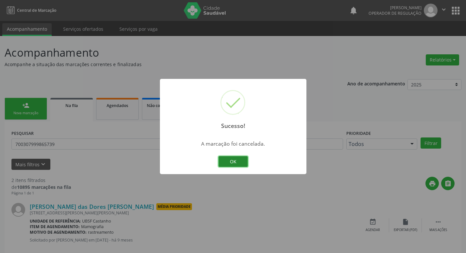
click at [246, 164] on button "OK" at bounding box center [233, 161] width 29 height 11
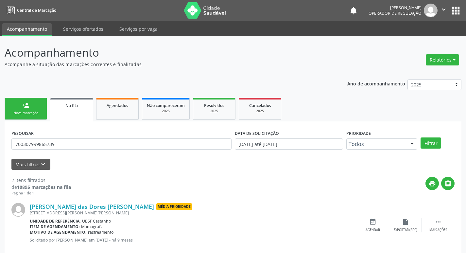
click at [242, 163] on div "Mais filtros keyboard_arrow_down" at bounding box center [233, 164] width 447 height 11
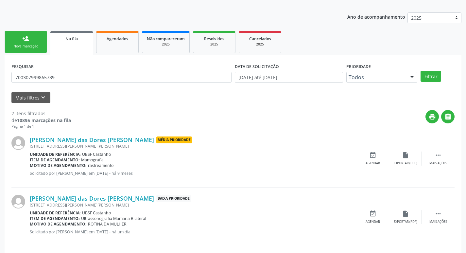
scroll to position [71, 0]
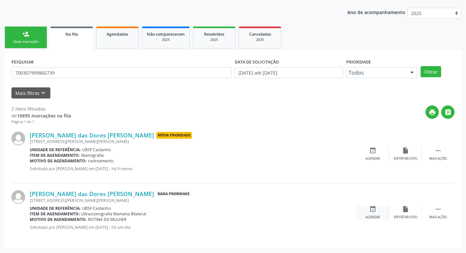
click at [368, 213] on div "event_available Agendar" at bounding box center [373, 213] width 33 height 14
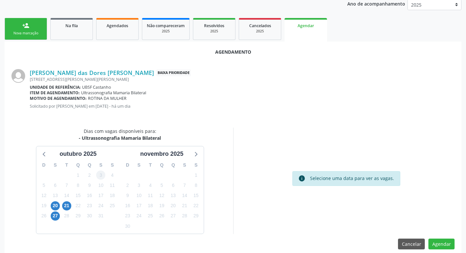
scroll to position [88, 0]
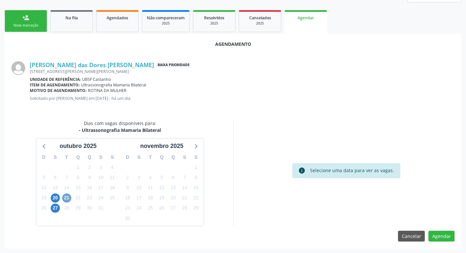
click at [64, 196] on span "21" at bounding box center [66, 197] width 9 height 9
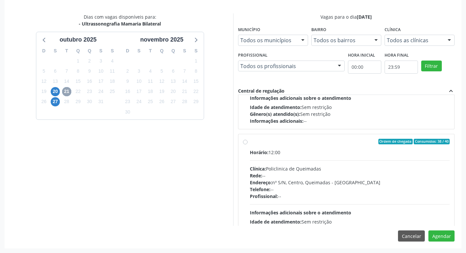
scroll to position [98, 0]
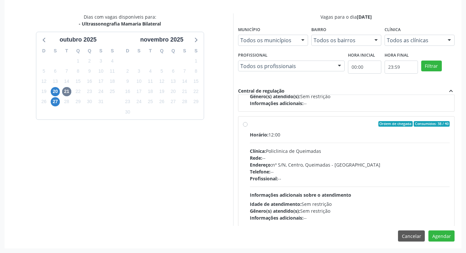
click at [334, 129] on label "Ordem de chegada Consumidos: 38 / 40 Horário: 12:00 Clínica: Policlinica de Que…" at bounding box center [350, 171] width 200 height 100
click at [248, 127] on input "Ordem de chegada Consumidos: 38 / 40 Horário: 12:00 Clínica: Policlinica de Que…" at bounding box center [245, 124] width 5 height 6
radio input "true"
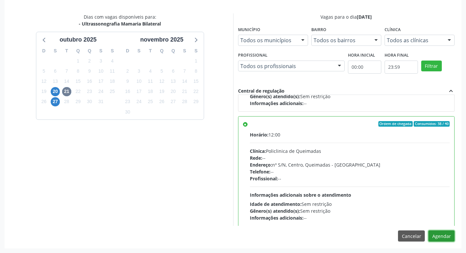
click at [443, 238] on button "Agendar" at bounding box center [442, 235] width 26 height 11
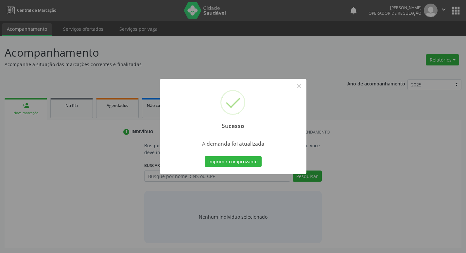
scroll to position [0, 0]
click at [254, 159] on button "Imprimir comprovante" at bounding box center [235, 161] width 57 height 11
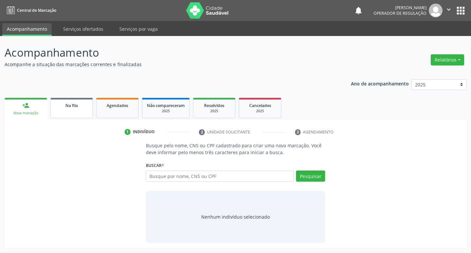
click at [78, 108] on div "Na fila" at bounding box center [71, 105] width 33 height 7
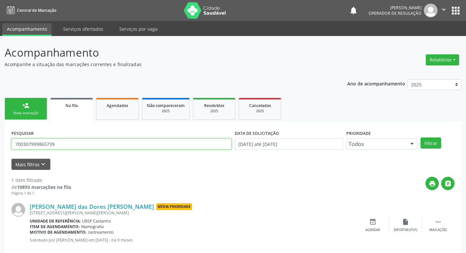
click at [63, 142] on input "700307999865739" at bounding box center [121, 143] width 220 height 11
type input "70030799986573"
click at [69, 143] on input "70030799986573" at bounding box center [121, 143] width 220 height 11
click at [70, 144] on input "70030799986573" at bounding box center [121, 143] width 220 height 11
type input "702909517983673"
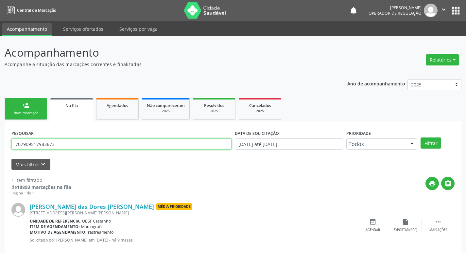
click at [421, 137] on button "Filtrar" at bounding box center [431, 142] width 21 height 11
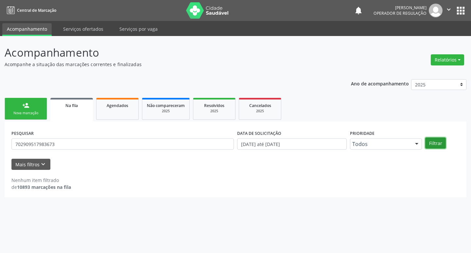
click at [439, 141] on button "Filtrar" at bounding box center [435, 142] width 21 height 11
click at [436, 139] on button "Filtrar" at bounding box center [435, 142] width 21 height 11
click at [442, 139] on button "Filtrar" at bounding box center [435, 142] width 21 height 11
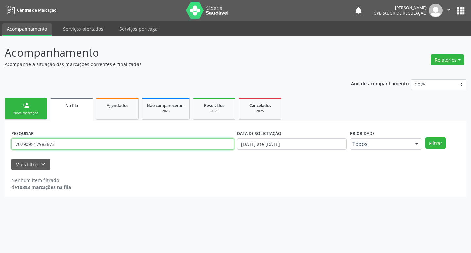
click at [67, 148] on input "702909517983673" at bounding box center [122, 143] width 223 height 11
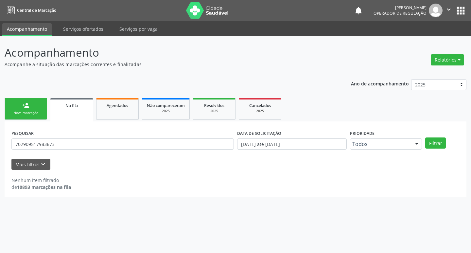
click at [23, 111] on div "Nova marcação" at bounding box center [25, 113] width 33 height 5
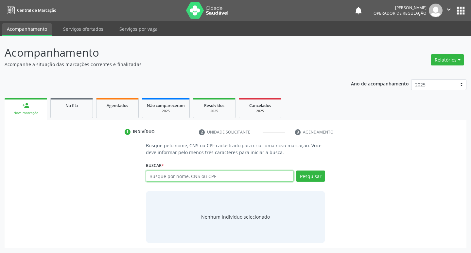
click at [228, 175] on input "text" at bounding box center [220, 175] width 148 height 11
paste input "702909517983673"
type input "702909517983673"
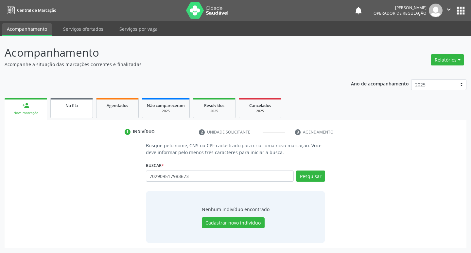
click at [91, 106] on link "Na fila" at bounding box center [71, 108] width 43 height 20
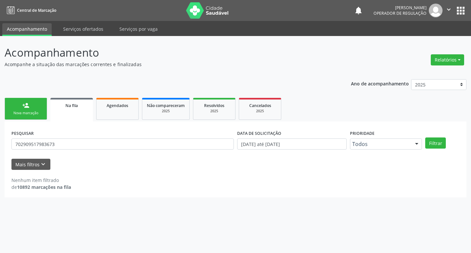
click at [71, 113] on link "Na fila" at bounding box center [71, 110] width 43 height 24
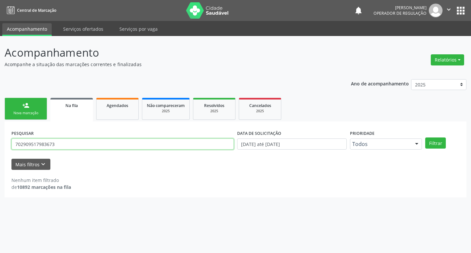
click at [71, 139] on input "702909517983673" at bounding box center [122, 143] width 223 height 11
type input "708101541546937"
click at [425, 137] on button "Filtrar" at bounding box center [435, 142] width 21 height 11
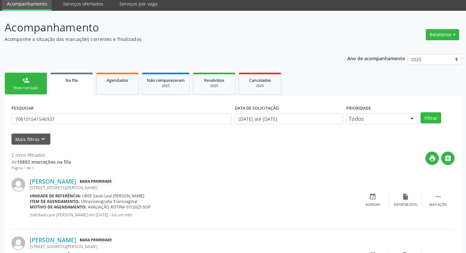
scroll to position [71, 0]
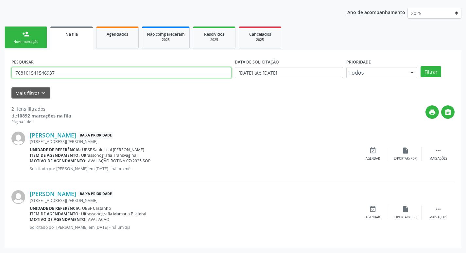
click at [67, 69] on input "708101541546937" at bounding box center [121, 72] width 220 height 11
type input "704708707354537"
click at [421, 66] on button "Filtrar" at bounding box center [431, 71] width 21 height 11
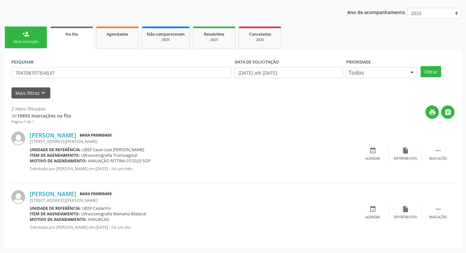
scroll to position [0, 0]
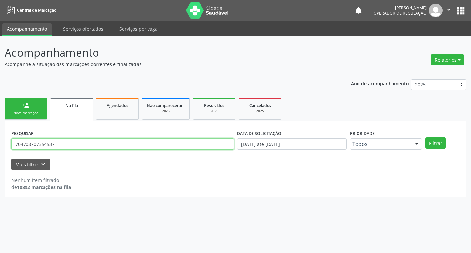
click at [59, 140] on input "704708707354537" at bounding box center [122, 143] width 223 height 11
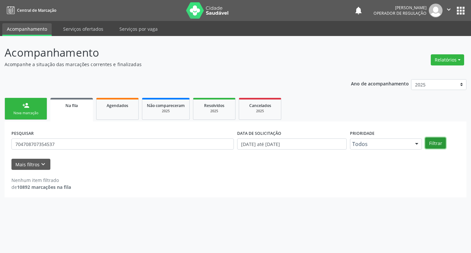
click at [441, 145] on button "Filtrar" at bounding box center [435, 142] width 21 height 11
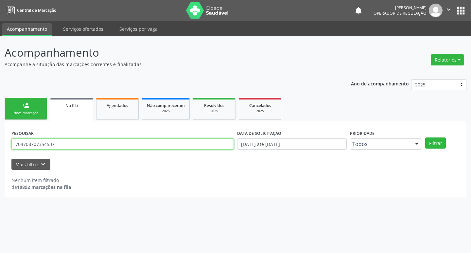
click at [61, 143] on input "704708707354537" at bounding box center [122, 143] width 223 height 11
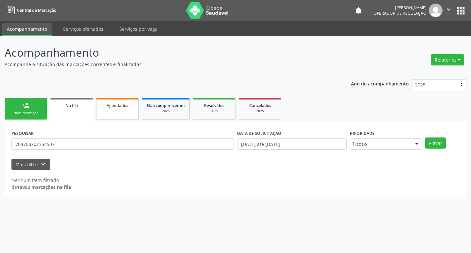
drag, startPoint x: 29, startPoint y: 100, endPoint x: 130, endPoint y: 116, distance: 102.6
click at [29, 101] on link "person_add Nova marcação" at bounding box center [26, 109] width 43 height 22
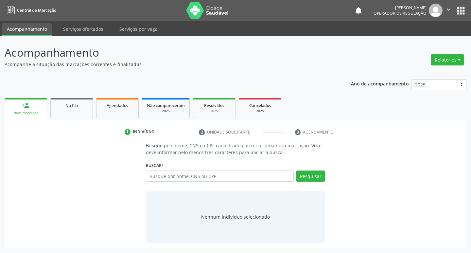
click at [233, 182] on div "Busque por nome, CNS ou CPF Nenhum resultado encontrado para: " " Digite nome, …" at bounding box center [236, 178] width 180 height 16
click at [238, 172] on input "text" at bounding box center [220, 175] width 148 height 11
paste input "704708707354537"
type input "704708707354537"
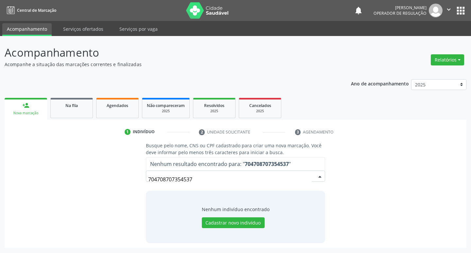
click at [212, 182] on input "704708707354537" at bounding box center [230, 179] width 164 height 13
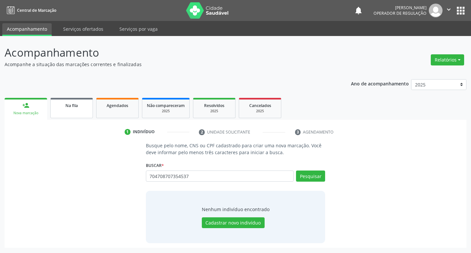
click at [66, 114] on link "Na fila" at bounding box center [71, 108] width 43 height 20
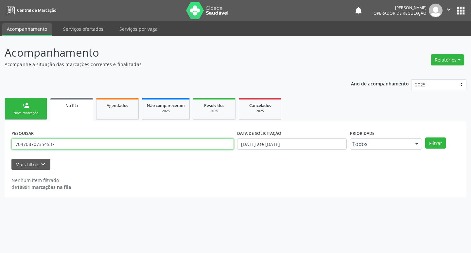
click at [71, 141] on input "704708707354537" at bounding box center [122, 143] width 223 height 11
type input "704808029039549"
click at [425, 137] on button "Filtrar" at bounding box center [435, 142] width 21 height 11
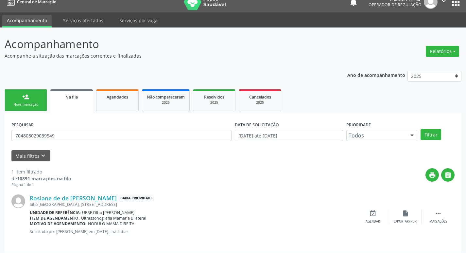
scroll to position [13, 0]
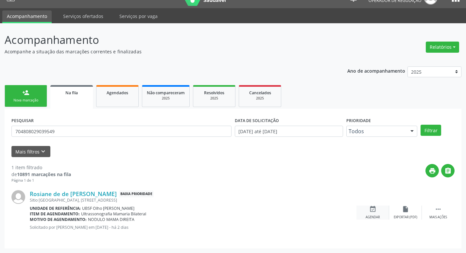
click at [374, 210] on icon "event_available" at bounding box center [372, 209] width 7 height 7
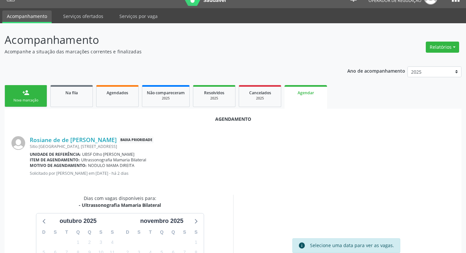
scroll to position [88, 0]
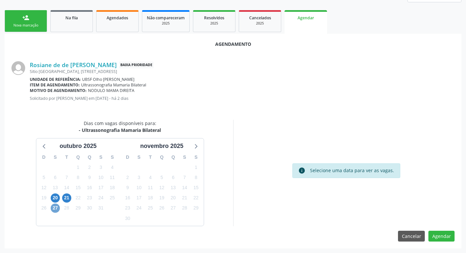
click at [54, 209] on span "27" at bounding box center [55, 208] width 9 height 9
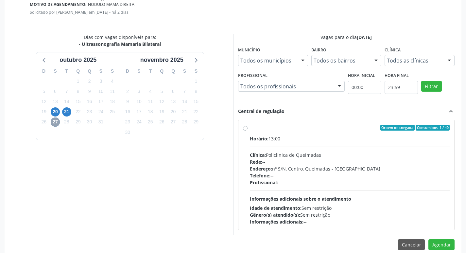
scroll to position [182, 0]
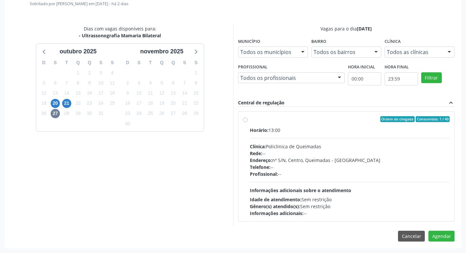
click at [383, 129] on div "Horário: 13:00" at bounding box center [350, 130] width 200 height 7
click at [248, 122] on input "Ordem de chegada Consumidos: 1 / 40 Horário: 13:00 Clínica: Policlinica de Quei…" at bounding box center [245, 119] width 5 height 6
radio input "true"
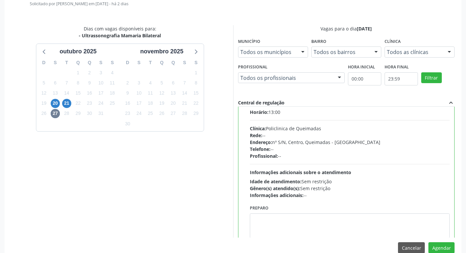
scroll to position [32, 0]
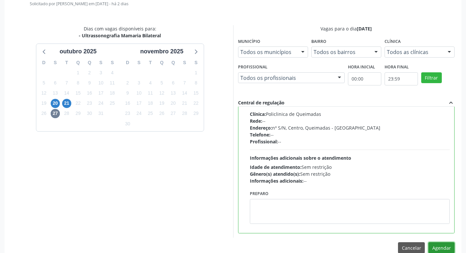
click at [449, 243] on button "Agendar" at bounding box center [442, 247] width 26 height 11
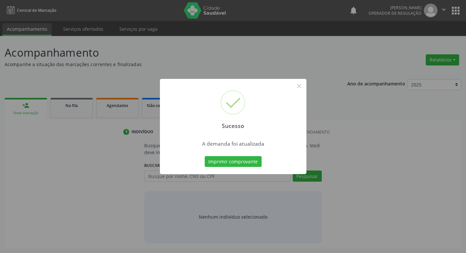
scroll to position [0, 0]
click at [246, 160] on button "Imprimir comprovante" at bounding box center [235, 161] width 57 height 11
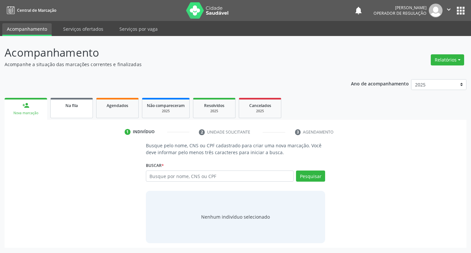
click at [78, 99] on link "Na fila" at bounding box center [71, 108] width 43 height 20
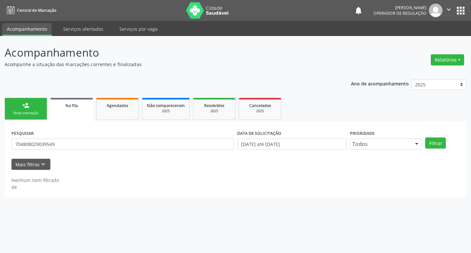
click at [89, 143] on input "704808029039549" at bounding box center [122, 143] width 223 height 11
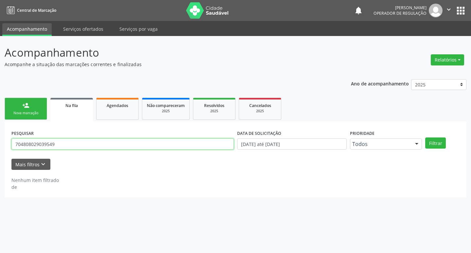
click at [89, 143] on input "704808029039549" at bounding box center [122, 143] width 223 height 11
type input "702502318328133"
click at [425, 137] on button "Filtrar" at bounding box center [435, 142] width 21 height 11
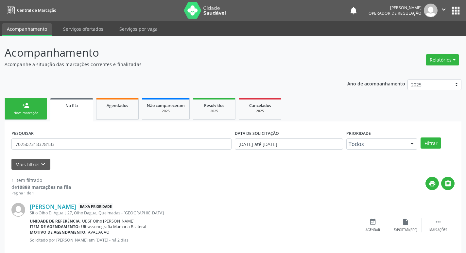
scroll to position [13, 0]
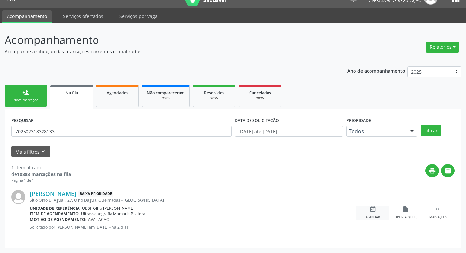
click at [370, 211] on icon "event_available" at bounding box center [372, 209] width 7 height 7
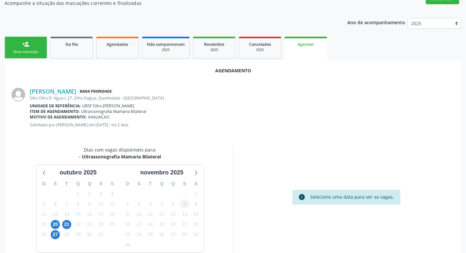
scroll to position [88, 0]
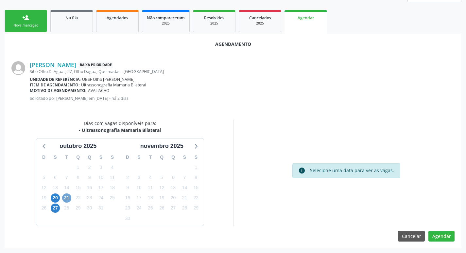
click at [67, 196] on span "21" at bounding box center [66, 197] width 9 height 9
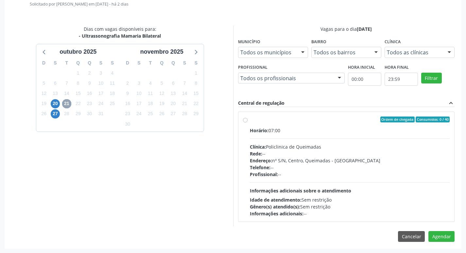
scroll to position [182, 0]
click at [53, 118] on span "27" at bounding box center [55, 113] width 9 height 9
click at [309, 131] on div "Horário: 13:00" at bounding box center [350, 130] width 200 height 7
click at [248, 122] on input "Ordem de chegada Consumidos: 3 / 40 Horário: 13:00 Clínica: Policlinica de Quei…" at bounding box center [245, 119] width 5 height 6
radio input "true"
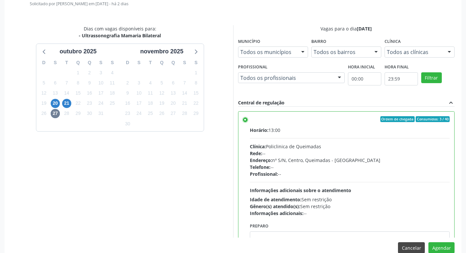
scroll to position [32, 0]
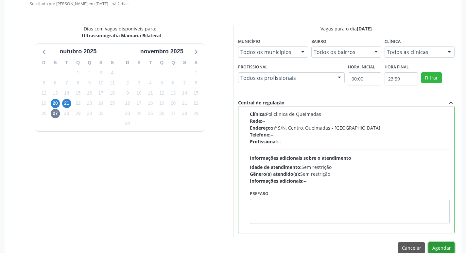
click at [443, 245] on button "Agendar" at bounding box center [442, 247] width 26 height 11
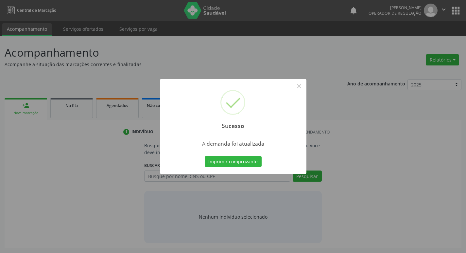
scroll to position [0, 0]
click at [257, 165] on button "Imprimir comprovante" at bounding box center [235, 161] width 57 height 11
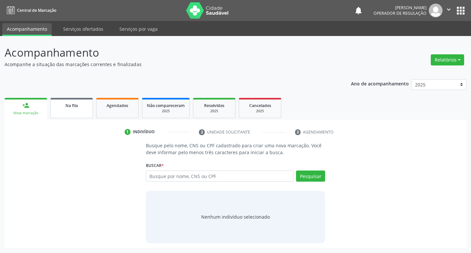
click at [68, 107] on span "Na fila" at bounding box center [71, 106] width 12 height 6
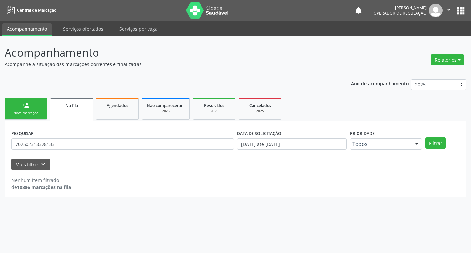
click at [93, 138] on div "PESQUISAR 702502318328133" at bounding box center [123, 141] width 226 height 26
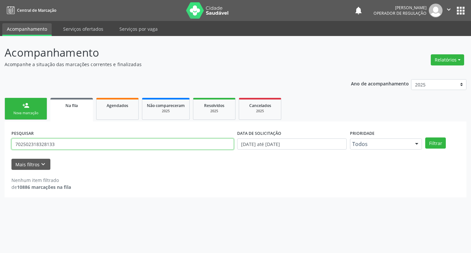
click at [95, 146] on input "702502318328133" at bounding box center [122, 143] width 223 height 11
type input "700505570386653"
click at [425, 137] on button "Filtrar" at bounding box center [435, 142] width 21 height 11
click at [95, 146] on input "700505570386653" at bounding box center [122, 143] width 223 height 11
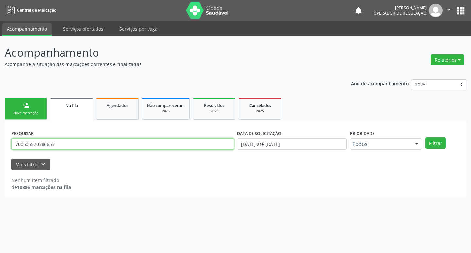
click at [95, 146] on input "700505570386653" at bounding box center [122, 143] width 223 height 11
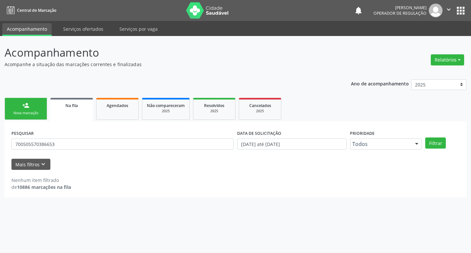
click at [24, 114] on div "Nova marcação" at bounding box center [25, 113] width 33 height 5
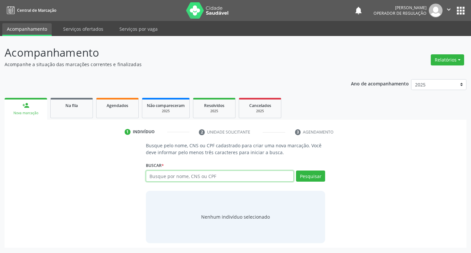
click at [217, 176] on input "text" at bounding box center [220, 175] width 148 height 11
paste input "700505570386653"
type input "700505570386653"
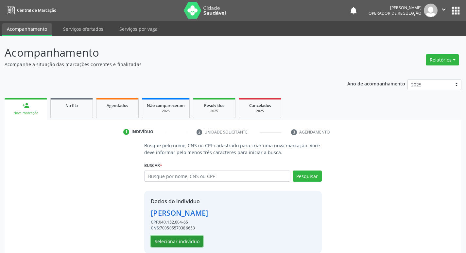
click at [161, 240] on button "Selecionar indivíduo" at bounding box center [177, 241] width 52 height 11
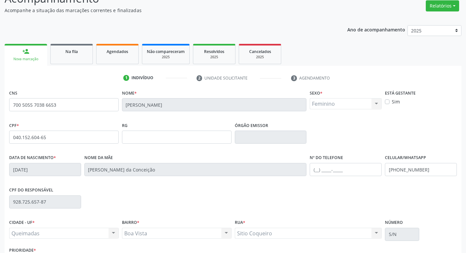
scroll to position [102, 0]
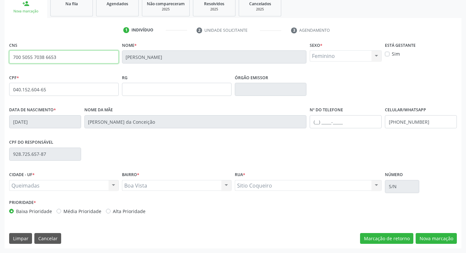
click at [65, 59] on input "700 5055 7038 6653" at bounding box center [64, 56] width 110 height 13
click at [66, 59] on input "700 5055 7038 6653" at bounding box center [64, 56] width 110 height 13
click at [68, 59] on input "700 5055 7038 6653" at bounding box center [64, 56] width 110 height 13
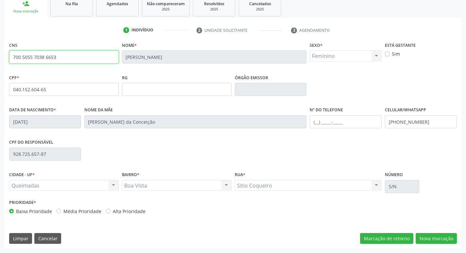
click at [68, 59] on input "700 5055 7038 6653" at bounding box center [64, 56] width 110 height 13
click at [431, 240] on button "Nova marcação" at bounding box center [436, 238] width 41 height 11
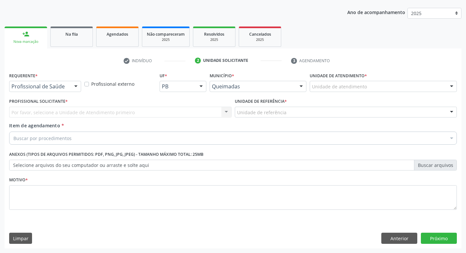
scroll to position [71, 0]
click at [45, 82] on div "Profissional de Saúde" at bounding box center [45, 86] width 72 height 11
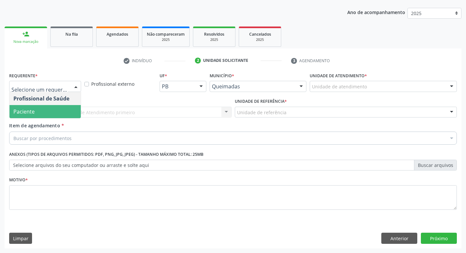
click at [41, 115] on span "Paciente" at bounding box center [44, 111] width 71 height 13
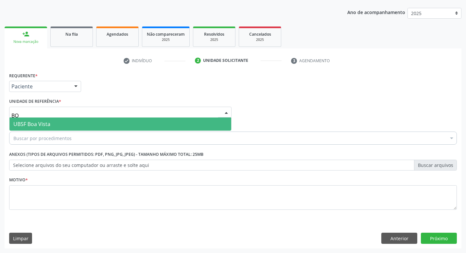
type input "BOA"
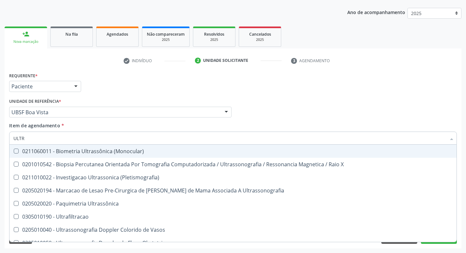
type input "ULTRA"
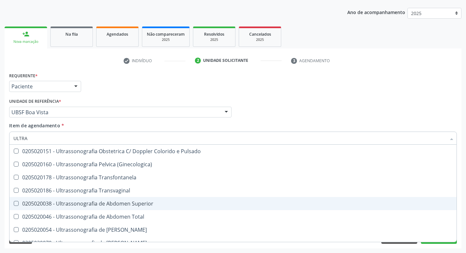
scroll to position [98, 0]
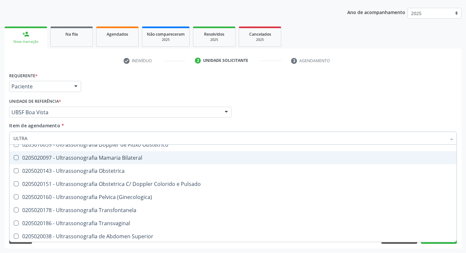
click at [137, 160] on div "0205020097 - Ultrassonografia Mamaria Bilateral" at bounding box center [232, 157] width 439 height 5
checkbox Bilateral "true"
click at [117, 101] on div "Unidade de referência * UBSF Boa Vista UBSF Ligeiro II UBSF Saulo Leal Ernesto …" at bounding box center [120, 107] width 223 height 21
checkbox X "true"
checkbox Bilateral "false"
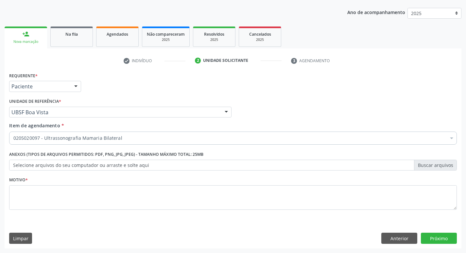
scroll to position [0, 0]
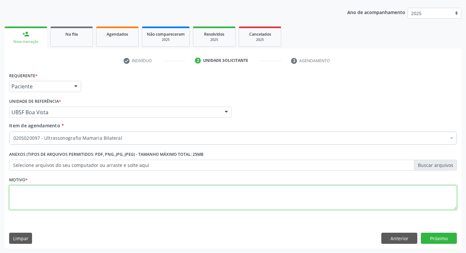
click at [49, 190] on textarea at bounding box center [233, 197] width 448 height 25
type textarea "AVALIAÇÃO"
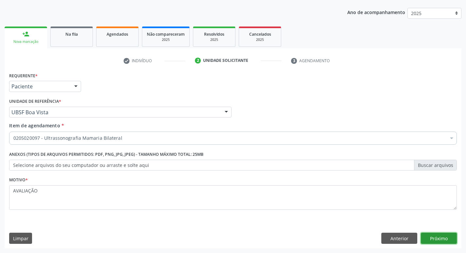
click at [439, 234] on button "Próximo" at bounding box center [439, 238] width 36 height 11
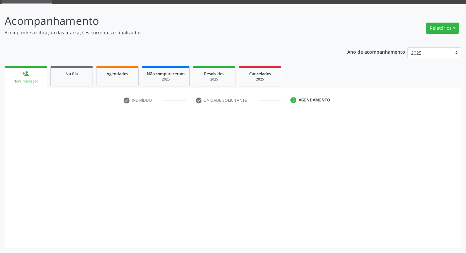
scroll to position [32, 0]
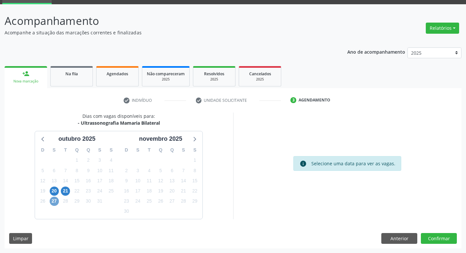
click at [51, 201] on span "27" at bounding box center [54, 201] width 9 height 9
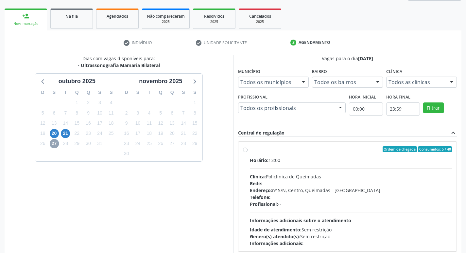
scroll to position [97, 0]
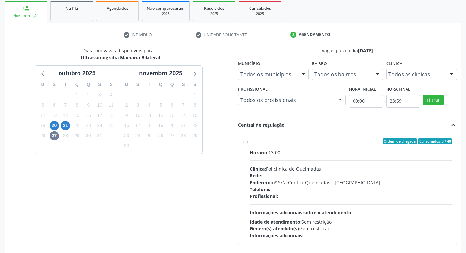
click at [346, 163] on div "Horário: 13:00 Clínica: Policlinica de Queimadas Rede: -- Endereço: nº S/N, Cen…" at bounding box center [351, 194] width 203 height 90
click at [248, 144] on input "Ordem de chegada Consumidos: 5 / 40 Horário: 13:00 Clínica: Policlinica de Quei…" at bounding box center [245, 141] width 5 height 6
radio input "true"
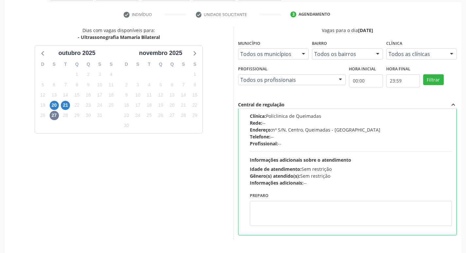
scroll to position [138, 0]
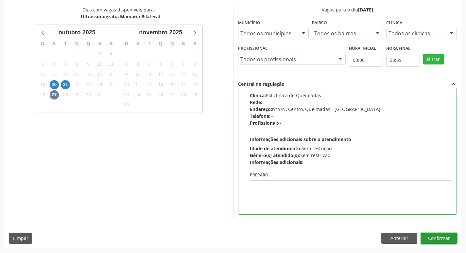
click at [447, 233] on button "Confirmar" at bounding box center [439, 238] width 36 height 11
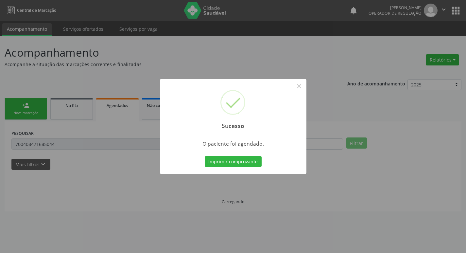
scroll to position [0, 0]
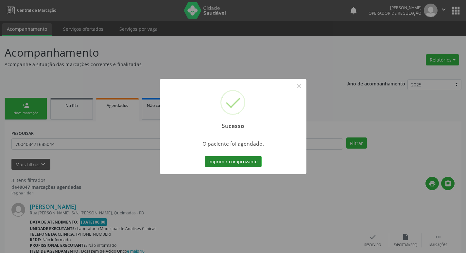
click at [245, 161] on button "Imprimir comprovante" at bounding box center [233, 161] width 57 height 11
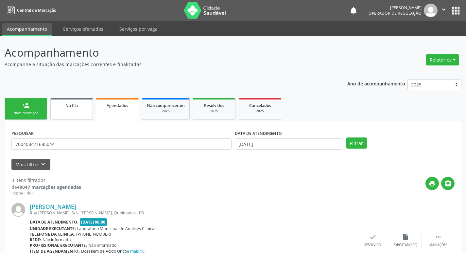
click at [70, 111] on link "Na fila" at bounding box center [71, 109] width 43 height 22
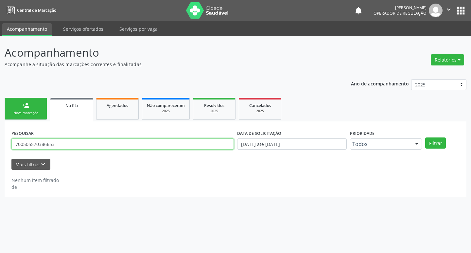
click at [78, 144] on input "700505570386653" at bounding box center [122, 143] width 223 height 11
type input "700602996938665"
click at [425, 137] on button "Filtrar" at bounding box center [435, 142] width 21 height 11
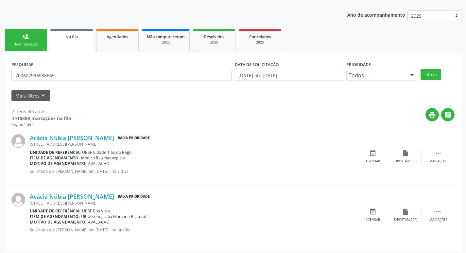
scroll to position [71, 0]
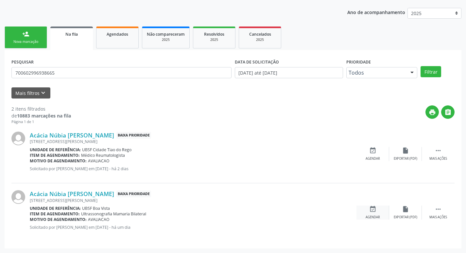
click at [377, 209] on div "event_available Agendar" at bounding box center [373, 213] width 33 height 14
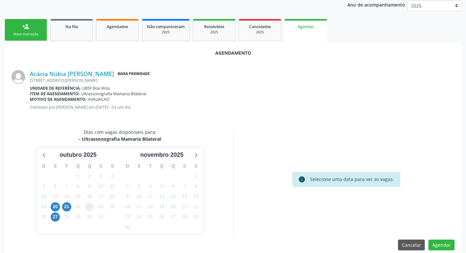
scroll to position [88, 0]
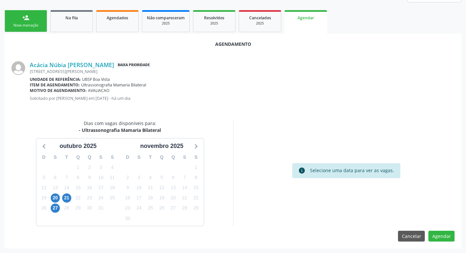
click at [50, 210] on div "27" at bounding box center [55, 208] width 11 height 10
click at [54, 210] on span "27" at bounding box center [55, 208] width 9 height 9
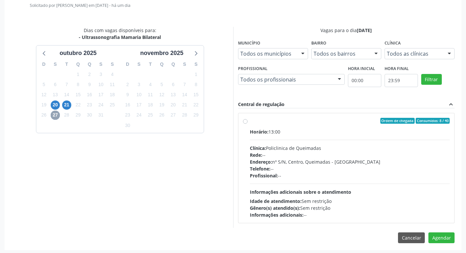
scroll to position [182, 0]
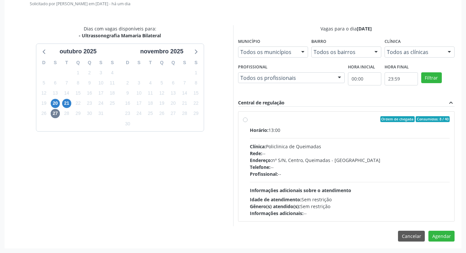
click at [316, 128] on div "Horário: 13:00" at bounding box center [350, 130] width 200 height 7
click at [248, 122] on input "Ordem de chegada Consumidos: 8 / 40 Horário: 13:00 Clínica: Policlinica de Quei…" at bounding box center [245, 119] width 5 height 6
radio input "true"
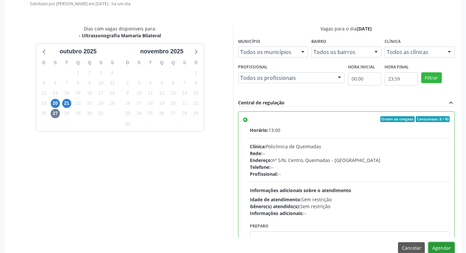
click at [441, 246] on button "Agendar" at bounding box center [442, 247] width 26 height 11
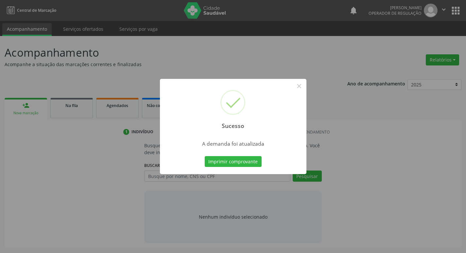
scroll to position [0, 0]
click at [262, 164] on button "Imprimir comprovante" at bounding box center [235, 161] width 57 height 11
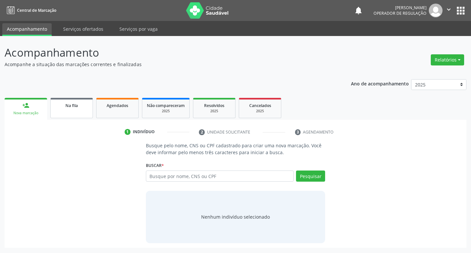
click at [81, 102] on div "Na fila" at bounding box center [71, 105] width 33 height 7
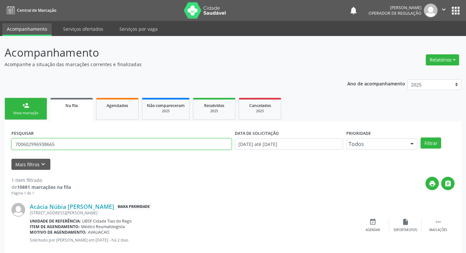
click at [127, 147] on input "700602996938665" at bounding box center [121, 143] width 220 height 11
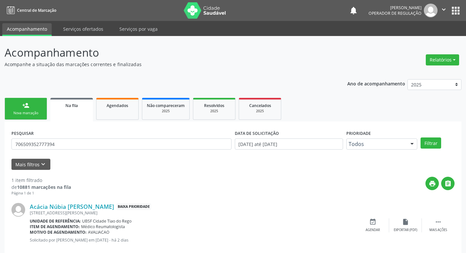
type input "706509352777394"
click at [421, 137] on button "Filtrar" at bounding box center [431, 142] width 21 height 11
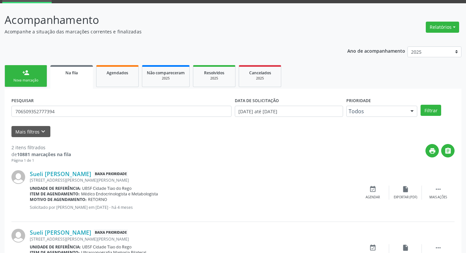
scroll to position [71, 0]
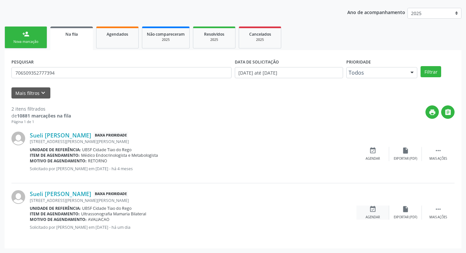
click at [362, 207] on div "event_available Agendar" at bounding box center [373, 213] width 33 height 14
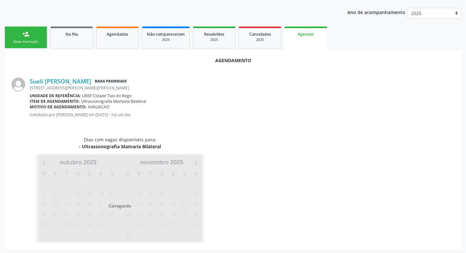
click at [376, 212] on div "Dias com vagas disponíveis para: - Ultrassonografia Mamaria Bilateral Carregand…" at bounding box center [233, 189] width 453 height 106
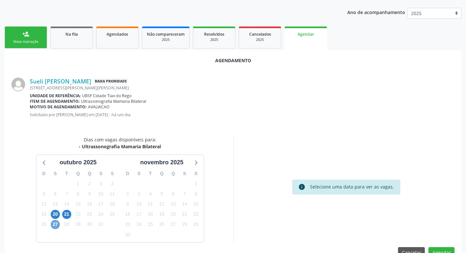
click at [53, 224] on span "27" at bounding box center [55, 224] width 9 height 9
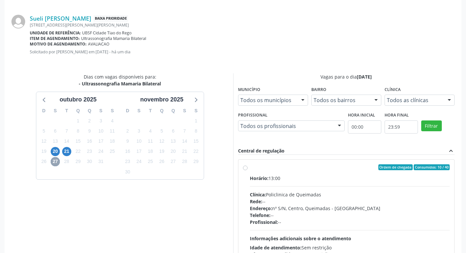
scroll to position [182, 0]
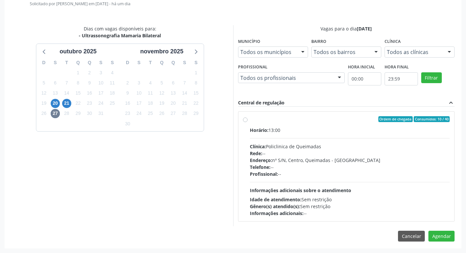
click at [387, 131] on div "Horário: 13:00" at bounding box center [350, 130] width 200 height 7
click at [248, 122] on input "Ordem de chegada Consumidos: 10 / 40 Horário: 13:00 Clínica: Policlinica de Que…" at bounding box center [245, 119] width 5 height 6
radio input "true"
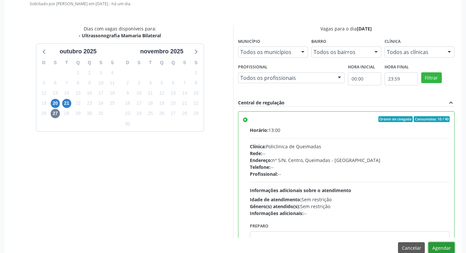
click at [438, 246] on button "Agendar" at bounding box center [442, 247] width 26 height 11
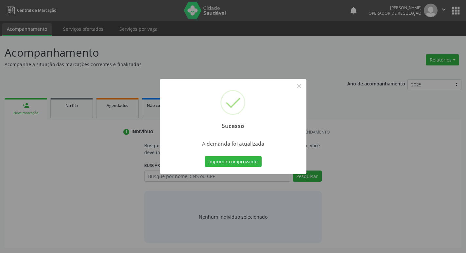
scroll to position [0, 0]
click at [245, 161] on button "Imprimir comprovante" at bounding box center [235, 161] width 57 height 11
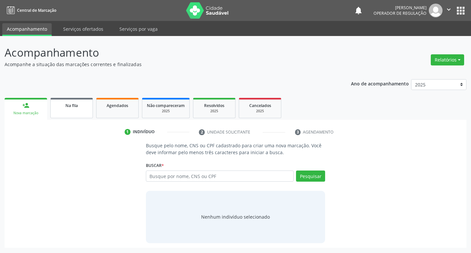
click at [86, 106] on div "Na fila" at bounding box center [71, 105] width 33 height 7
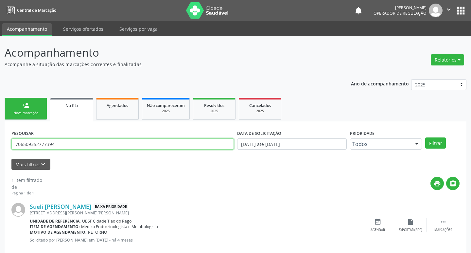
click at [82, 143] on input "706509352777394" at bounding box center [122, 143] width 223 height 11
click at [82, 143] on input "706509352777394" at bounding box center [121, 143] width 220 height 11
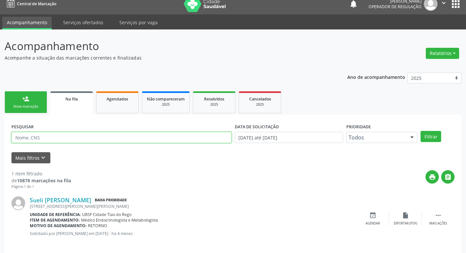
scroll to position [13, 0]
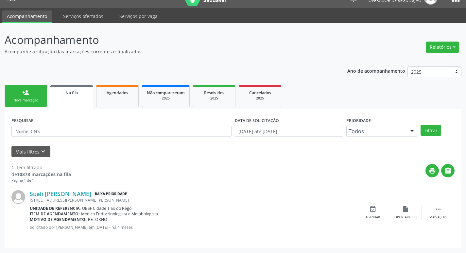
click at [20, 97] on link "person_add Nova marcação" at bounding box center [26, 96] width 43 height 22
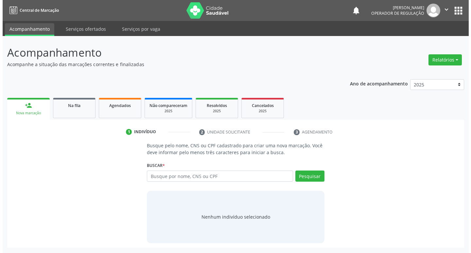
scroll to position [0, 0]
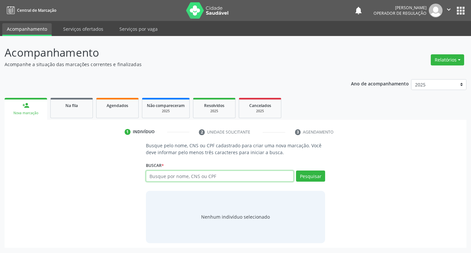
click at [210, 176] on input "text" at bounding box center [220, 175] width 148 height 11
type input "702909517983673"
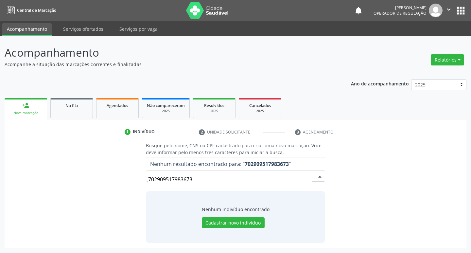
drag, startPoint x: 205, startPoint y: 181, endPoint x: 96, endPoint y: 178, distance: 109.0
click at [112, 200] on div "Busque pelo nome, CNS ou CPF cadastrado para criar uma nova marcação. Você deve…" at bounding box center [235, 192] width 453 height 101
click at [76, 108] on span "Na fila" at bounding box center [71, 106] width 12 height 6
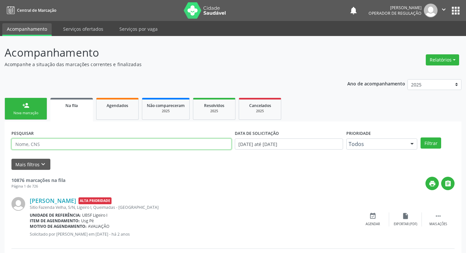
click at [128, 149] on input "text" at bounding box center [121, 143] width 220 height 11
paste input "702909517983673"
type input "702909517983673"
click at [421, 137] on button "Filtrar" at bounding box center [431, 142] width 21 height 11
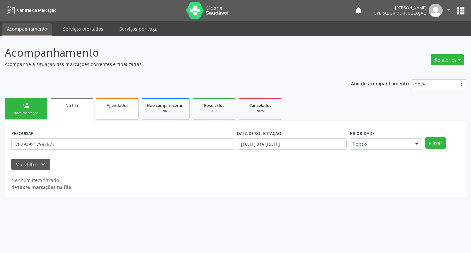
click at [125, 108] on span "Agendados" at bounding box center [118, 106] width 22 height 6
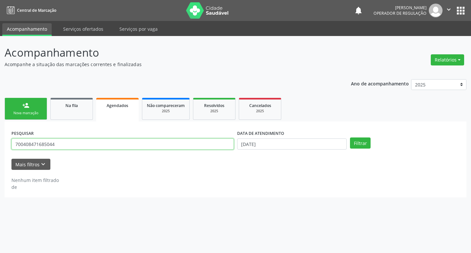
click at [104, 142] on input "700408471685044" at bounding box center [122, 143] width 223 height 11
paste input "702909517983673"
type input "702909517983673"
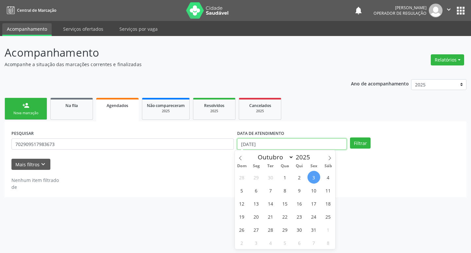
click at [336, 142] on input "[DATE]" at bounding box center [292, 143] width 110 height 11
click at [365, 145] on button "Filtrar" at bounding box center [360, 142] width 21 height 11
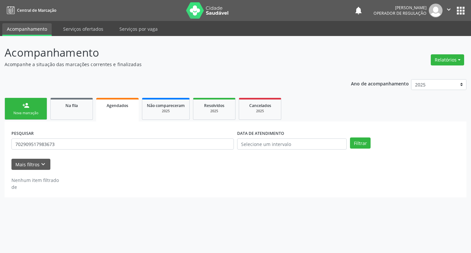
click at [30, 115] on div "Nova marcação" at bounding box center [25, 113] width 33 height 5
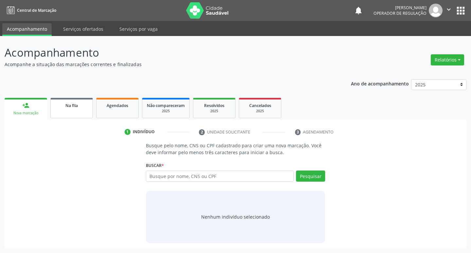
click at [62, 99] on link "Na fila" at bounding box center [71, 108] width 43 height 20
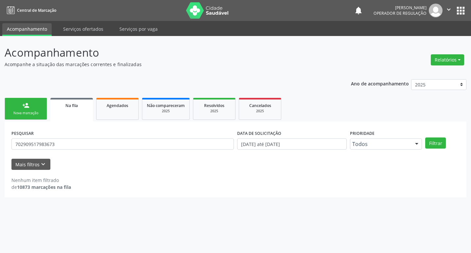
click at [464, 7] on button "apps" at bounding box center [460, 10] width 11 height 11
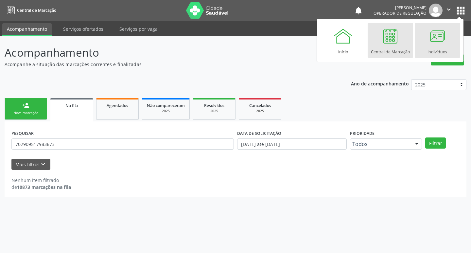
click at [425, 45] on link "Indivíduos" at bounding box center [437, 40] width 45 height 35
